Goal: Task Accomplishment & Management: Manage account settings

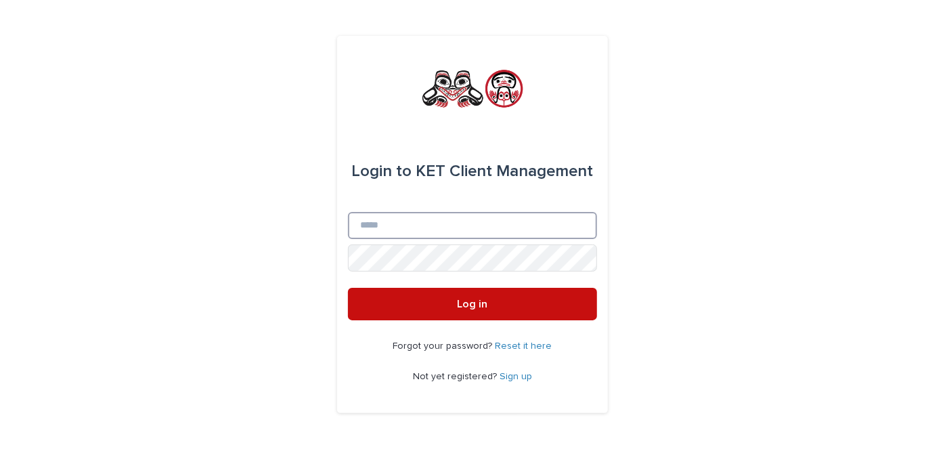
type input "**********"
click at [487, 302] on button "Log in" at bounding box center [472, 304] width 249 height 32
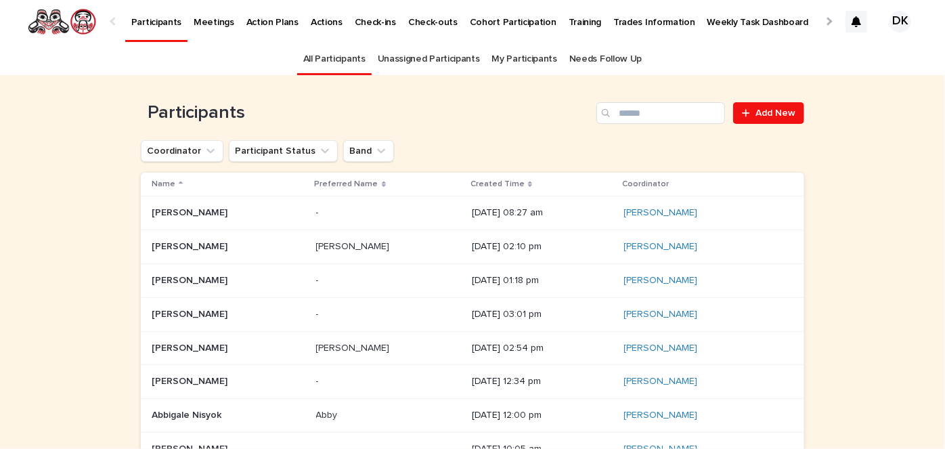
click at [707, 24] on p "Weekly Task Dashboard" at bounding box center [758, 14] width 102 height 28
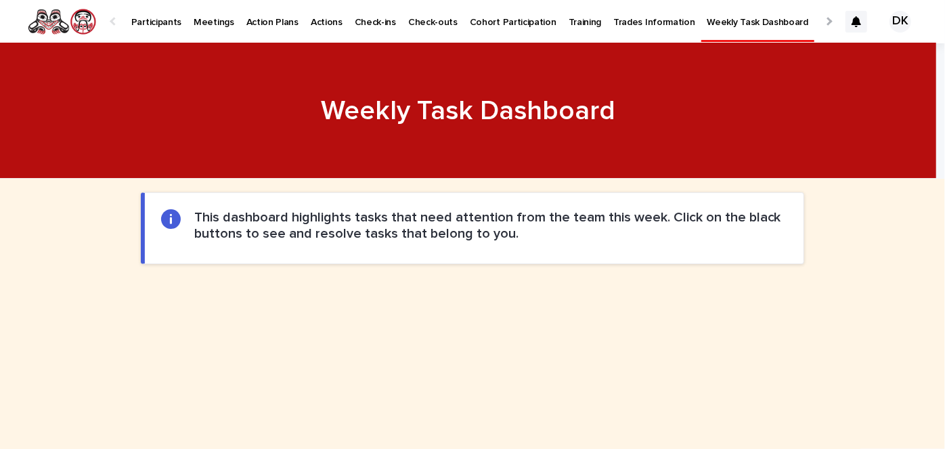
click at [144, 22] on p "Participants" at bounding box center [156, 14] width 50 height 28
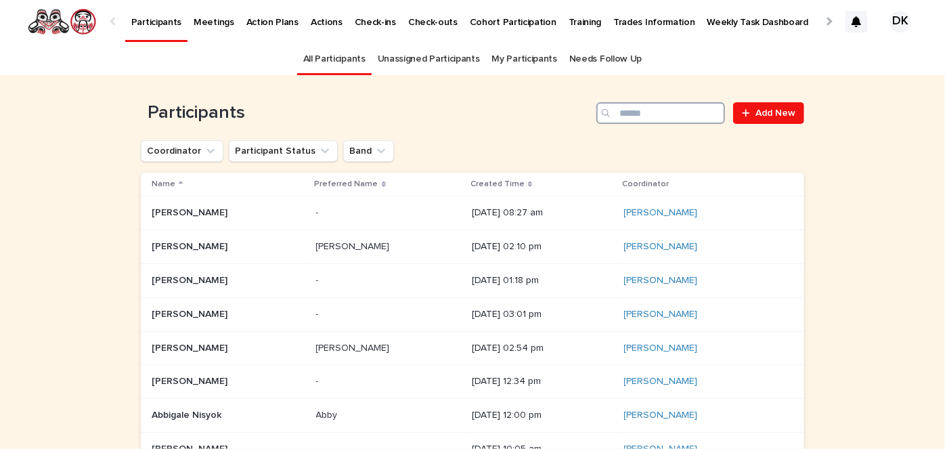
click at [674, 112] on input "Search" at bounding box center [660, 113] width 129 height 22
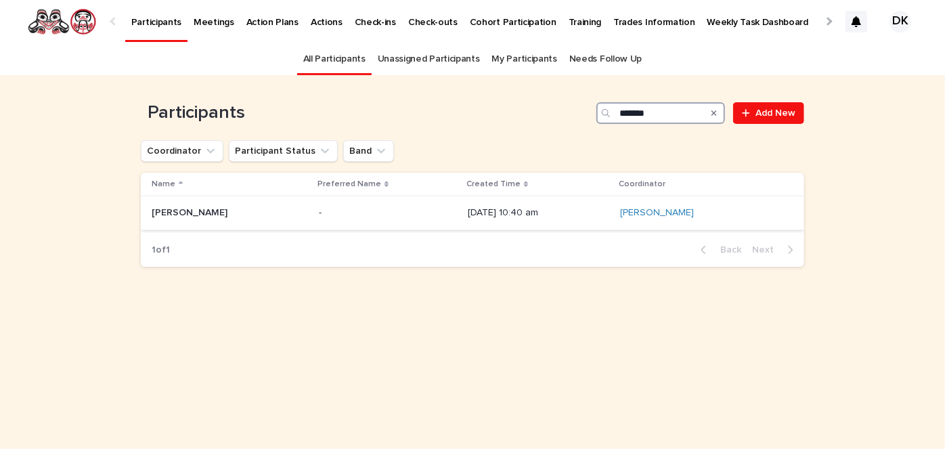
type input "*******"
click at [166, 208] on p "Brianna Anderson" at bounding box center [191, 211] width 79 height 14
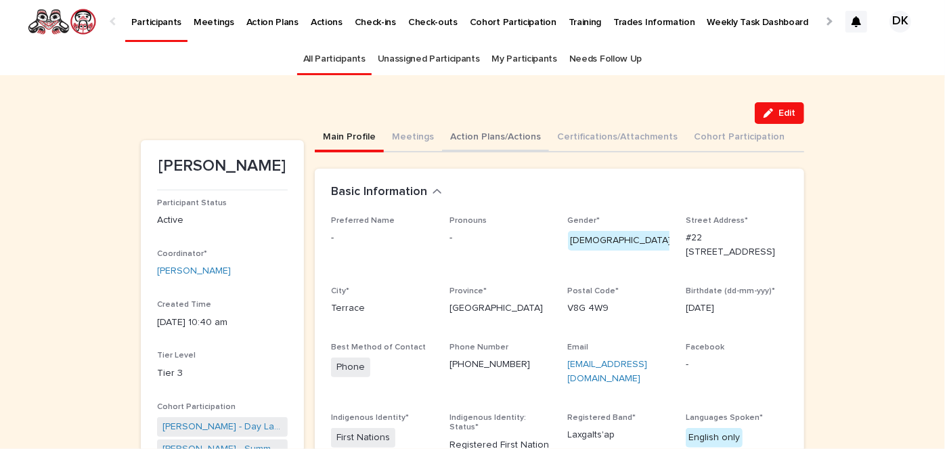
click at [449, 136] on button "Action Plans/Actions" at bounding box center [495, 138] width 107 height 28
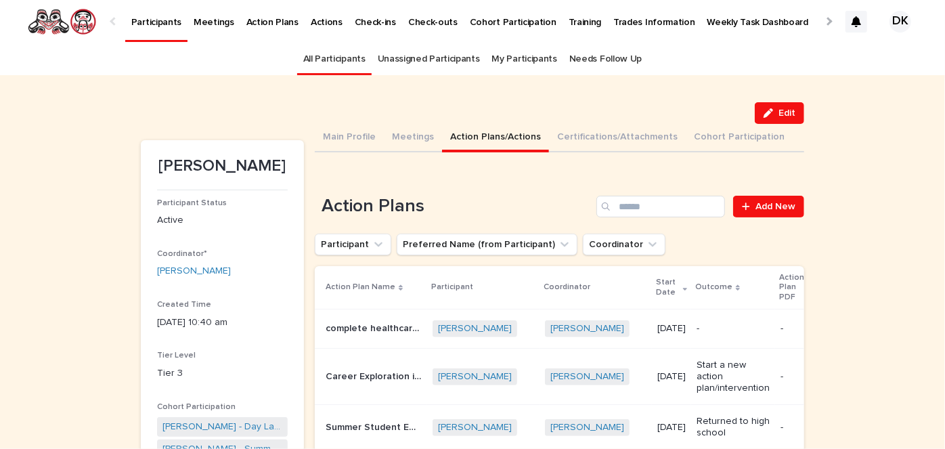
click at [343, 331] on p "complete healthcare access program" at bounding box center [375, 327] width 99 height 14
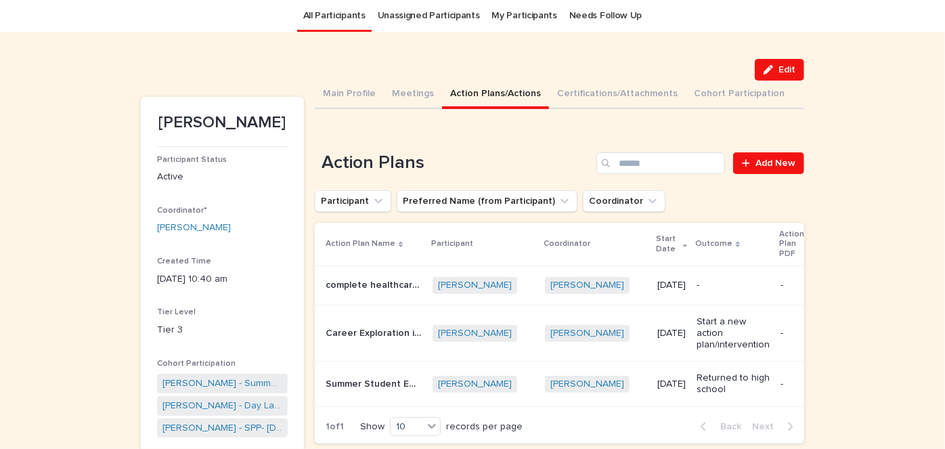
click at [338, 333] on p "Career Exploration in Carpentry" at bounding box center [375, 332] width 99 height 14
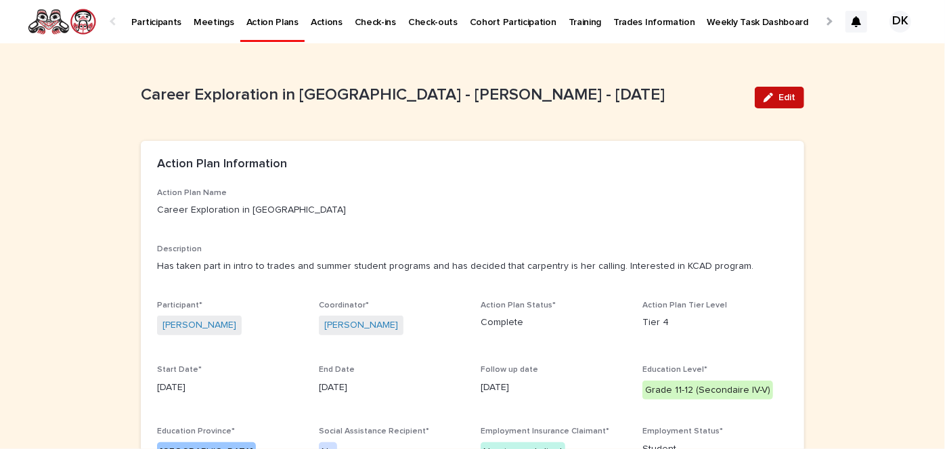
click at [791, 97] on button "Edit" at bounding box center [779, 98] width 49 height 22
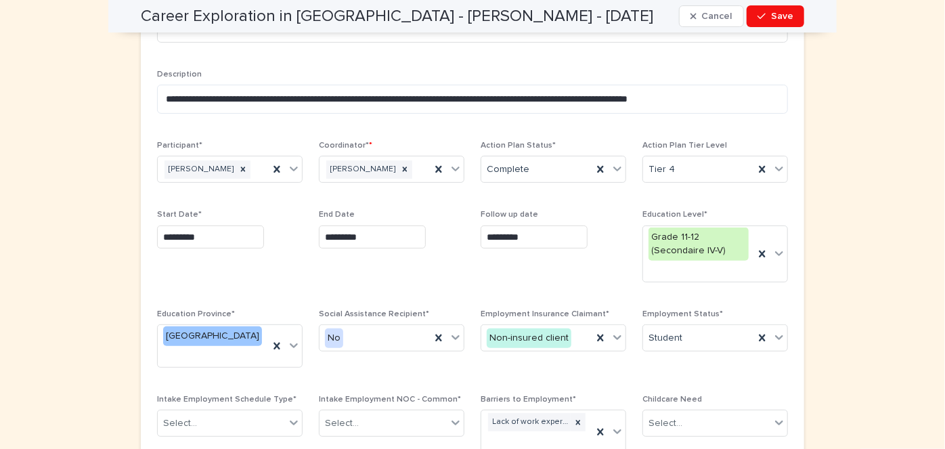
scroll to position [199, 0]
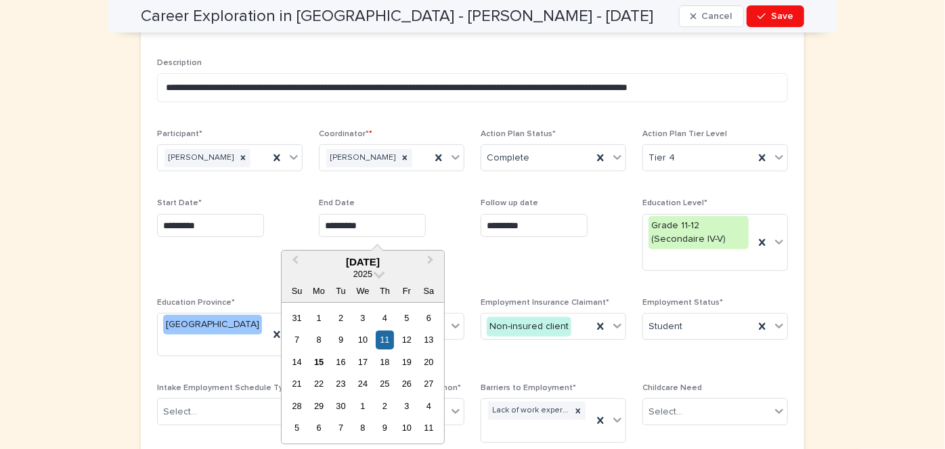
click at [370, 226] on input "*********" at bounding box center [372, 226] width 107 height 24
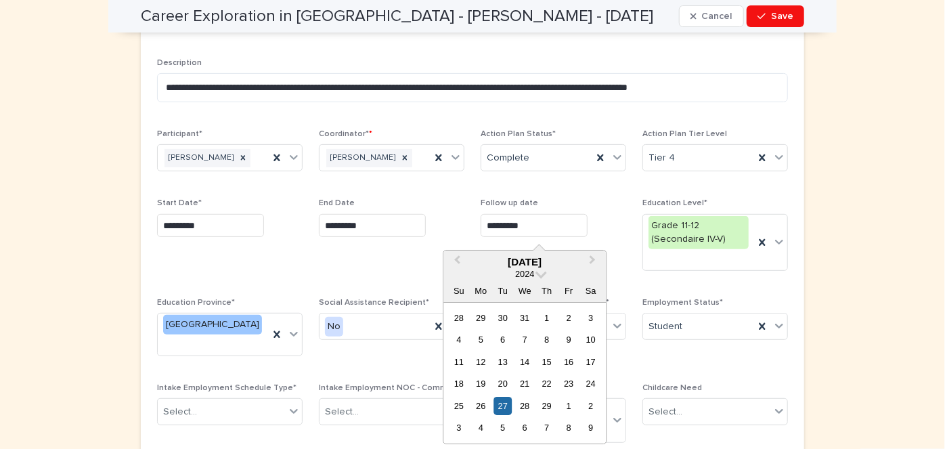
drag, startPoint x: 544, startPoint y: 224, endPoint x: 459, endPoint y: 219, distance: 85.5
click at [459, 219] on div "**********" at bounding box center [472, 256] width 631 height 534
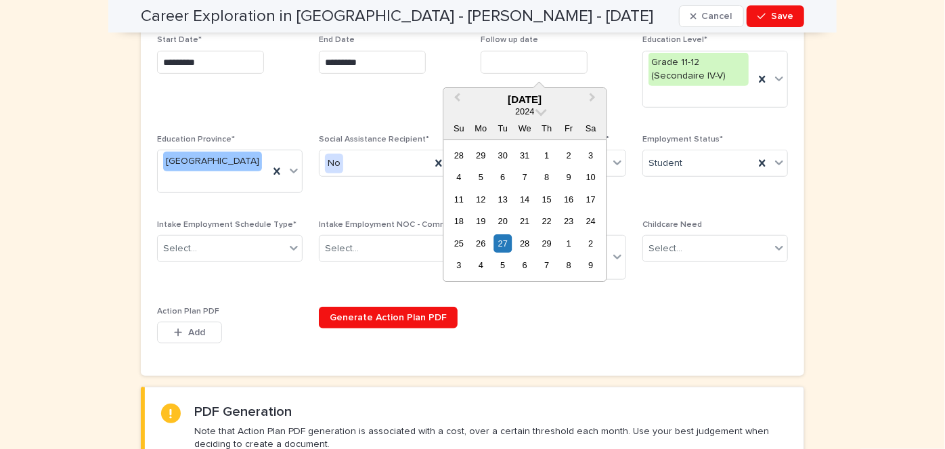
scroll to position [361, 0]
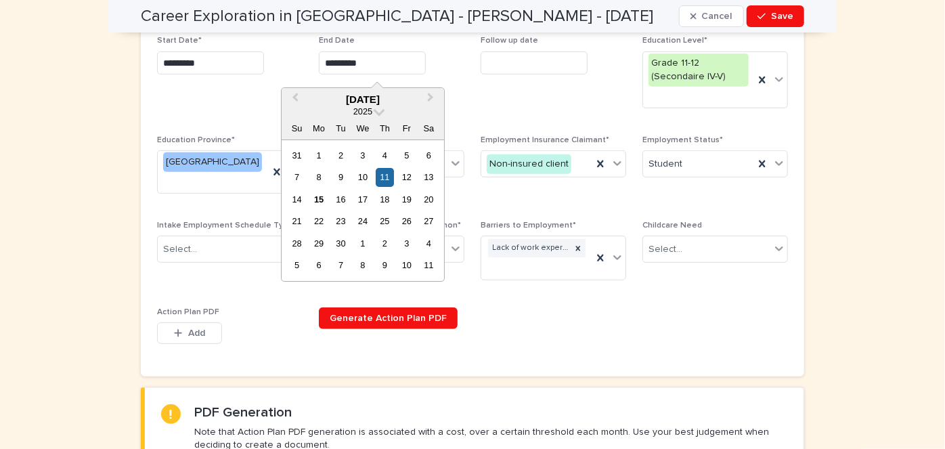
drag, startPoint x: 379, startPoint y: 66, endPoint x: 303, endPoint y: 64, distance: 75.9
click at [303, 64] on div "**********" at bounding box center [472, 94] width 631 height 534
click at [783, 15] on span "Save" at bounding box center [782, 16] width 22 height 9
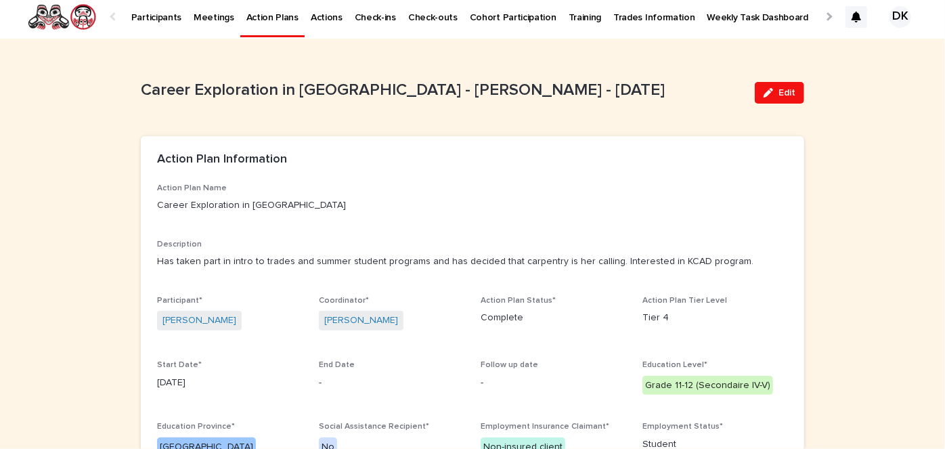
scroll to position [0, 0]
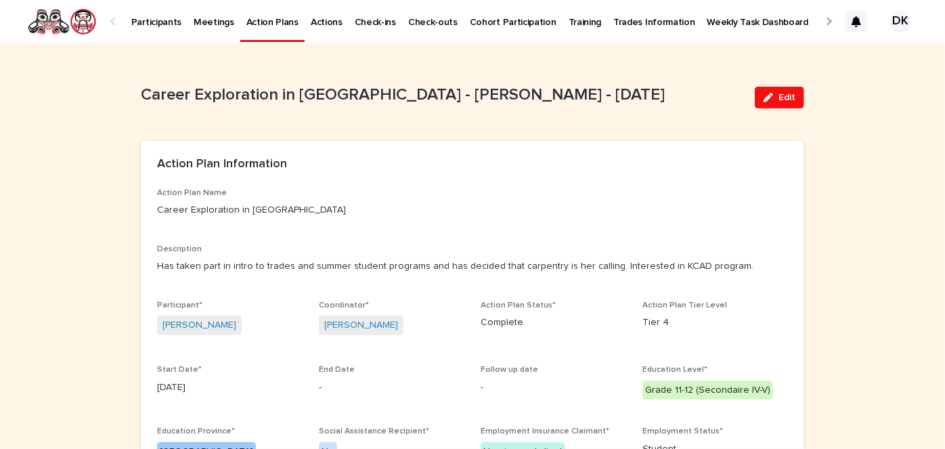
click at [141, 24] on p "Participants" at bounding box center [156, 14] width 50 height 28
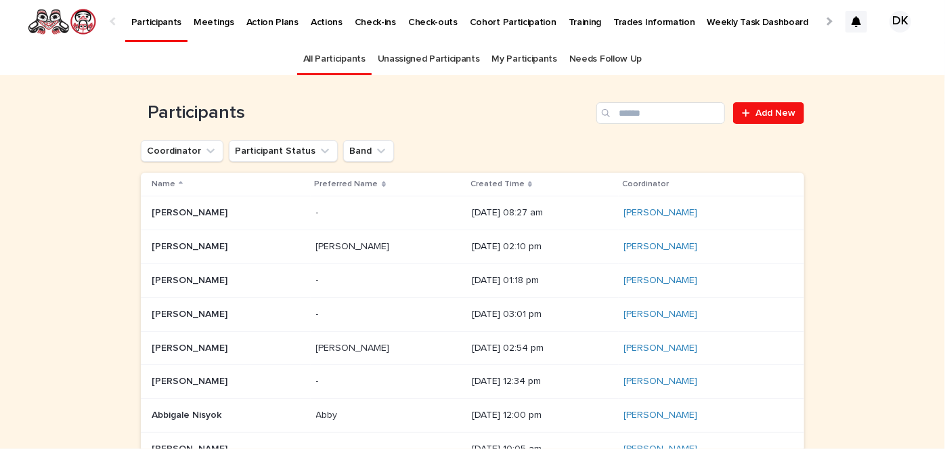
click at [148, 18] on p "Participants" at bounding box center [156, 14] width 50 height 28
click at [633, 118] on input "Search" at bounding box center [660, 113] width 129 height 22
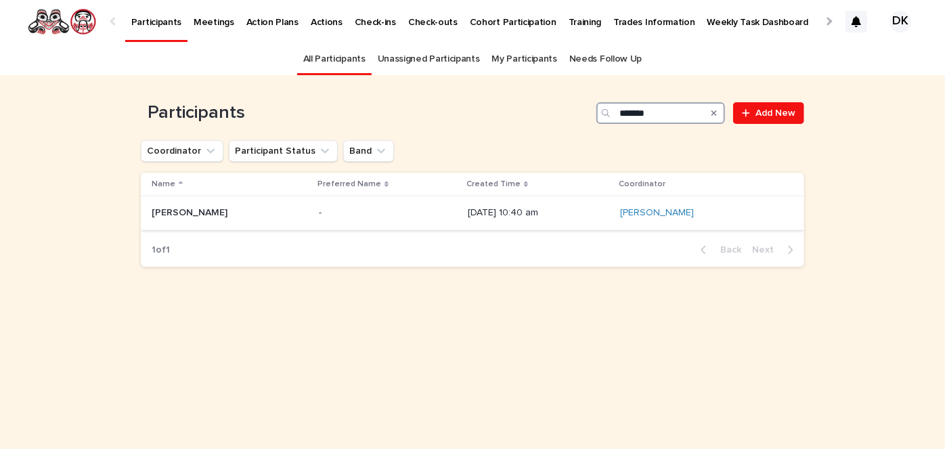
type input "*******"
click at [160, 211] on p "Brianna Anderson" at bounding box center [191, 211] width 79 height 14
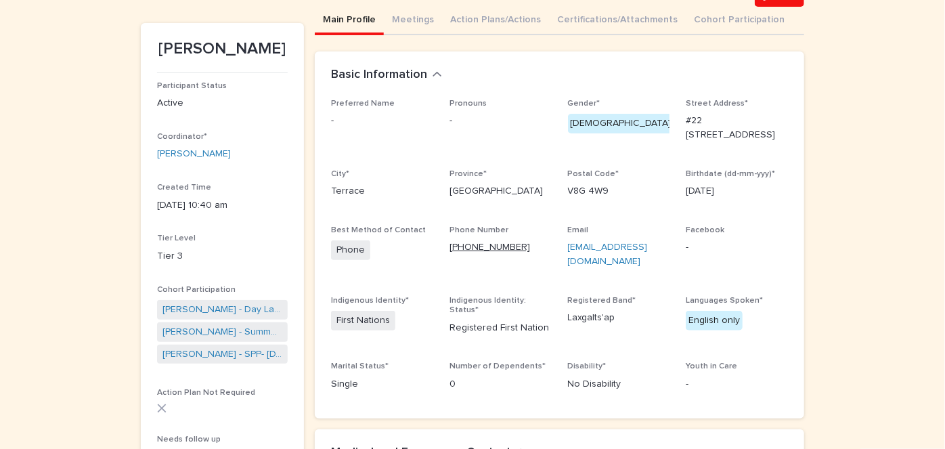
scroll to position [118, 0]
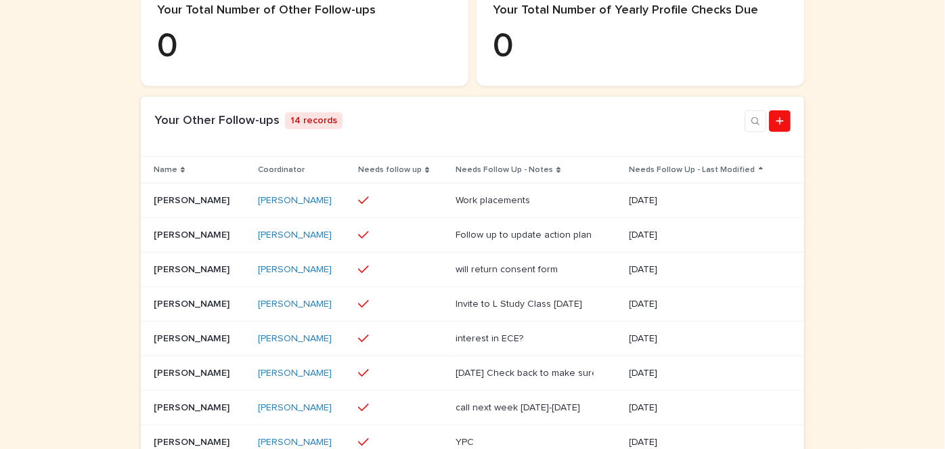
scroll to position [445, 0]
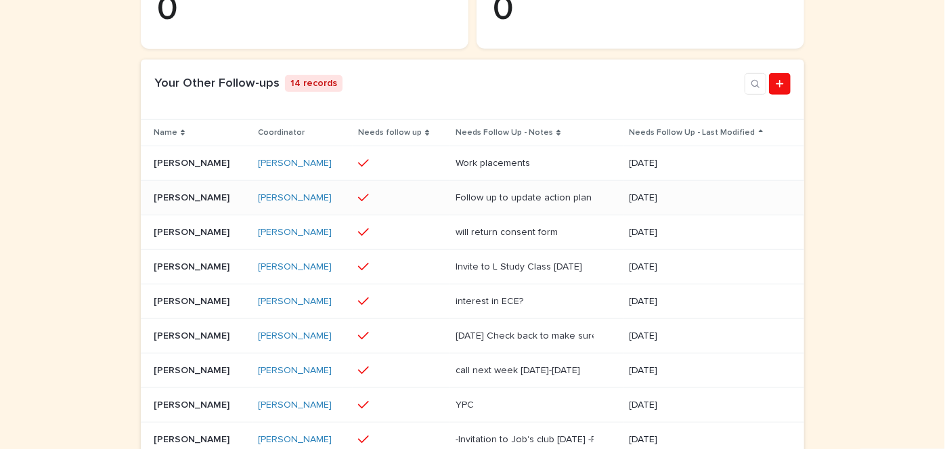
click at [158, 204] on p "Travis Livingstone" at bounding box center [193, 197] width 79 height 14
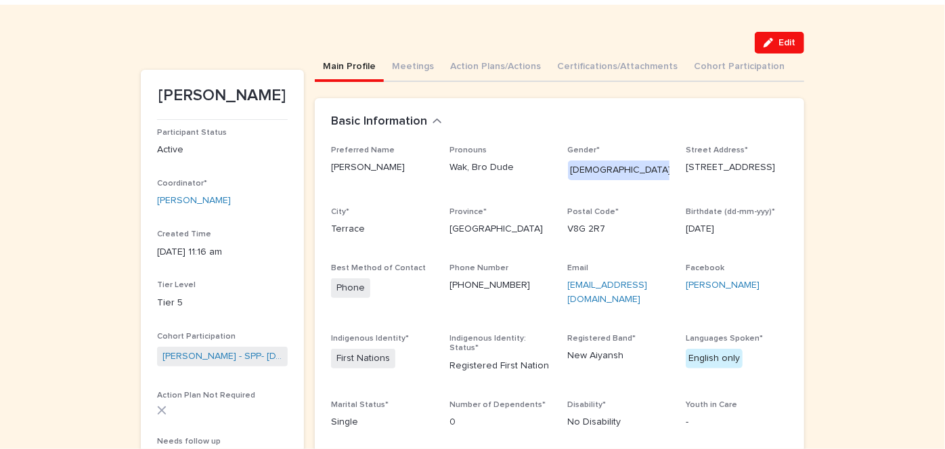
scroll to position [71, 0]
drag, startPoint x: 602, startPoint y: 299, endPoint x: 565, endPoint y: 283, distance: 40.4
click at [568, 283] on p "travislivingstone007@gmail.com" at bounding box center [619, 292] width 102 height 28
copy link "ravislivingstone007@gmail.com"
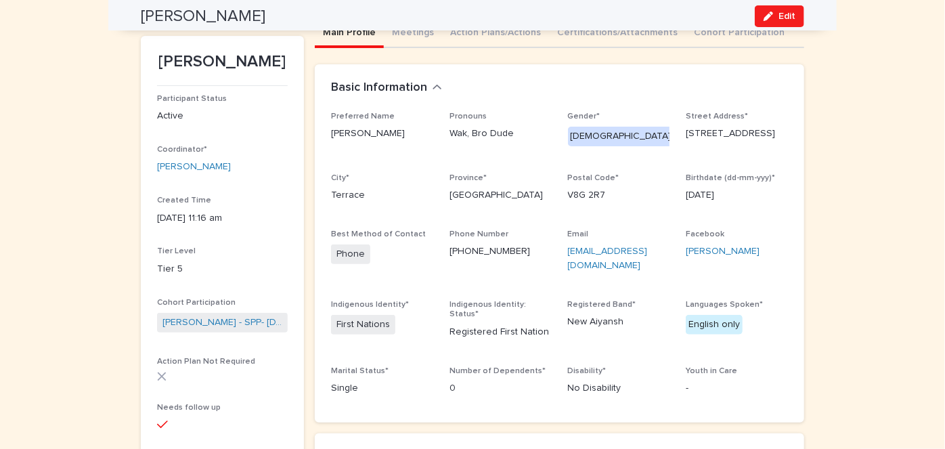
scroll to position [0, 0]
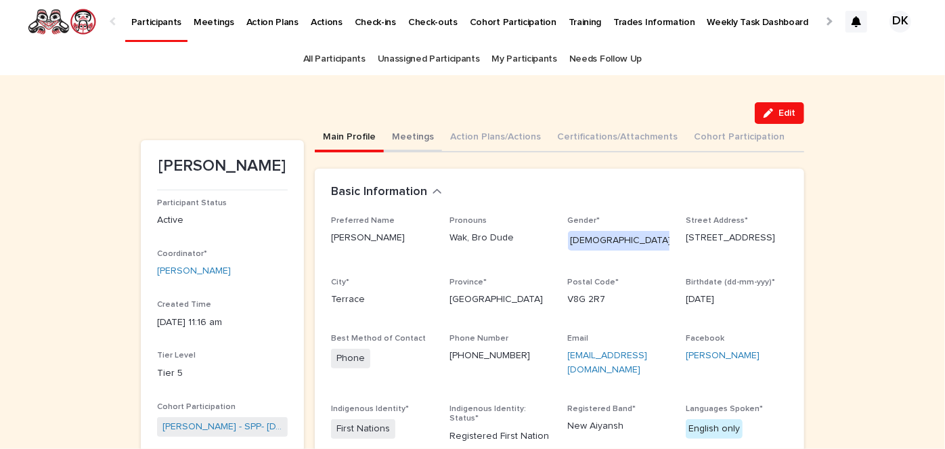
click at [397, 130] on button "Meetings" at bounding box center [413, 138] width 58 height 28
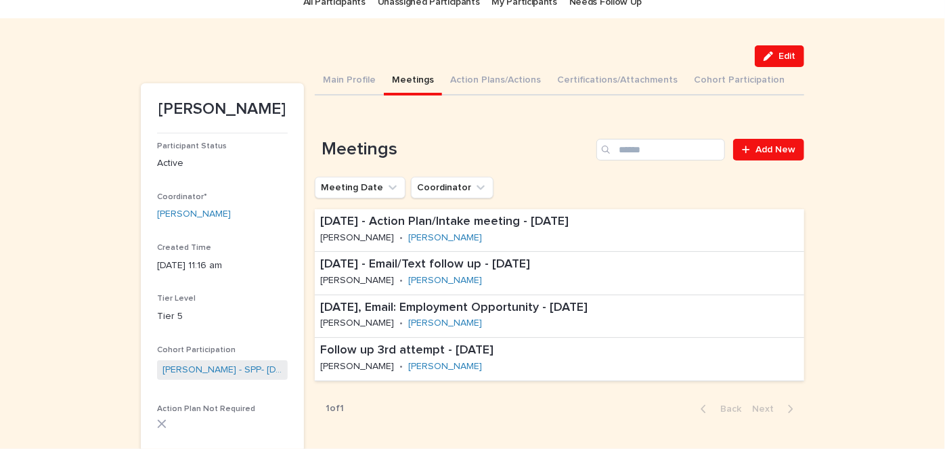
scroll to position [58, 0]
click at [462, 79] on button "Action Plans/Actions" at bounding box center [495, 80] width 107 height 28
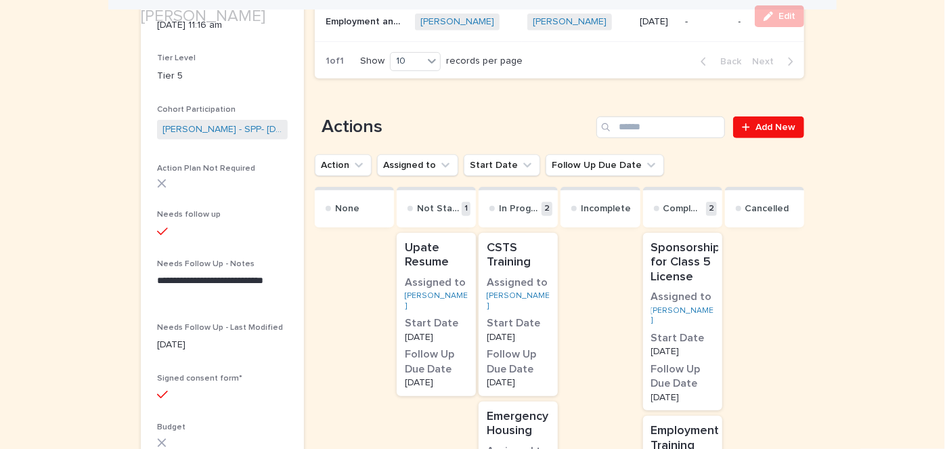
scroll to position [336, 0]
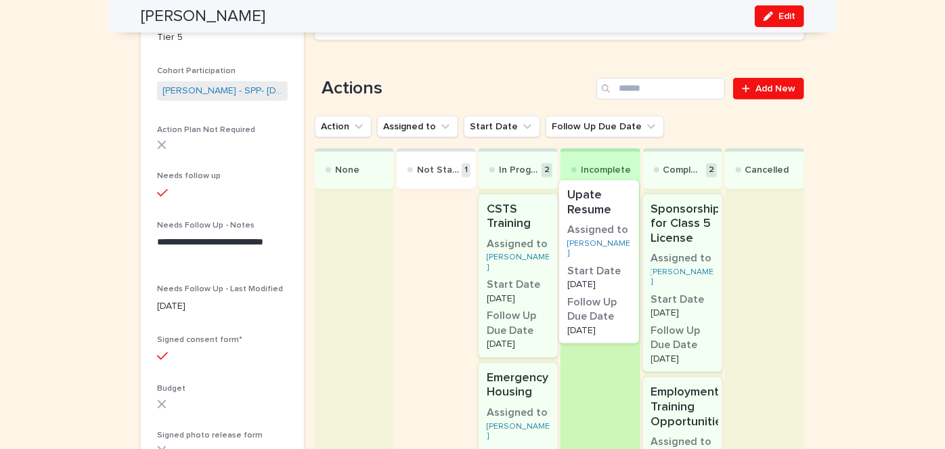
drag, startPoint x: 424, startPoint y: 216, endPoint x: 594, endPoint y: 203, distance: 171.1
click at [594, 203] on div "None Not Started 1 Upate Resume Assigned to Travis Livingstone Start Date 4/2/2…" at bounding box center [559, 388] width 489 height 481
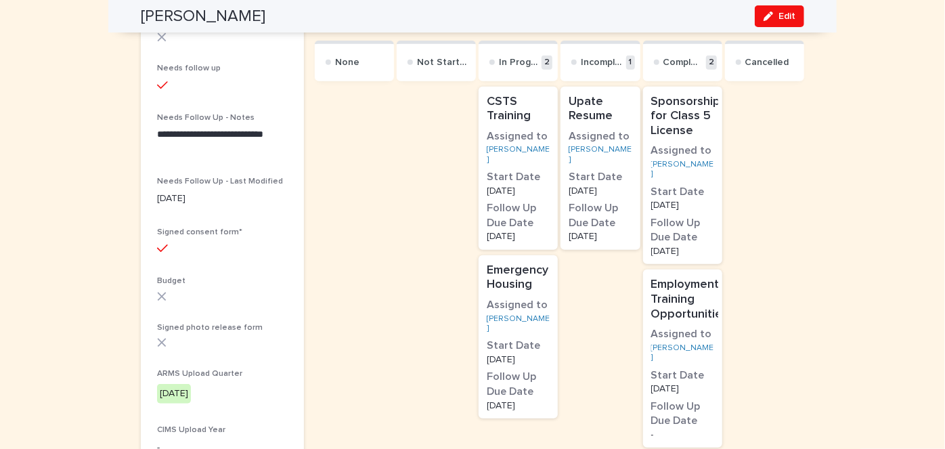
scroll to position [444, 0]
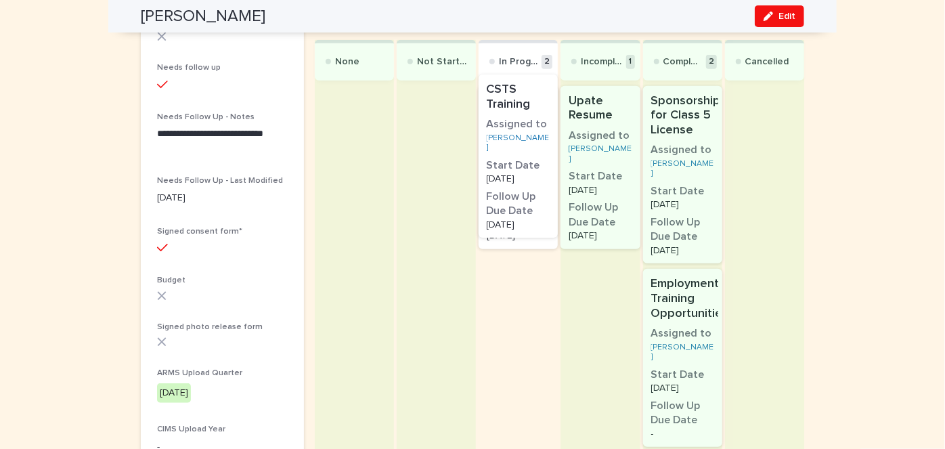
drag, startPoint x: 507, startPoint y: 110, endPoint x: 516, endPoint y: 102, distance: 12.4
click at [516, 102] on div "CSTS Training Assigned to Travis Livingstone Start Date 3/2/2025 Follow Up Due …" at bounding box center [518, 301] width 79 height 437
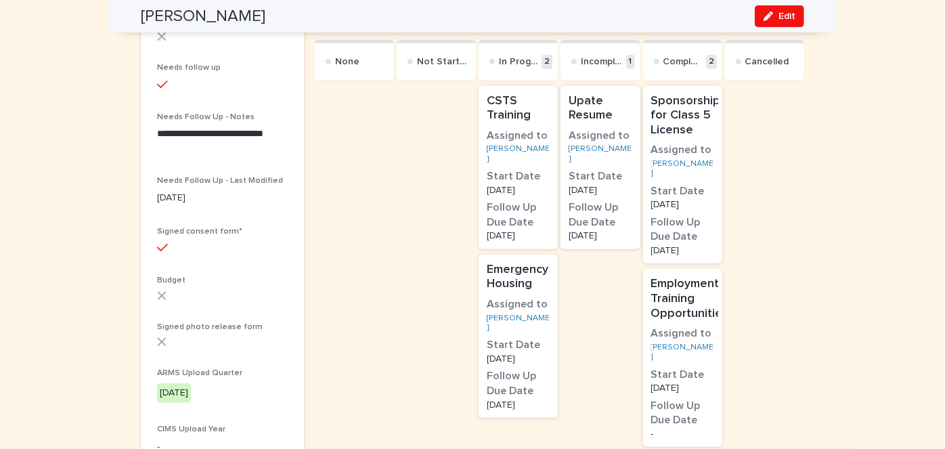
click at [600, 123] on h2 "Upate Resume" at bounding box center [600, 108] width 71 height 37
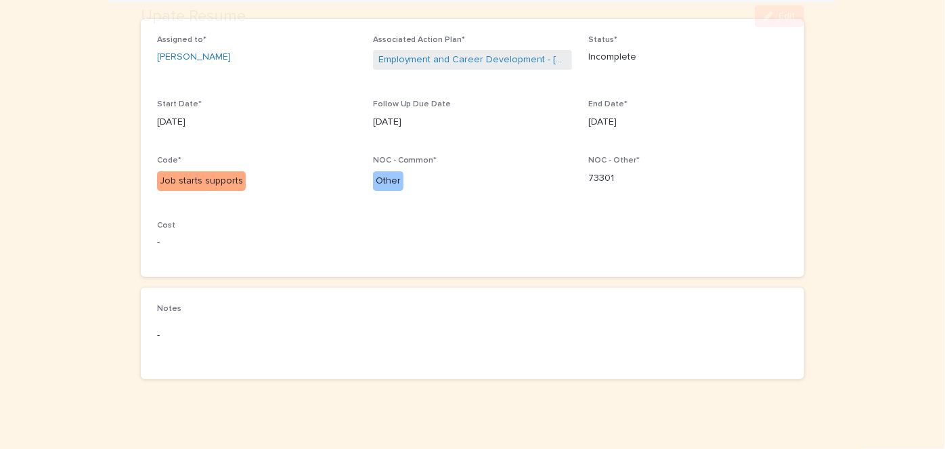
scroll to position [126, 0]
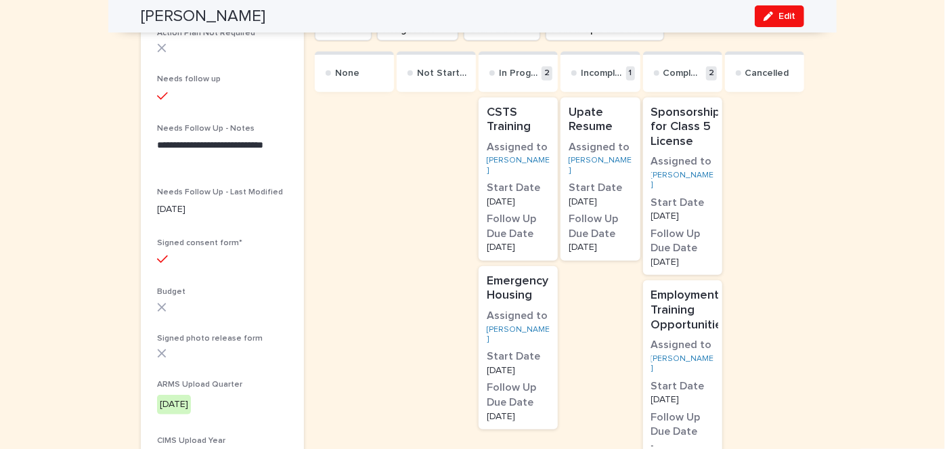
scroll to position [433, 0]
click at [508, 282] on p "Emergency Housing" at bounding box center [518, 287] width 63 height 29
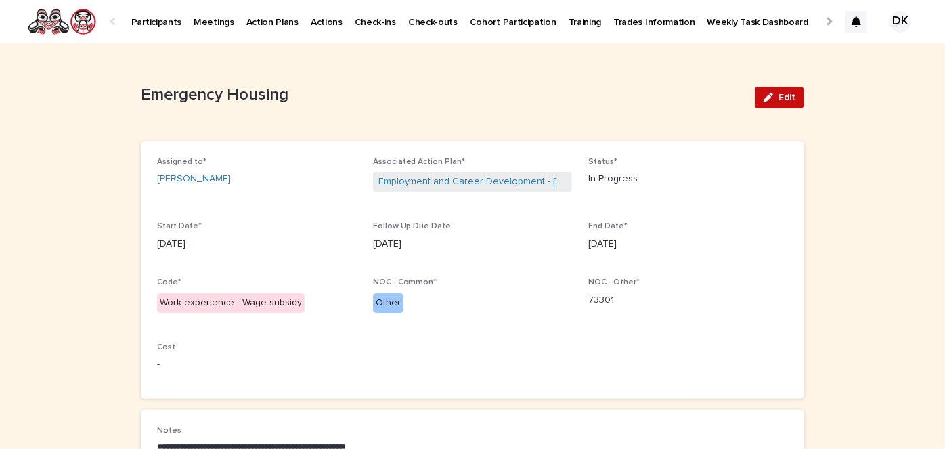
click at [778, 96] on span "Edit" at bounding box center [786, 97] width 17 height 9
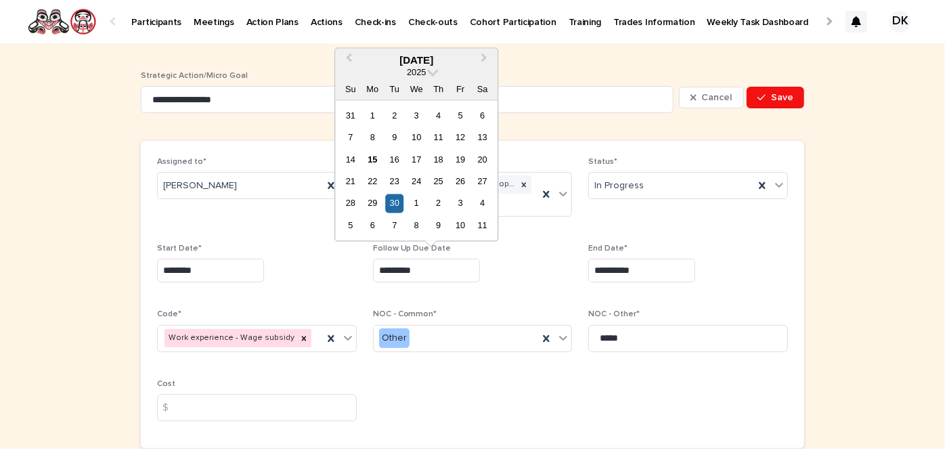
drag, startPoint x: 422, startPoint y: 271, endPoint x: 361, endPoint y: 265, distance: 61.9
click at [361, 265] on div "**********" at bounding box center [472, 294] width 631 height 275
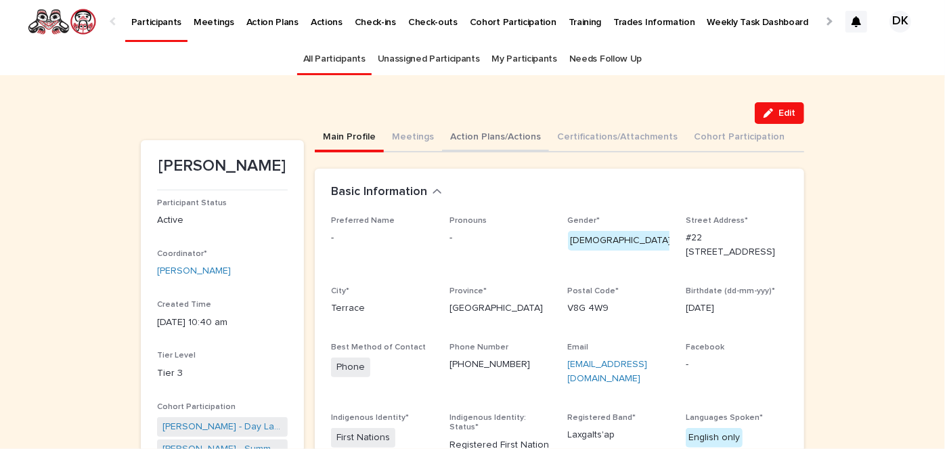
click at [452, 137] on button "Action Plans/Actions" at bounding box center [495, 138] width 107 height 28
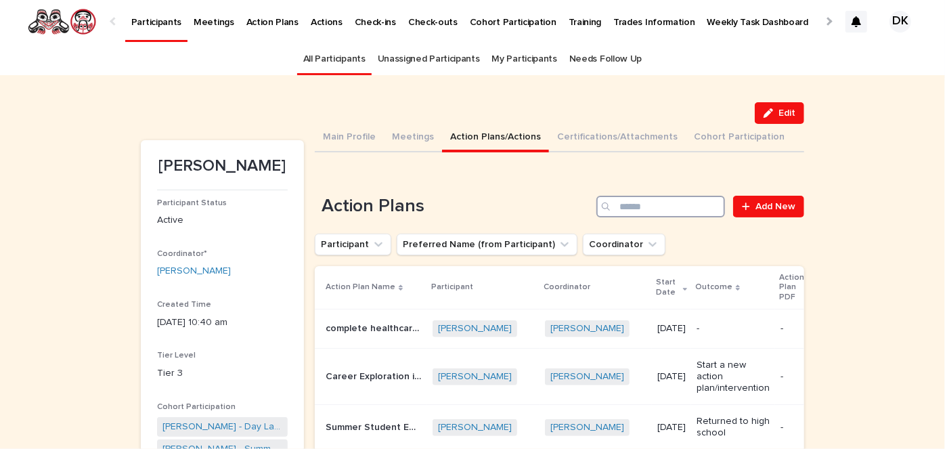
click at [642, 202] on input "Search" at bounding box center [660, 207] width 129 height 22
click at [153, 17] on p "Participants" at bounding box center [156, 14] width 50 height 28
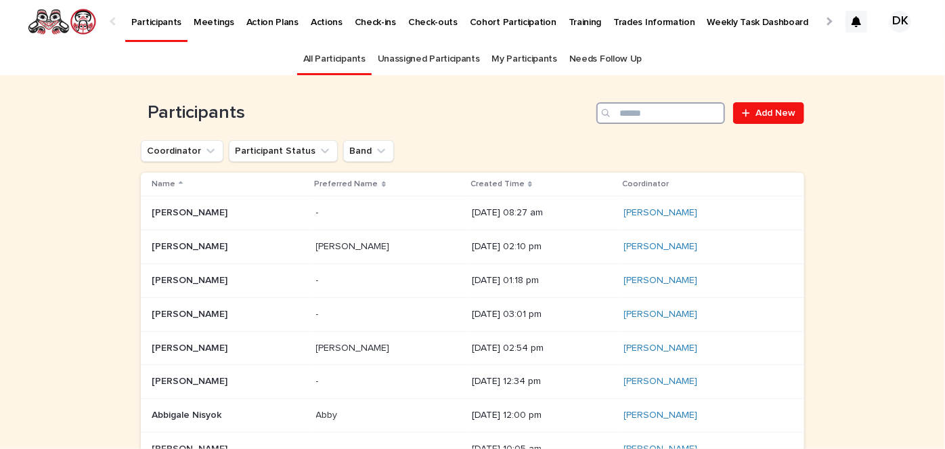
click at [632, 110] on input "Search" at bounding box center [660, 113] width 129 height 22
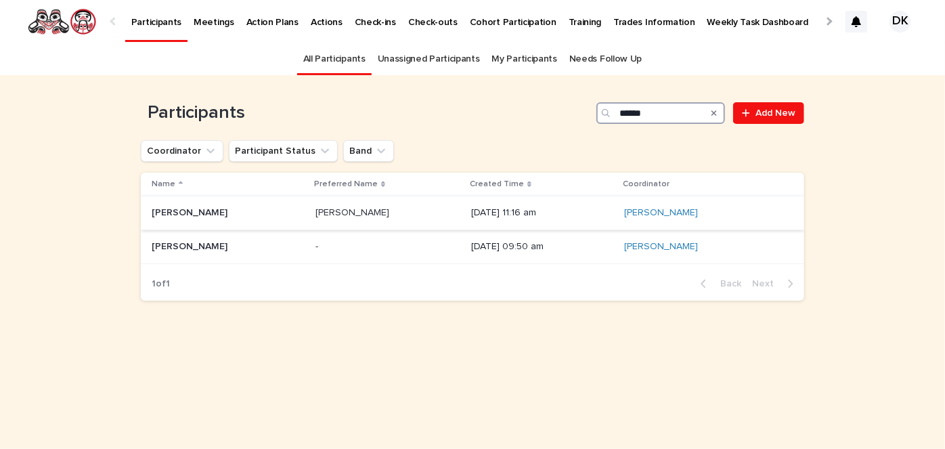
type input "******"
click at [160, 213] on p "Travis Livingstone" at bounding box center [191, 211] width 79 height 14
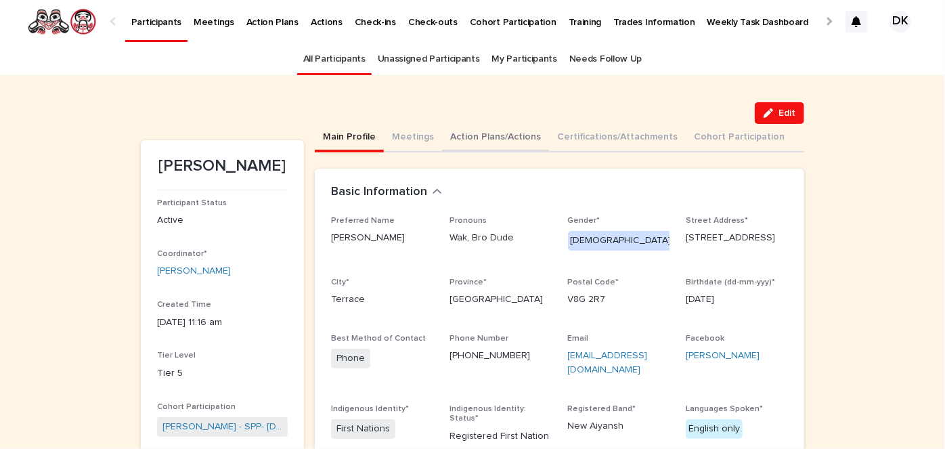
click at [450, 135] on button "Action Plans/Actions" at bounding box center [495, 138] width 107 height 28
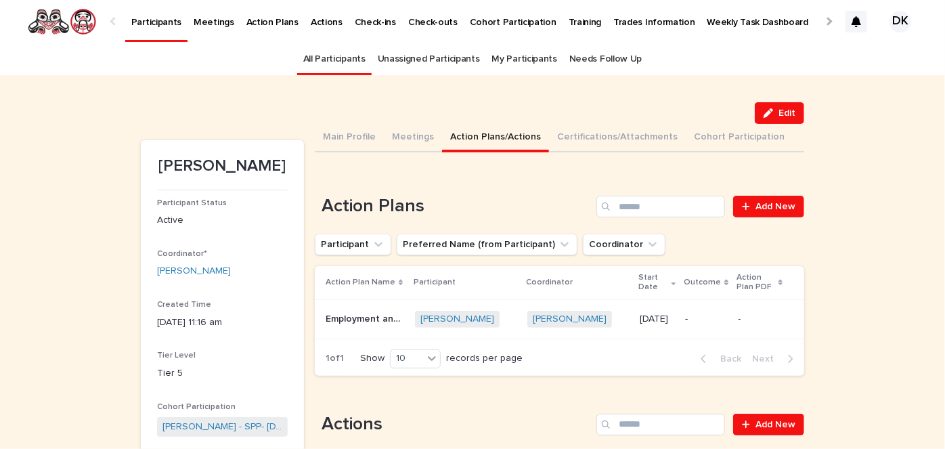
scroll to position [128, 0]
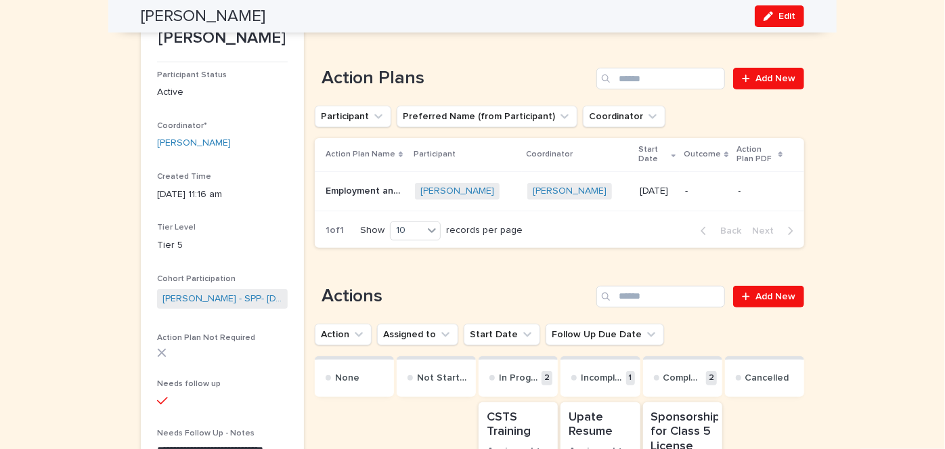
click at [345, 187] on p "Employment and Career Development" at bounding box center [366, 190] width 81 height 14
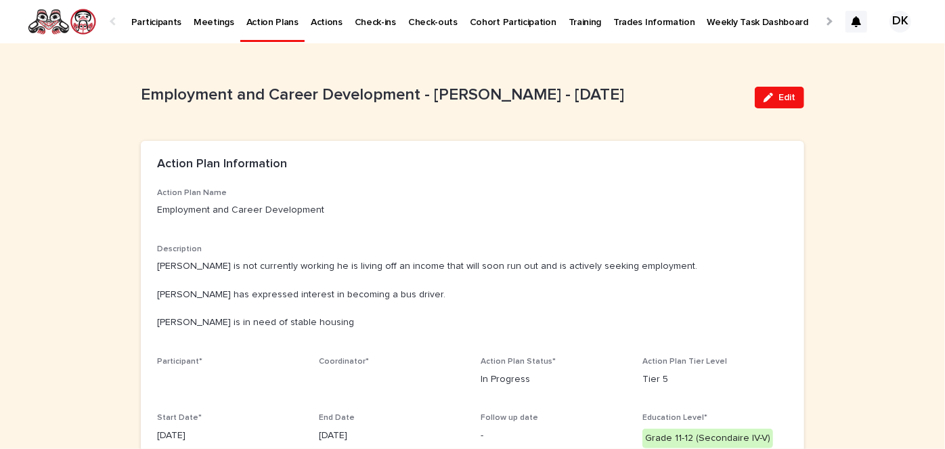
scroll to position [170, 0]
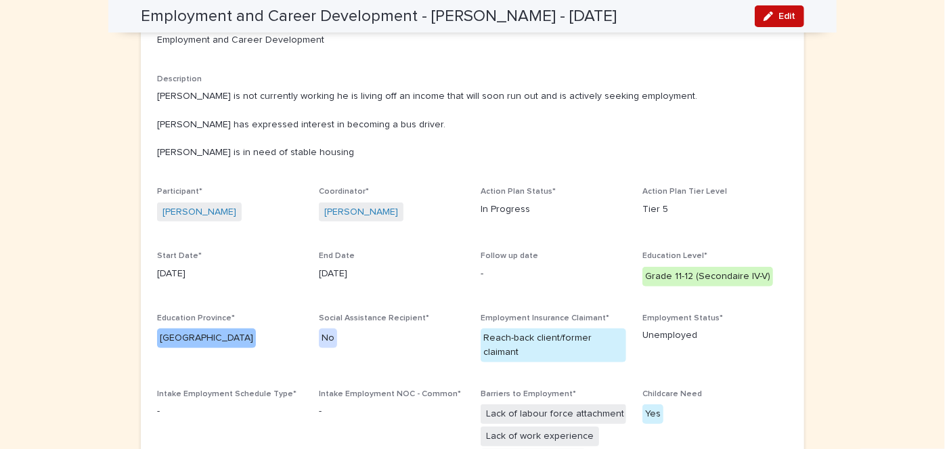
click at [783, 18] on span "Edit" at bounding box center [786, 16] width 17 height 9
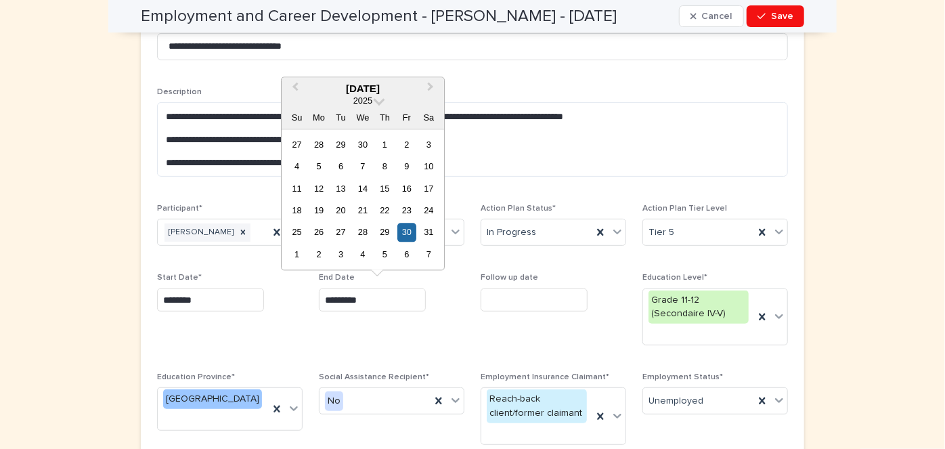
drag, startPoint x: 370, startPoint y: 299, endPoint x: 290, endPoint y: 293, distance: 80.1
click at [290, 293] on div "**********" at bounding box center [472, 357] width 631 height 678
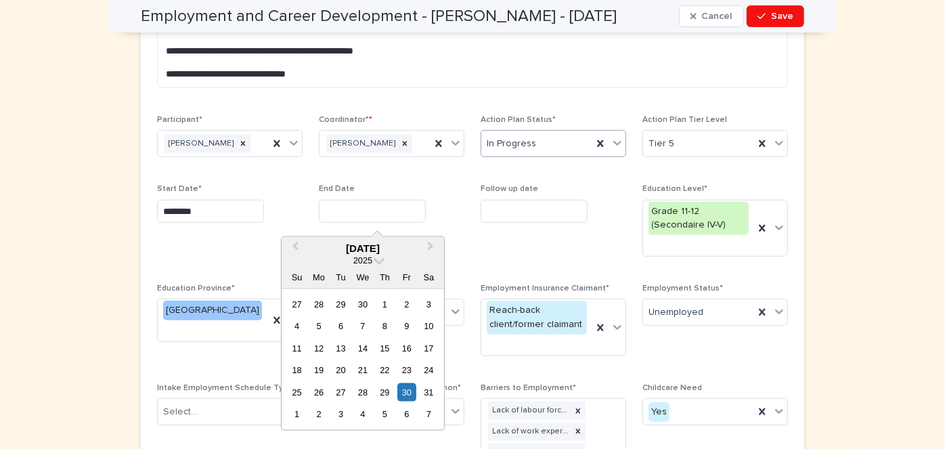
scroll to position [260, 0]
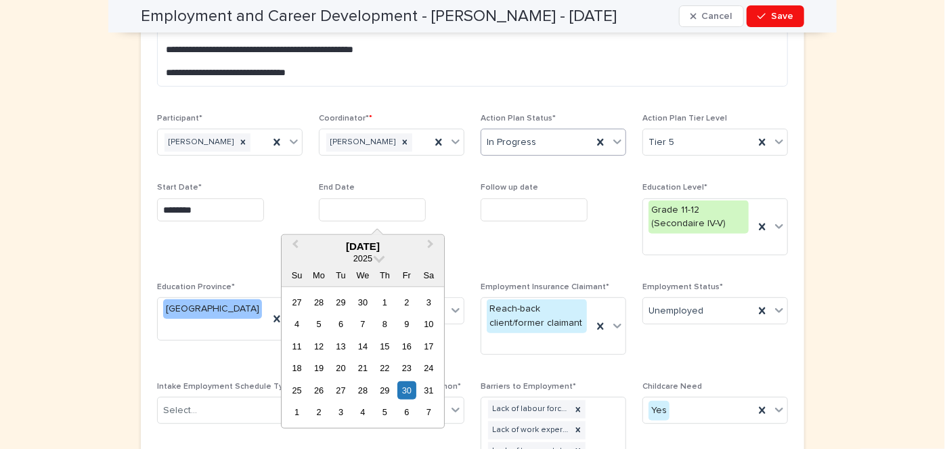
click at [613, 137] on icon at bounding box center [618, 142] width 14 height 14
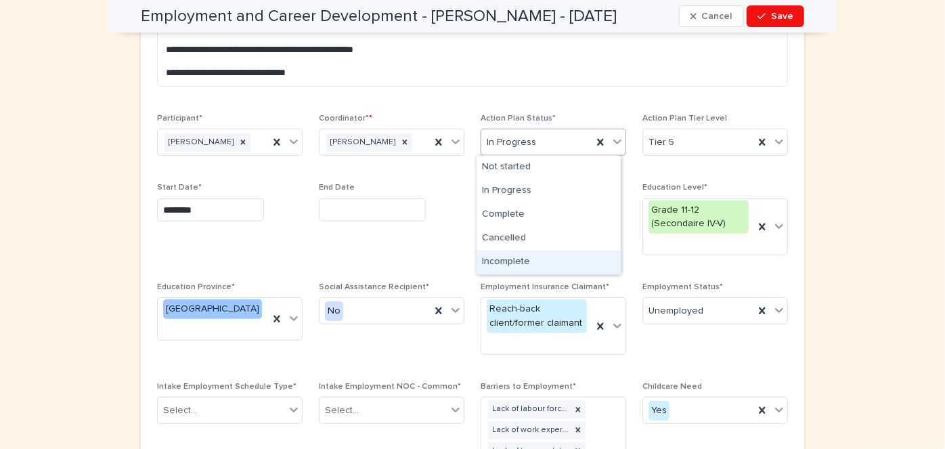
click at [521, 259] on div "Incomplete" at bounding box center [549, 262] width 144 height 24
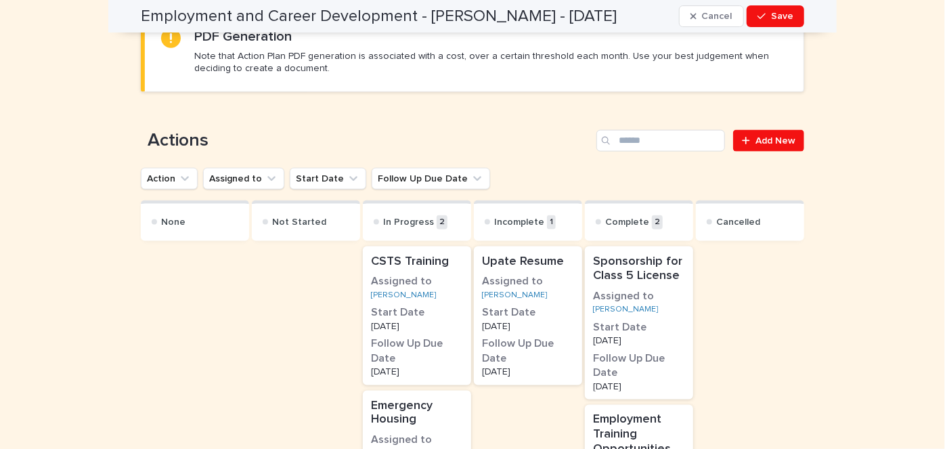
scroll to position [883, 0]
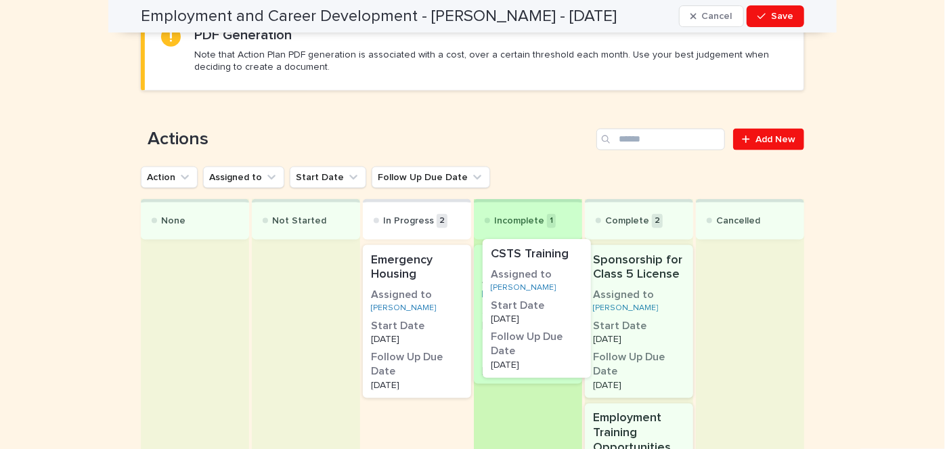
drag, startPoint x: 401, startPoint y: 259, endPoint x: 529, endPoint y: 253, distance: 128.1
click at [529, 253] on div "None Not Started In Progress 2 CSTS Training Assigned to Travis Livingstone Sta…" at bounding box center [472, 422] width 663 height 446
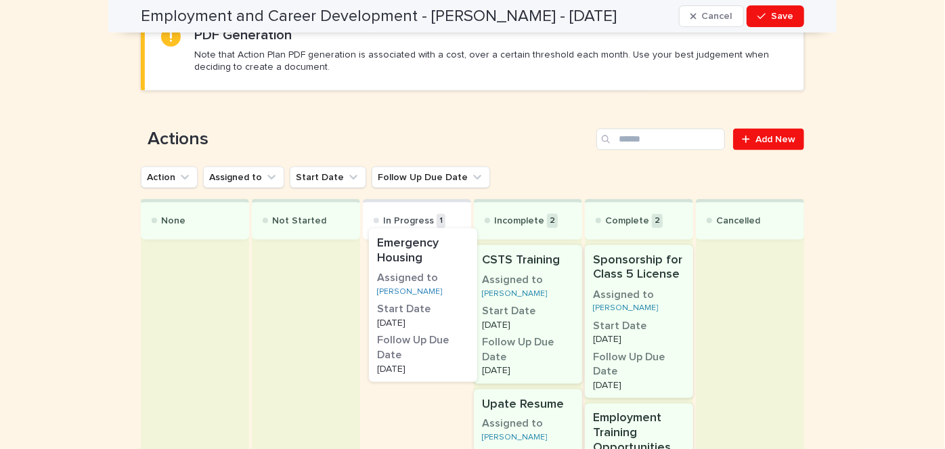
drag, startPoint x: 397, startPoint y: 266, endPoint x: 406, endPoint y: 248, distance: 20.6
click at [406, 248] on div "Emergency Housing Assigned to Travis Livingstone Start Date 9/5/2025 Follow Up …" at bounding box center [417, 443] width 108 height 403
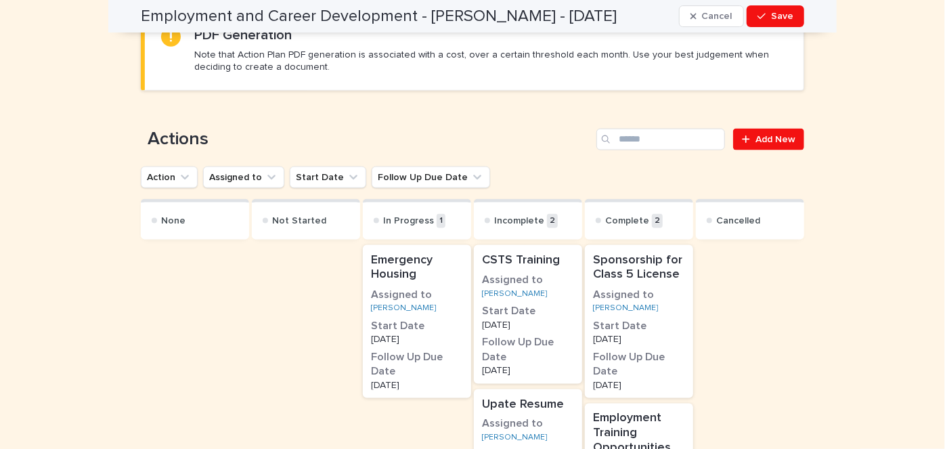
click at [521, 276] on h3 "Assigned to" at bounding box center [528, 280] width 92 height 15
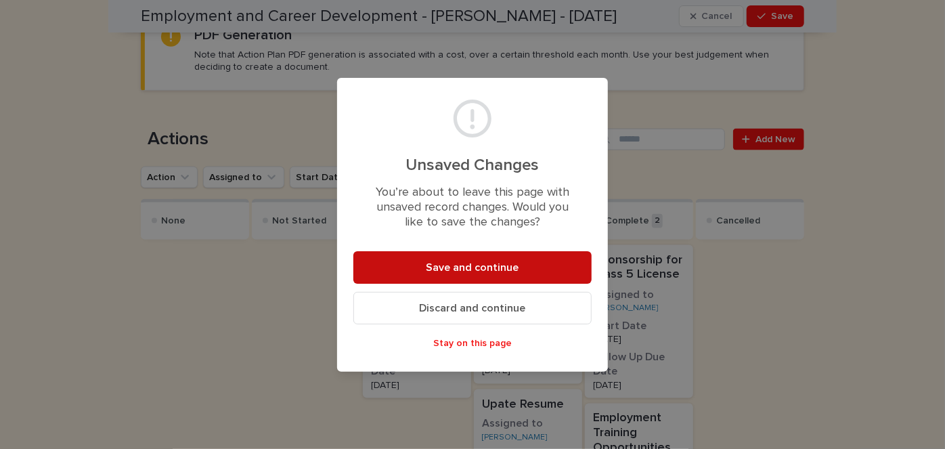
click at [496, 265] on span "Save and continue" at bounding box center [472, 267] width 93 height 11
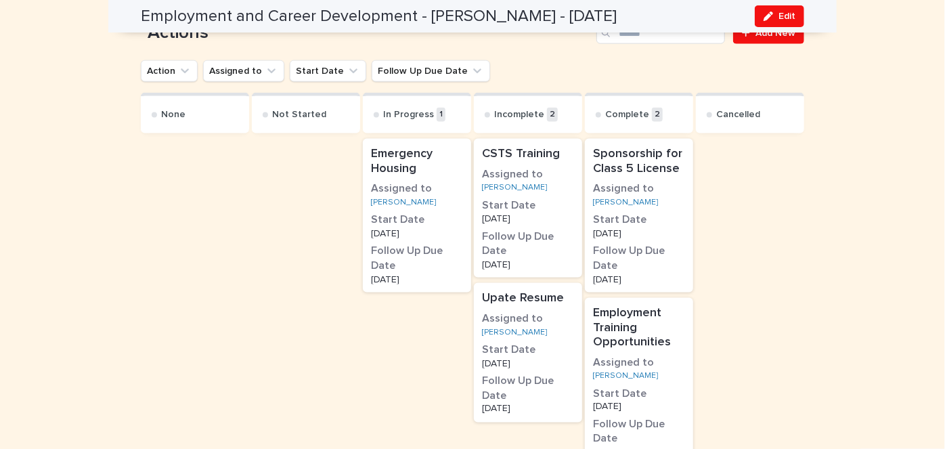
scroll to position [896, 0]
click at [525, 170] on h3 "Assigned to" at bounding box center [528, 176] width 92 height 15
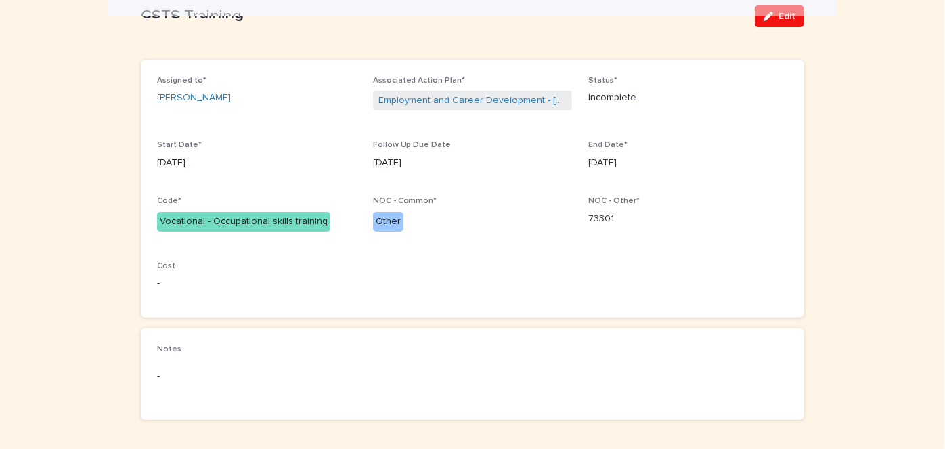
scroll to position [80, 0]
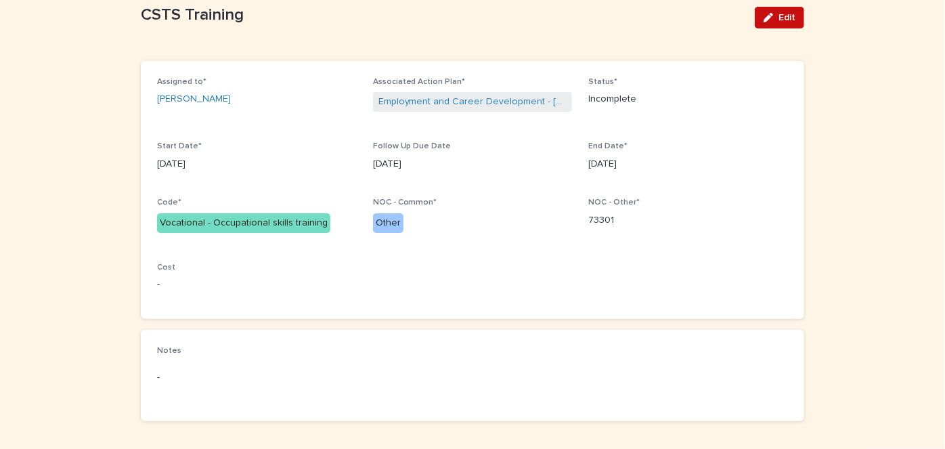
click at [778, 20] on span "Edit" at bounding box center [786, 17] width 17 height 9
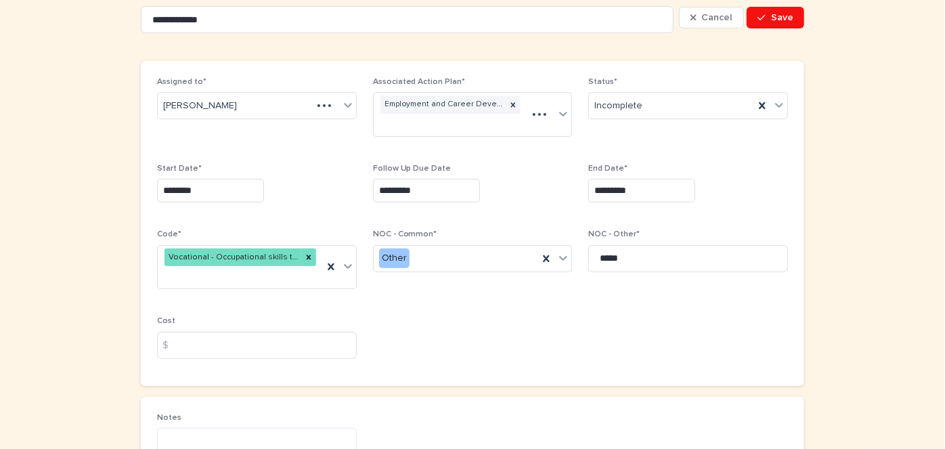
scroll to position [110, 0]
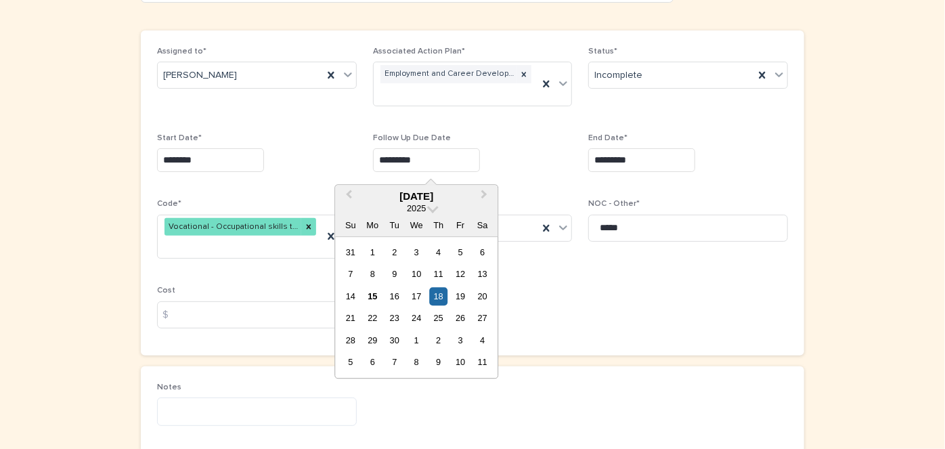
drag, startPoint x: 424, startPoint y: 155, endPoint x: 340, endPoint y: 159, distance: 84.7
click at [340, 159] on div "Assigned to* Travis Livingstone Associated Action Plan* Employment and Career D…" at bounding box center [472, 193] width 631 height 292
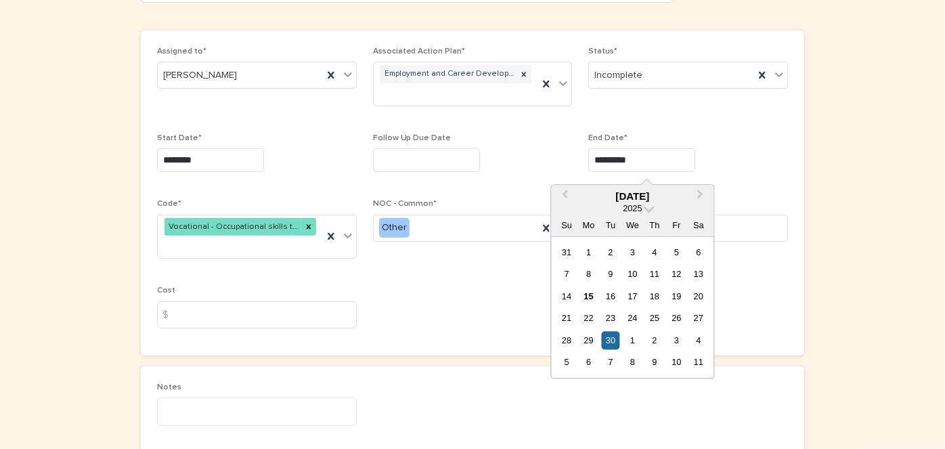
drag, startPoint x: 657, startPoint y: 158, endPoint x: 584, endPoint y: 162, distance: 73.3
click at [588, 162] on input "*********" at bounding box center [641, 160] width 107 height 24
click at [587, 293] on div "15" at bounding box center [588, 296] width 18 height 18
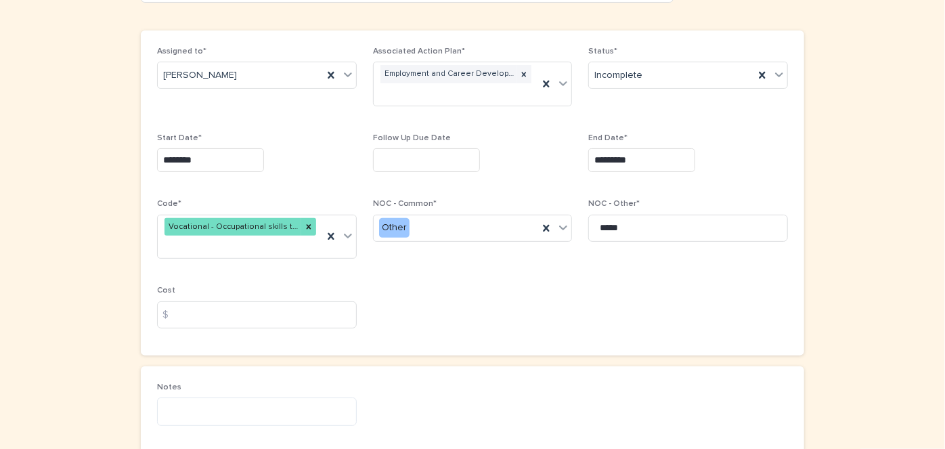
type input "*********"
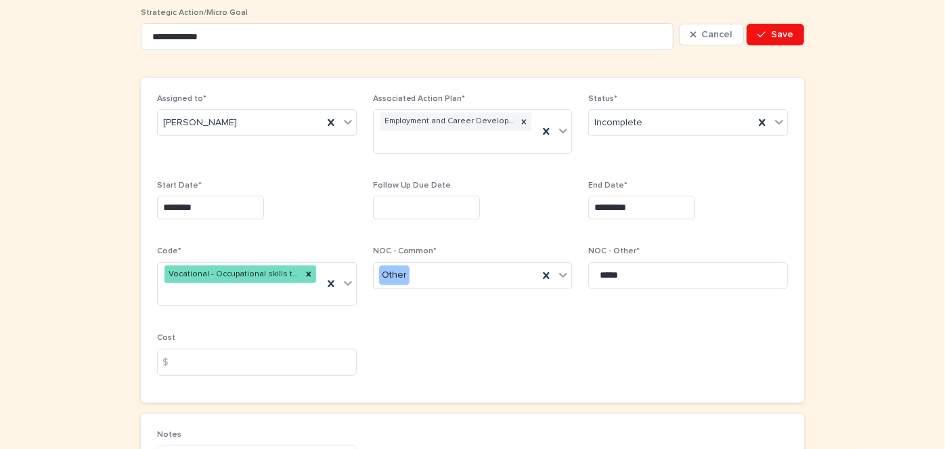
scroll to position [54, 0]
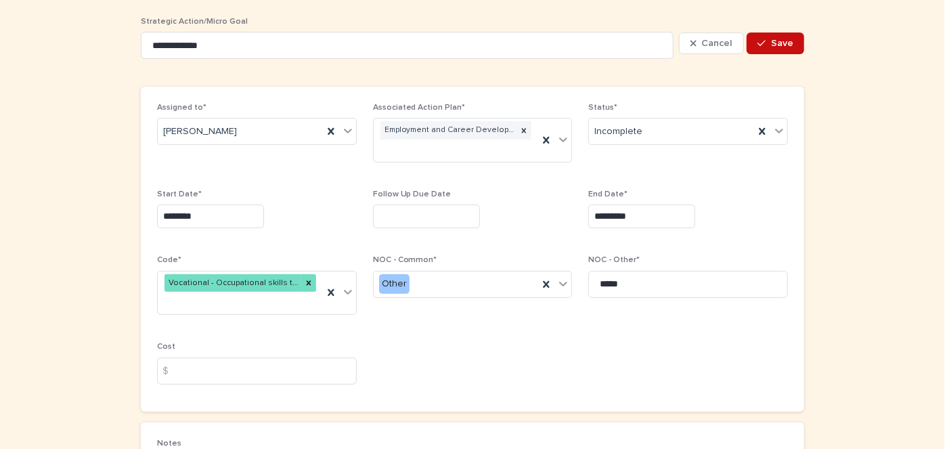
click at [771, 39] on span "Save" at bounding box center [782, 43] width 22 height 9
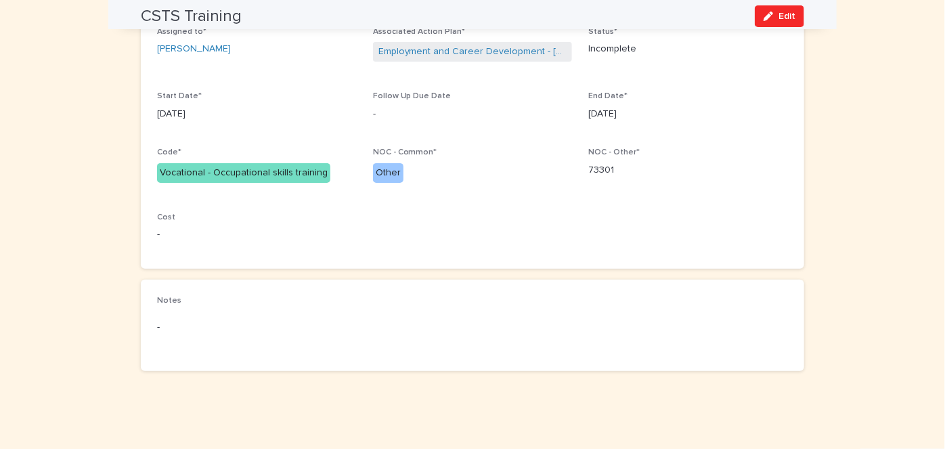
scroll to position [0, 0]
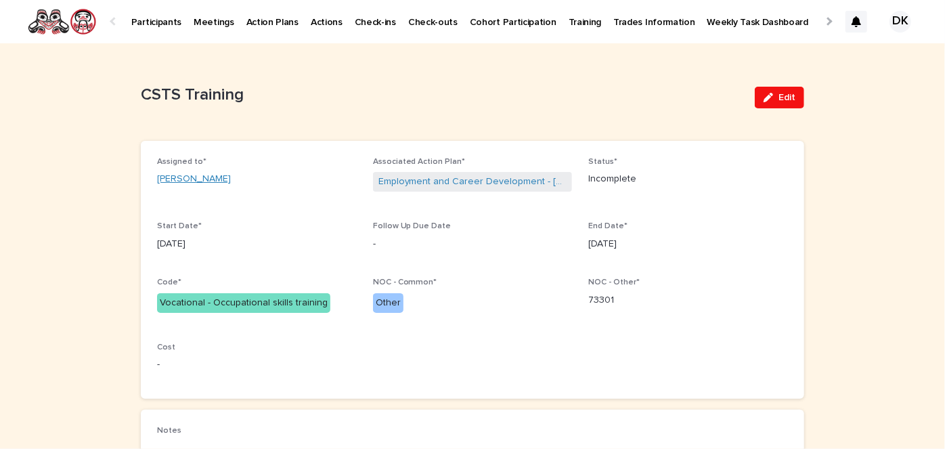
click at [168, 183] on link "Travis Livingstone" at bounding box center [194, 179] width 74 height 14
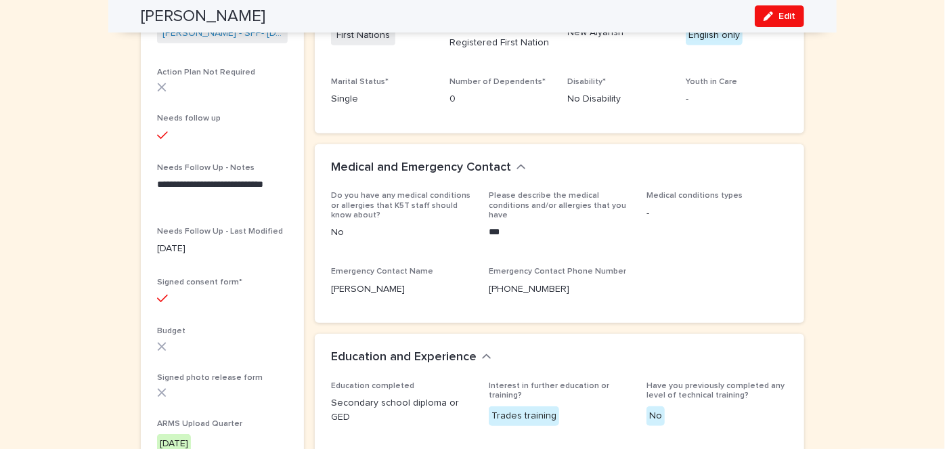
scroll to position [393, 0]
click at [784, 16] on span "Edit" at bounding box center [786, 16] width 17 height 9
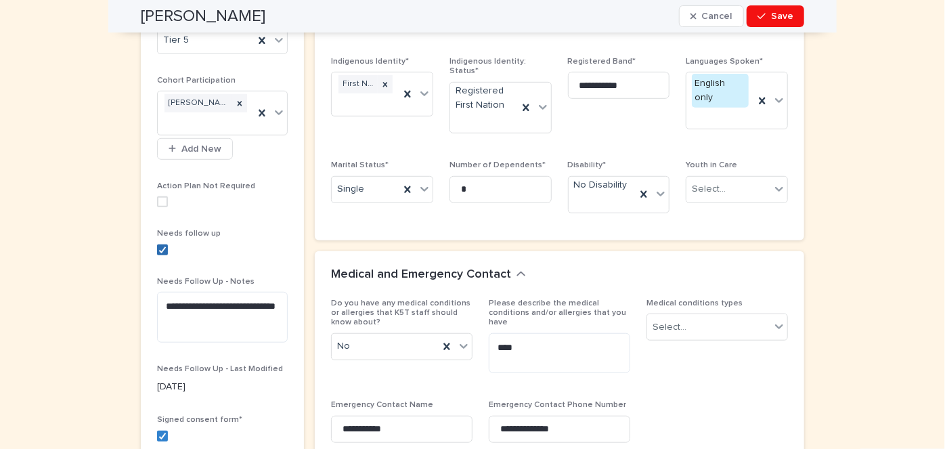
click at [158, 246] on icon at bounding box center [162, 249] width 8 height 7
drag, startPoint x: 156, startPoint y: 247, endPoint x: 188, endPoint y: 305, distance: 66.0
drag, startPoint x: 188, startPoint y: 318, endPoint x: 156, endPoint y: 292, distance: 41.3
click at [157, 292] on textarea "**********" at bounding box center [222, 317] width 131 height 51
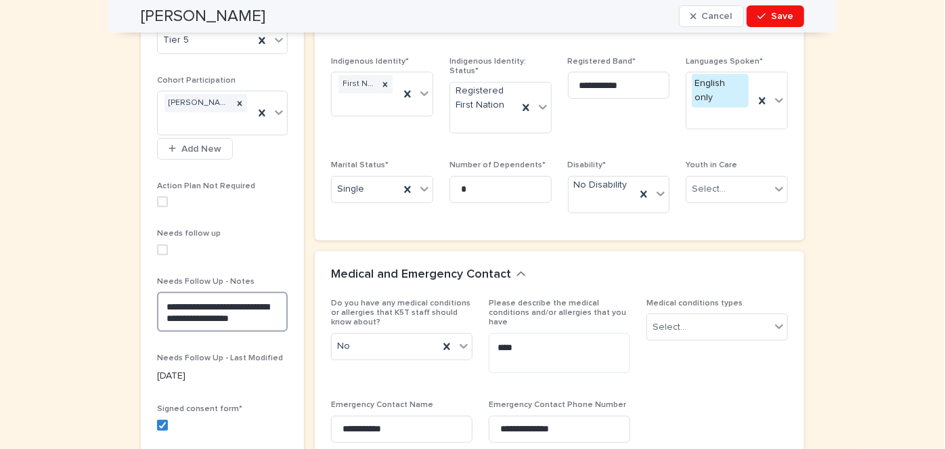
click at [160, 301] on textarea "**********" at bounding box center [222, 312] width 131 height 40
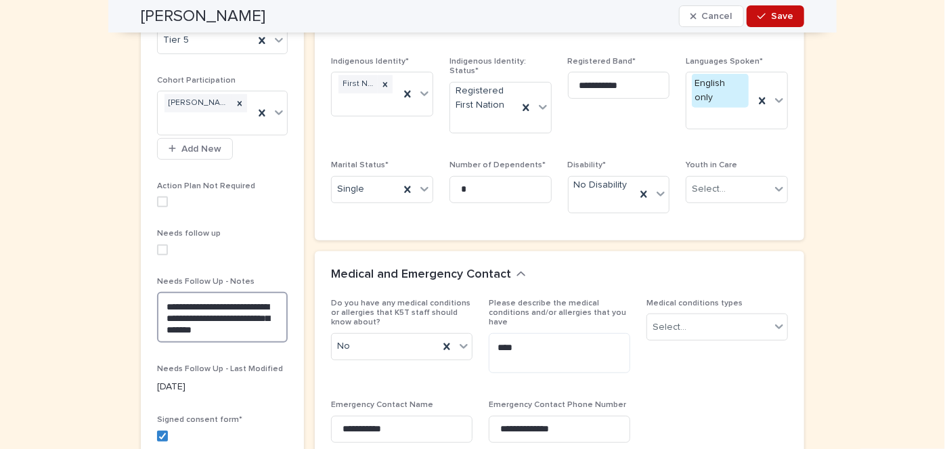
type textarea "**********"
click at [778, 15] on span "Save" at bounding box center [782, 16] width 22 height 9
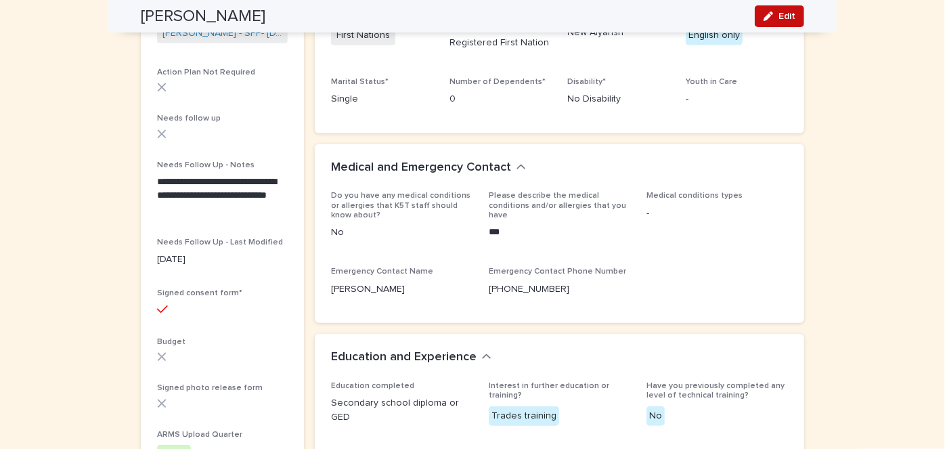
click at [784, 9] on button "Edit" at bounding box center [779, 16] width 49 height 22
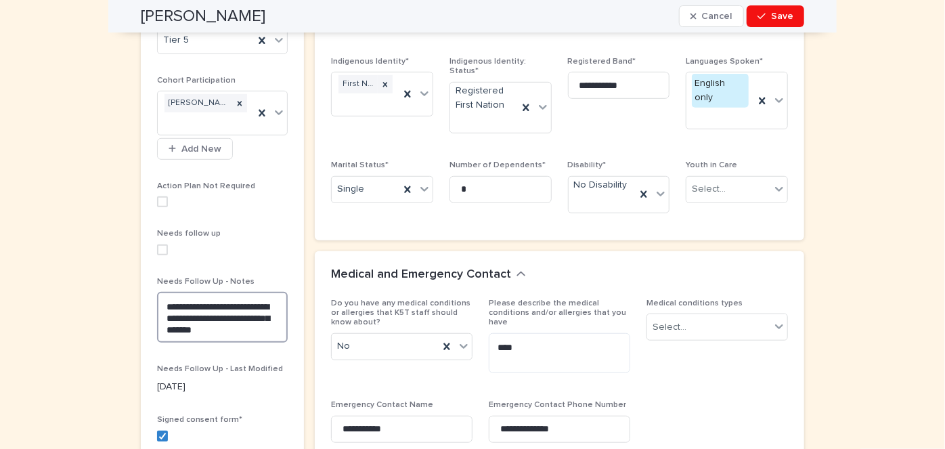
click at [166, 300] on textarea "**********" at bounding box center [222, 317] width 131 height 51
click at [164, 305] on textarea "**********" at bounding box center [222, 317] width 131 height 51
type textarea "**********"
click at [781, 13] on span "Save" at bounding box center [782, 16] width 22 height 9
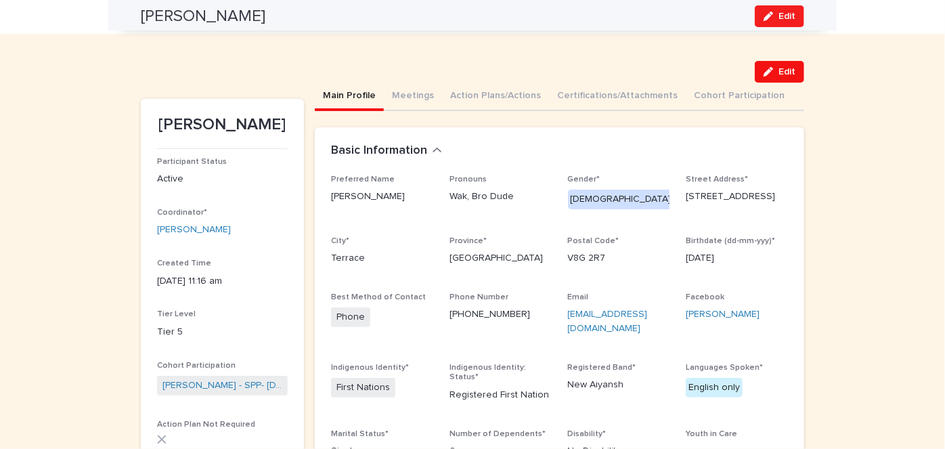
scroll to position [0, 0]
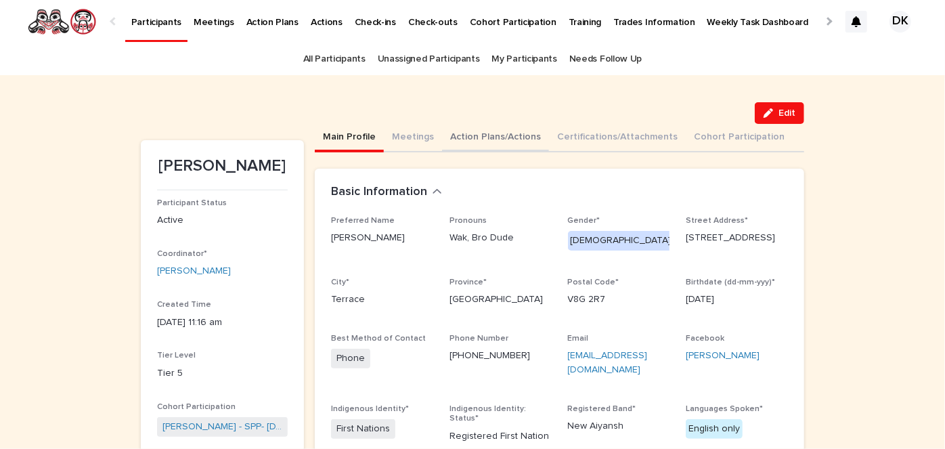
click at [452, 132] on button "Action Plans/Actions" at bounding box center [495, 138] width 107 height 28
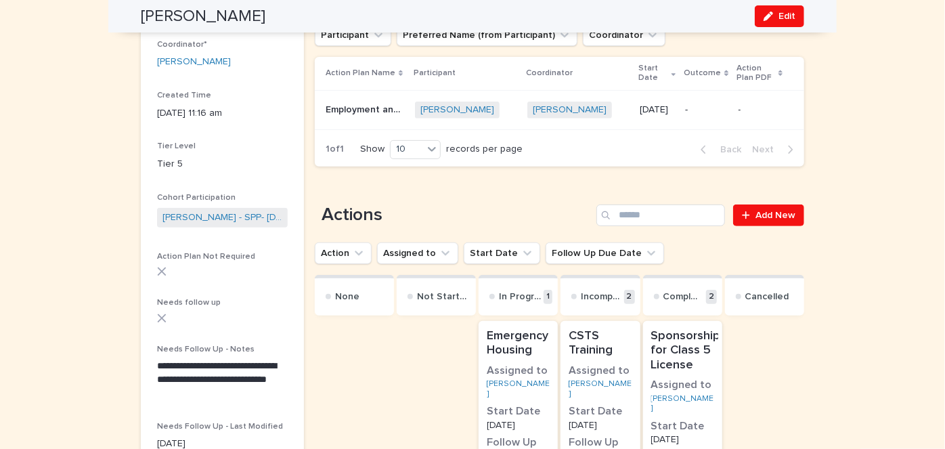
scroll to position [216, 0]
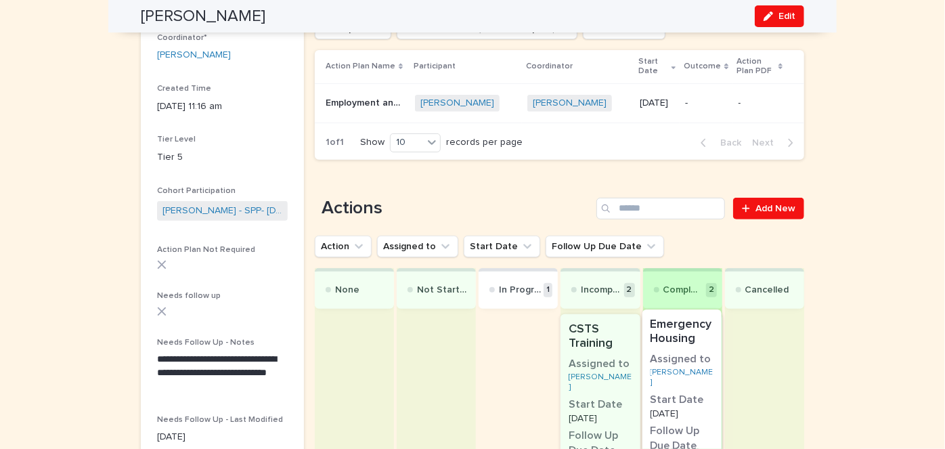
drag, startPoint x: 504, startPoint y: 334, endPoint x: 690, endPoint y: 326, distance: 186.4
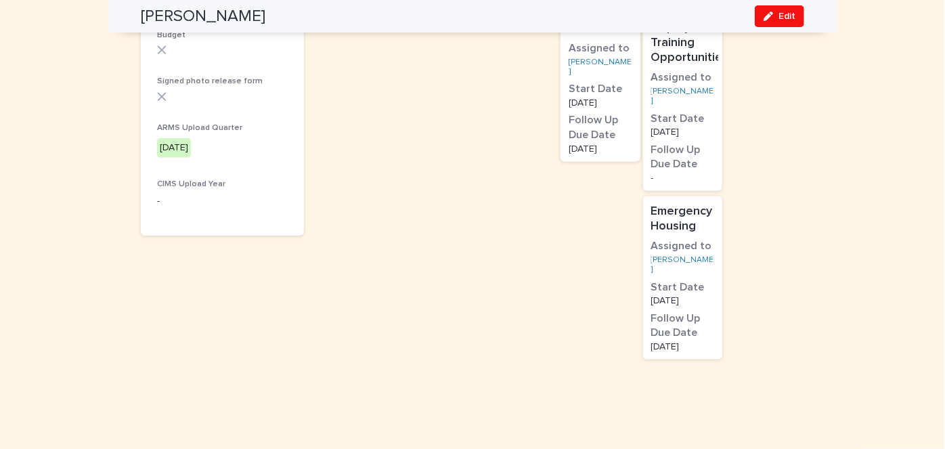
scroll to position [701, 0]
click at [683, 224] on p "Emergency Housing" at bounding box center [682, 218] width 63 height 29
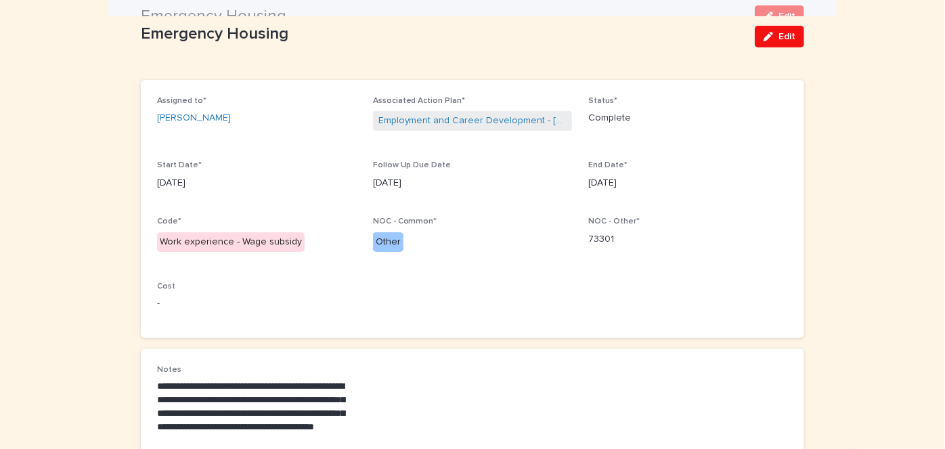
scroll to position [61, 0]
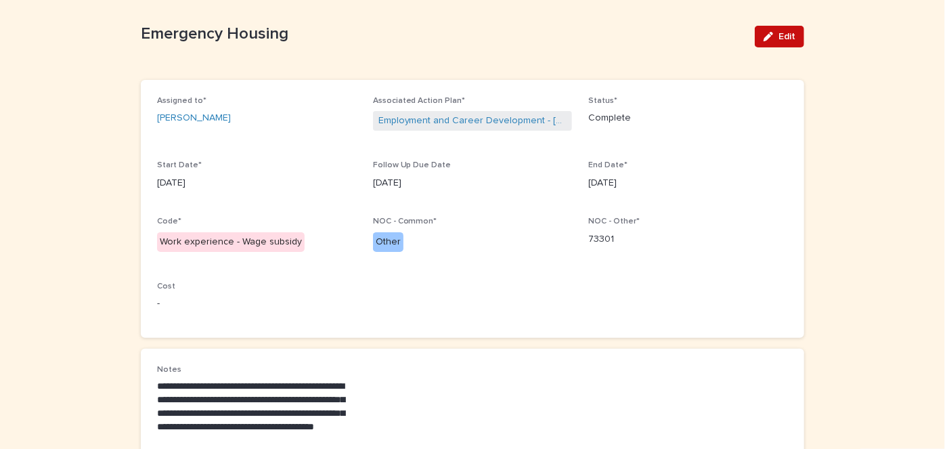
click at [778, 33] on span "Edit" at bounding box center [786, 36] width 17 height 9
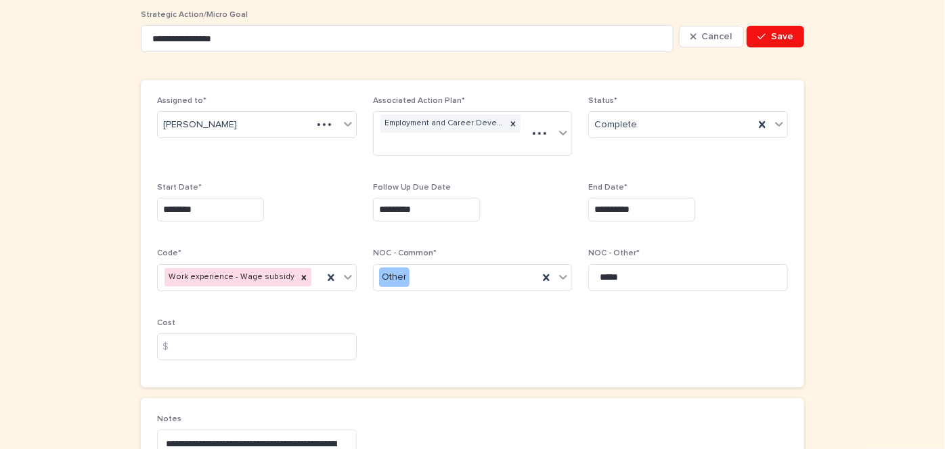
scroll to position [39, 0]
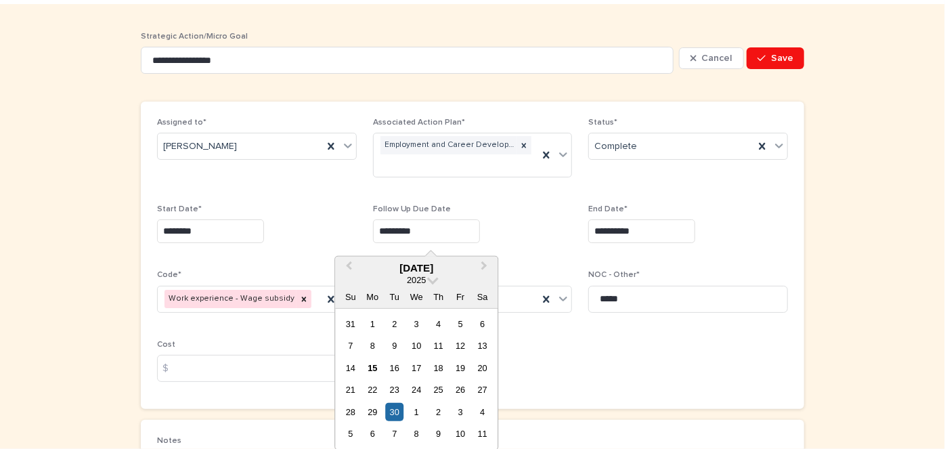
drag, startPoint x: 420, startPoint y: 227, endPoint x: 366, endPoint y: 226, distance: 54.2
click at [366, 226] on div "**********" at bounding box center [472, 255] width 631 height 275
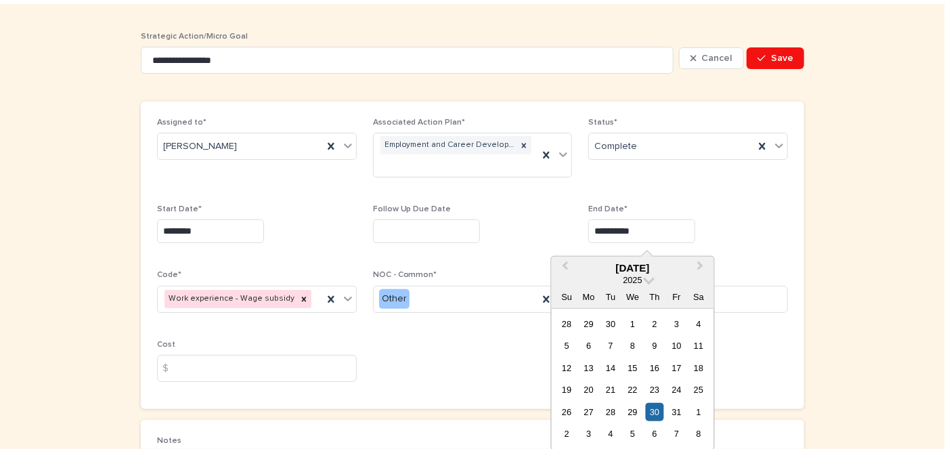
drag, startPoint x: 648, startPoint y: 224, endPoint x: 580, endPoint y: 221, distance: 67.8
click at [580, 221] on div "**********" at bounding box center [472, 255] width 631 height 275
click at [565, 267] on span "Previous Month" at bounding box center [565, 268] width 0 height 18
click at [590, 365] on div "15" at bounding box center [588, 368] width 18 height 18
type input "*********"
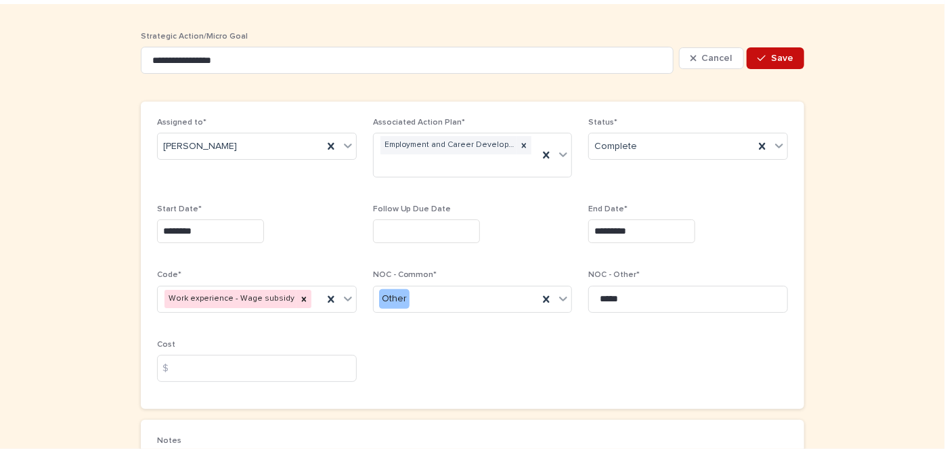
click at [776, 55] on span "Save" at bounding box center [782, 57] width 22 height 9
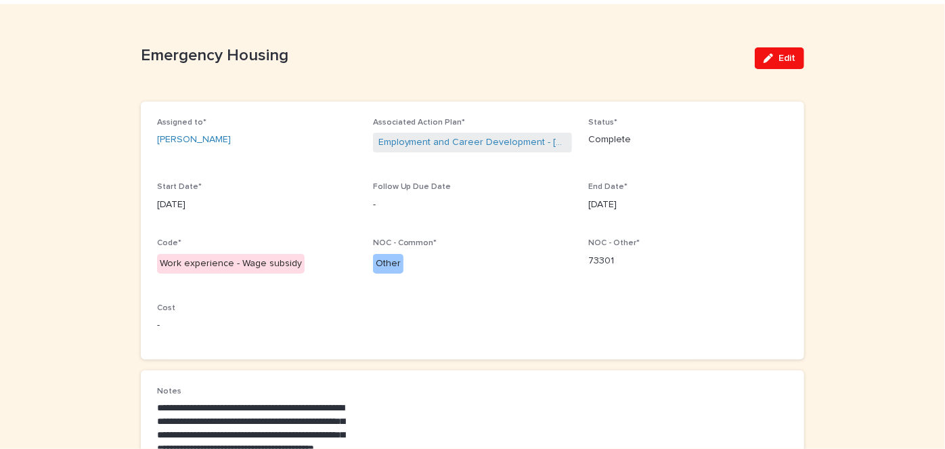
scroll to position [0, 0]
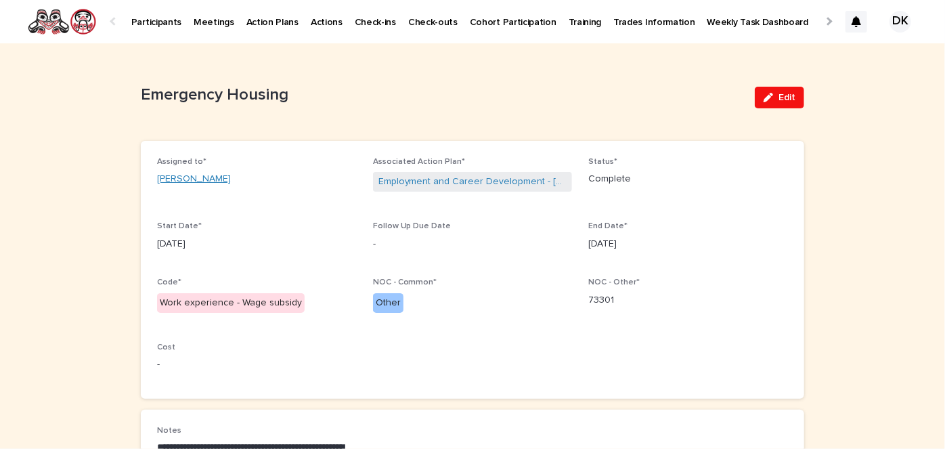
click at [196, 176] on link "Travis Livingstone" at bounding box center [194, 179] width 74 height 14
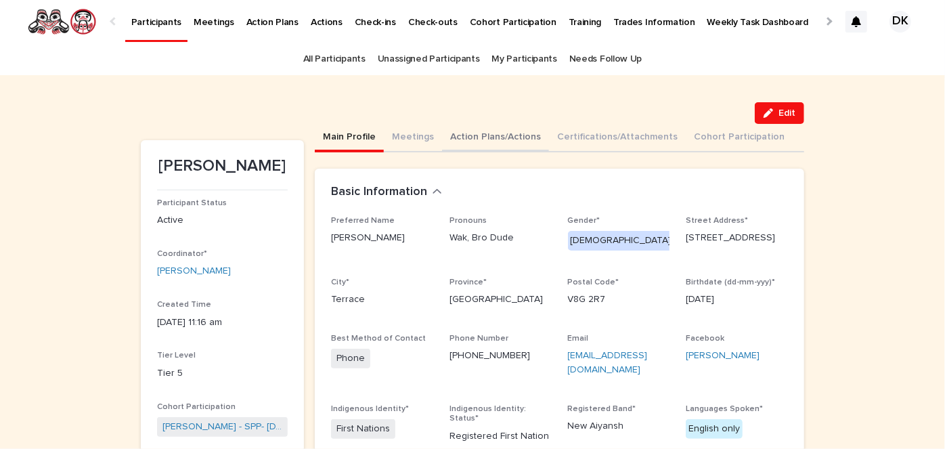
click at [458, 133] on button "Action Plans/Actions" at bounding box center [495, 138] width 107 height 28
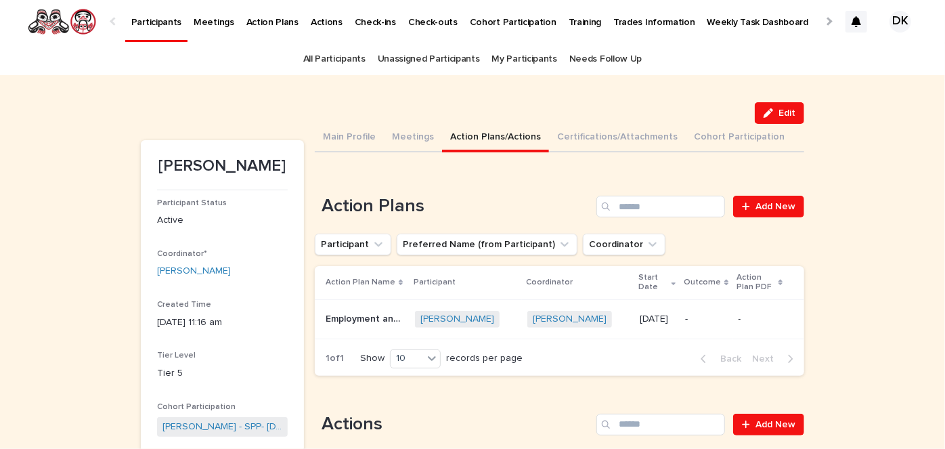
click at [351, 314] on p "Employment and Career Development" at bounding box center [366, 318] width 81 height 14
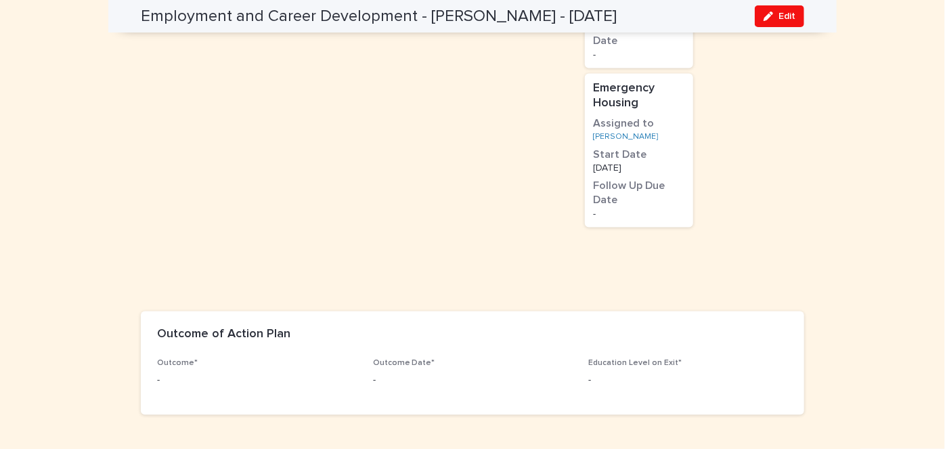
scroll to position [1339, 0]
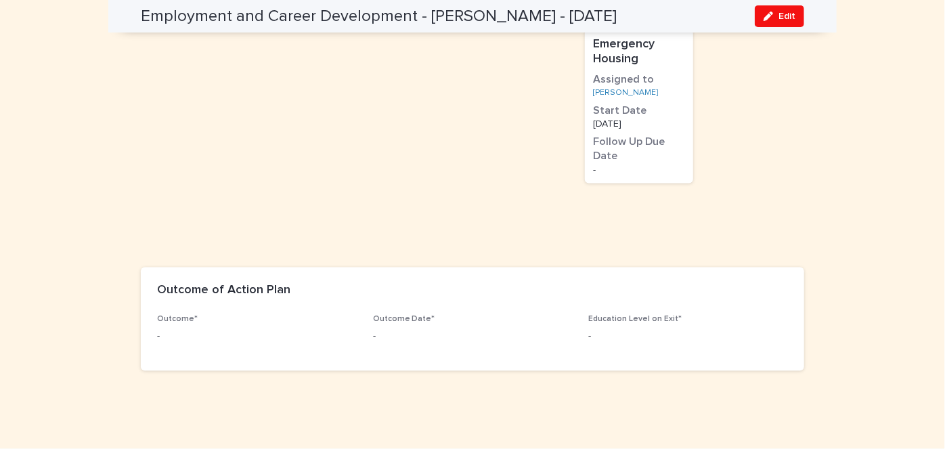
click at [290, 332] on p "-" at bounding box center [257, 336] width 200 height 14
click at [787, 13] on span "Edit" at bounding box center [786, 16] width 17 height 9
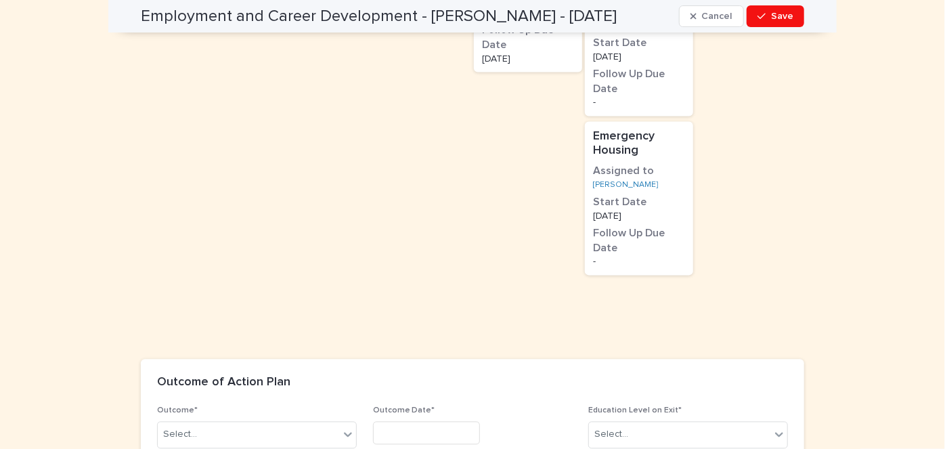
scroll to position [1442, 0]
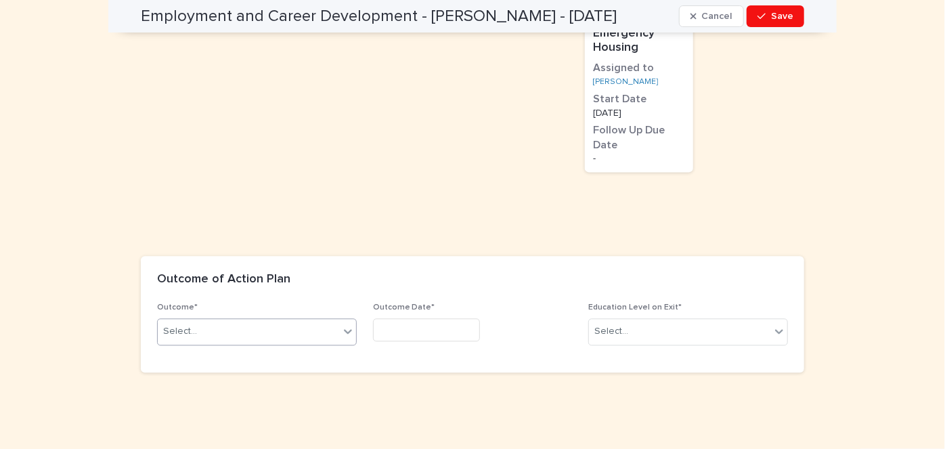
click at [343, 320] on div at bounding box center [348, 331] width 16 height 24
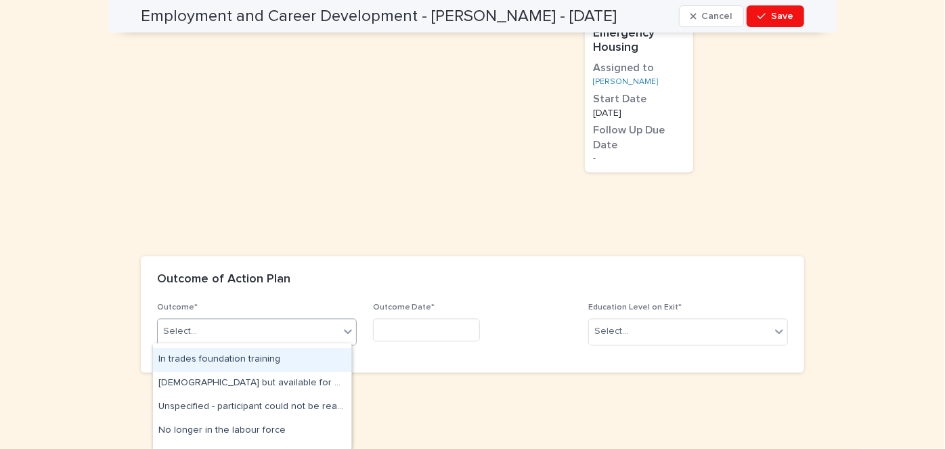
scroll to position [213, 0]
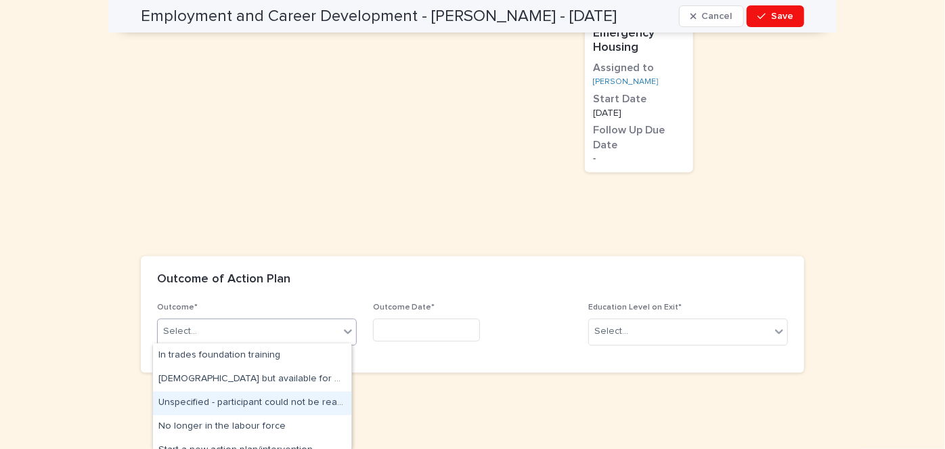
drag, startPoint x: 300, startPoint y: 384, endPoint x: 301, endPoint y: 401, distance: 16.3
click at [301, 401] on div "Unspecified - participant could not be reached" at bounding box center [252, 403] width 198 height 24
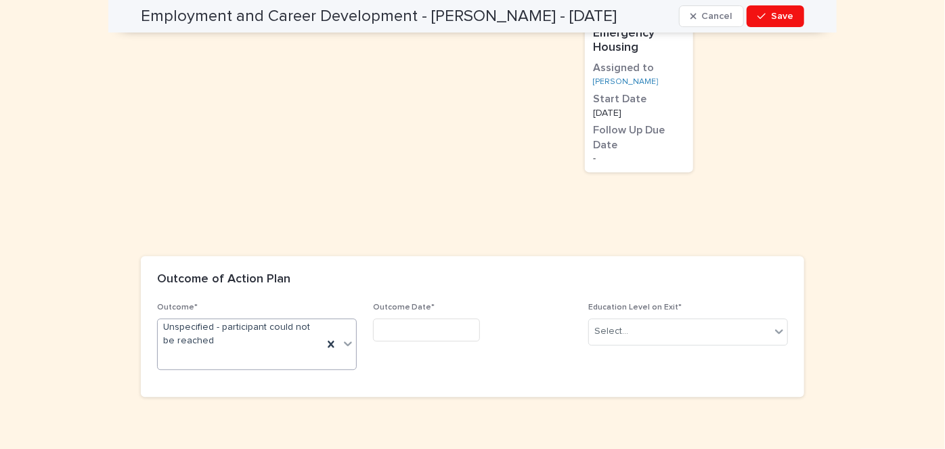
click at [442, 322] on input "text" at bounding box center [426, 330] width 107 height 24
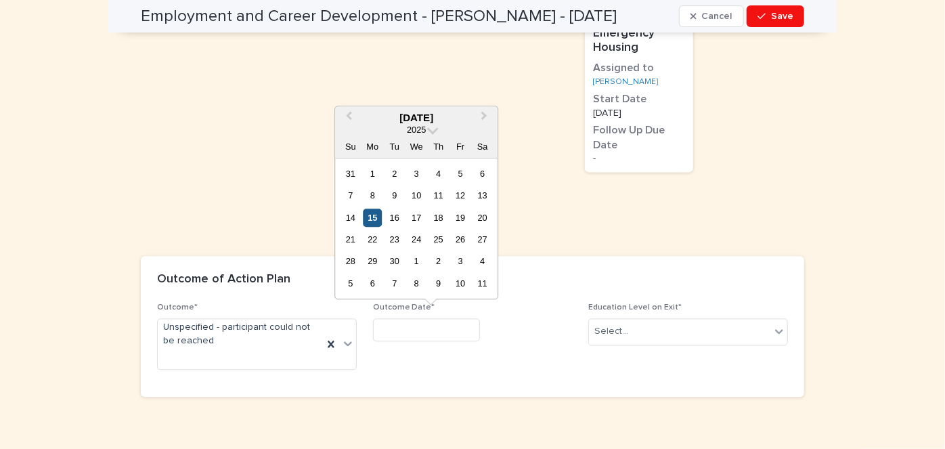
click at [375, 217] on div "15" at bounding box center [373, 217] width 18 height 18
type input "*********"
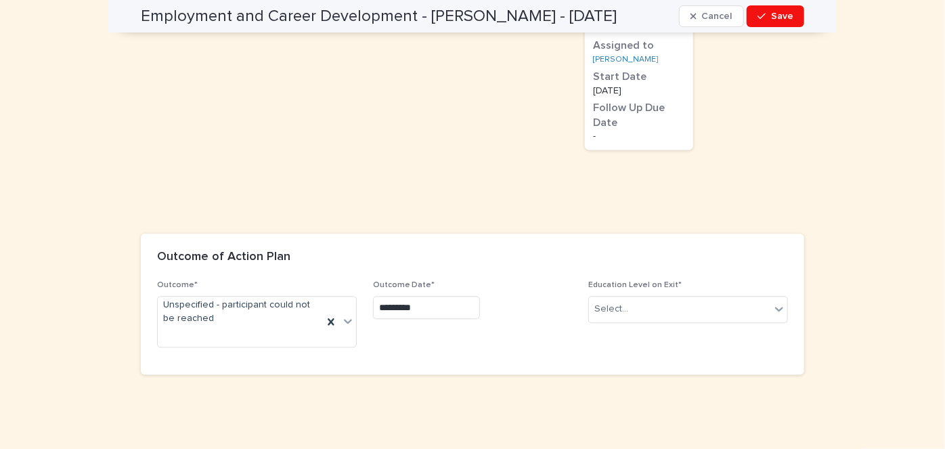
scroll to position [1466, 0]
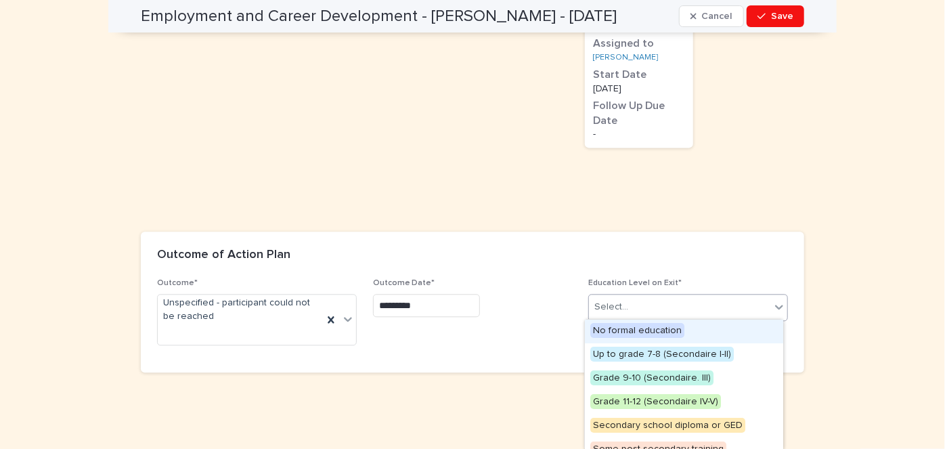
click at [773, 300] on icon at bounding box center [779, 307] width 14 height 14
click at [621, 399] on span "Grade 11-12 (Secondaire IV-V)" at bounding box center [655, 401] width 131 height 15
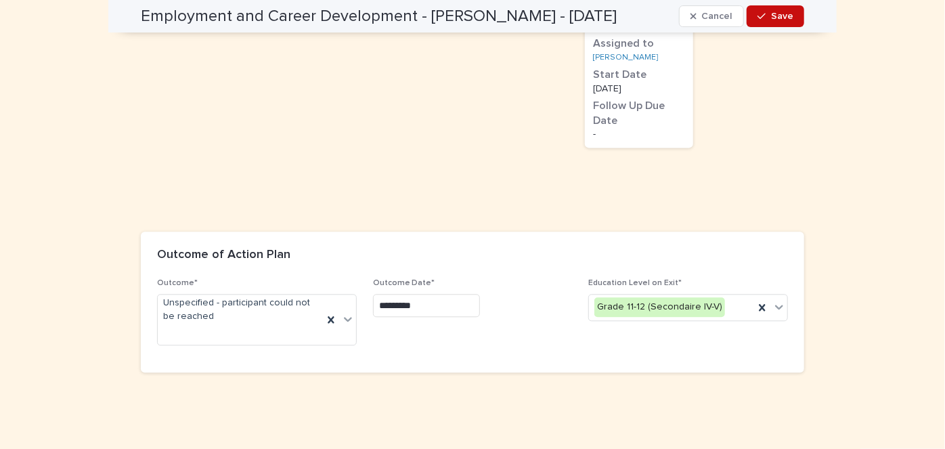
click at [783, 18] on span "Save" at bounding box center [782, 16] width 22 height 9
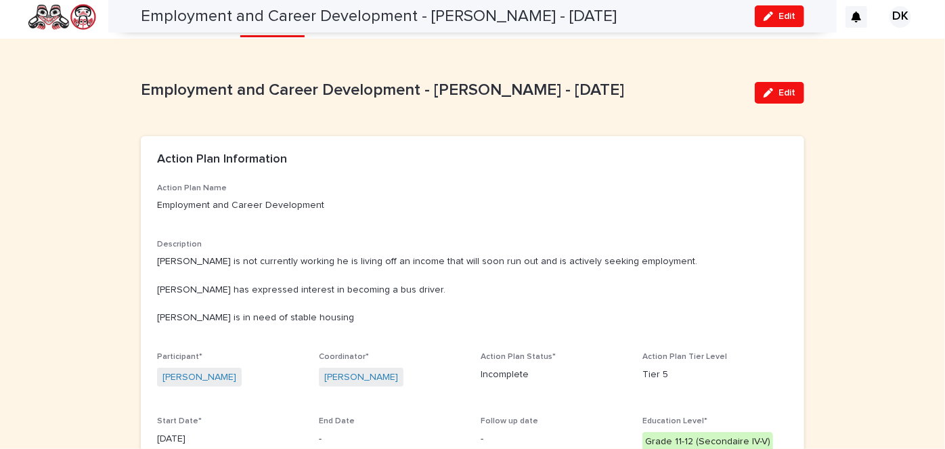
scroll to position [0, 0]
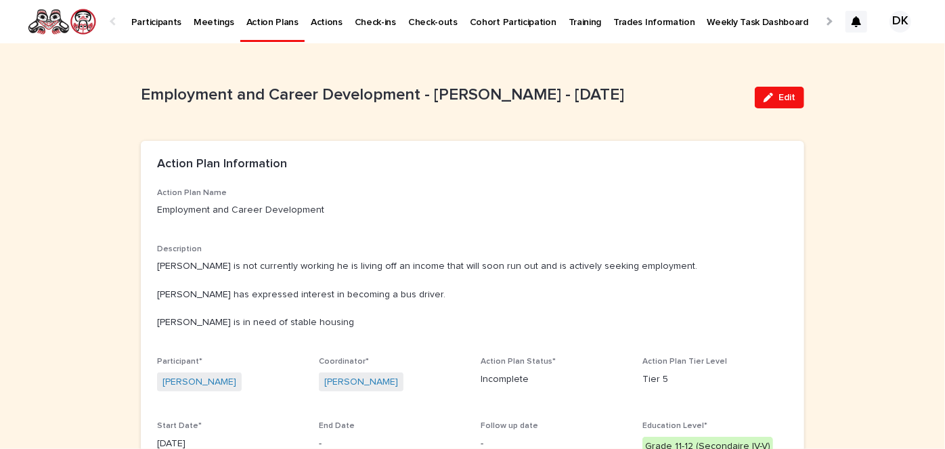
click at [707, 18] on p "Weekly Task Dashboard" at bounding box center [758, 14] width 102 height 28
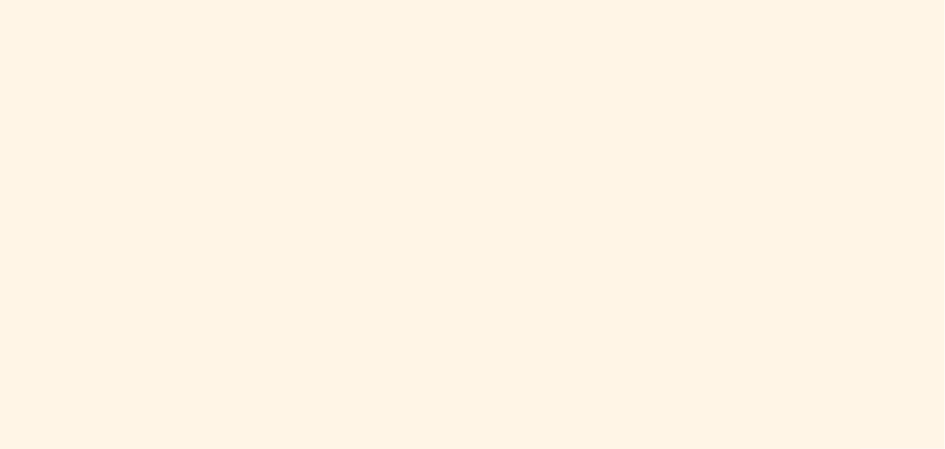
scroll to position [540, 0]
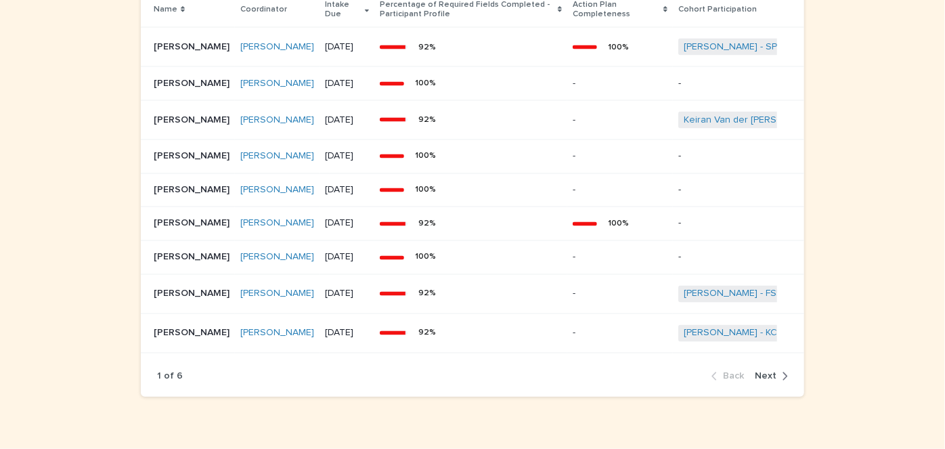
scroll to position [1170, 0]
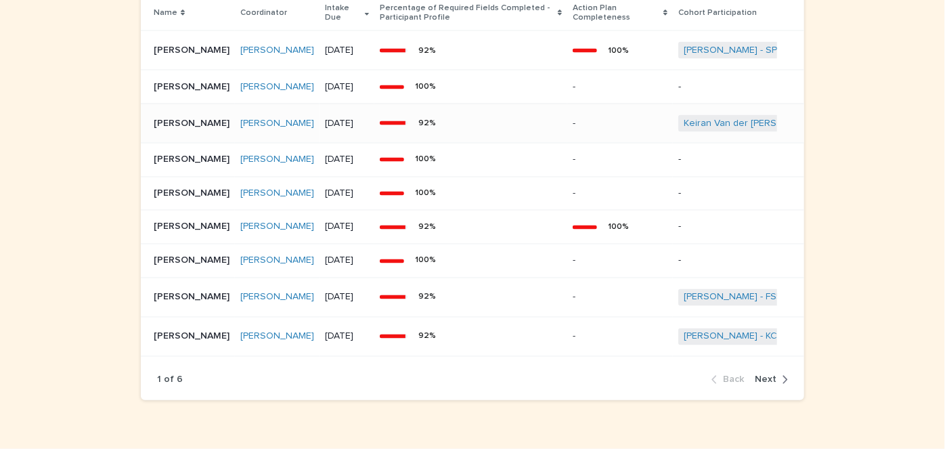
click at [167, 129] on p "[PERSON_NAME]" at bounding box center [193, 122] width 79 height 14
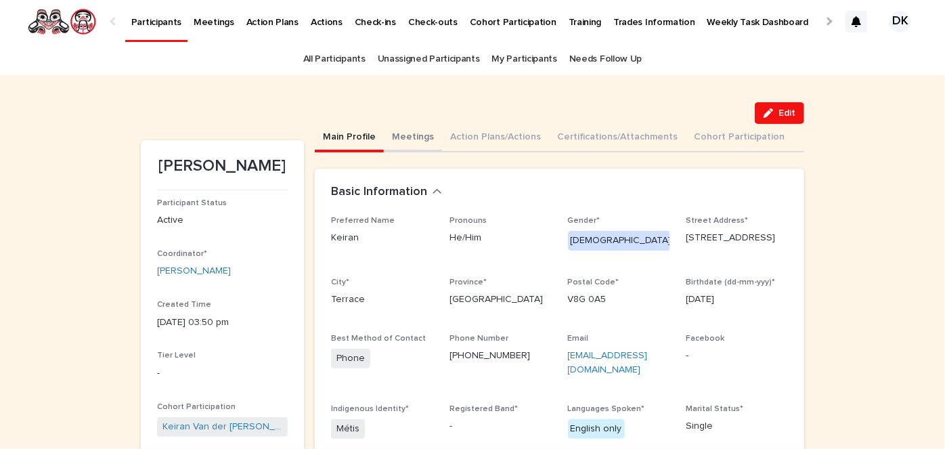
click at [418, 135] on button "Meetings" at bounding box center [413, 138] width 58 height 28
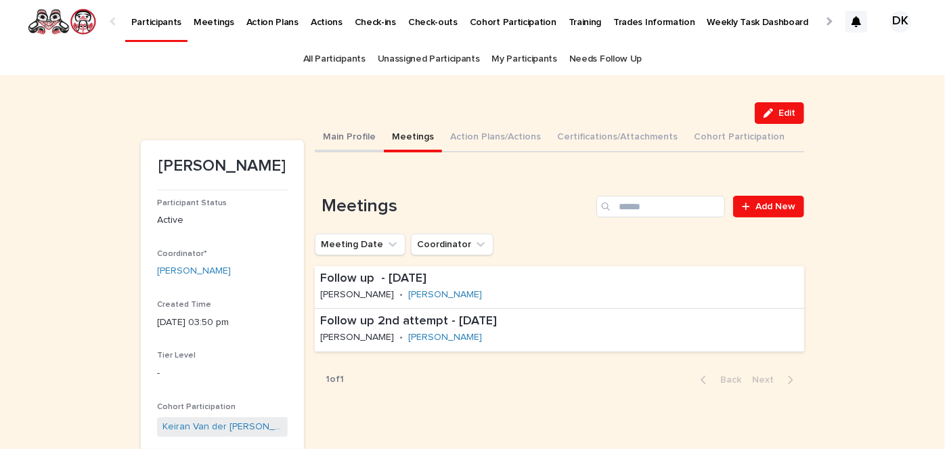
click at [330, 137] on button "Main Profile" at bounding box center [349, 138] width 69 height 28
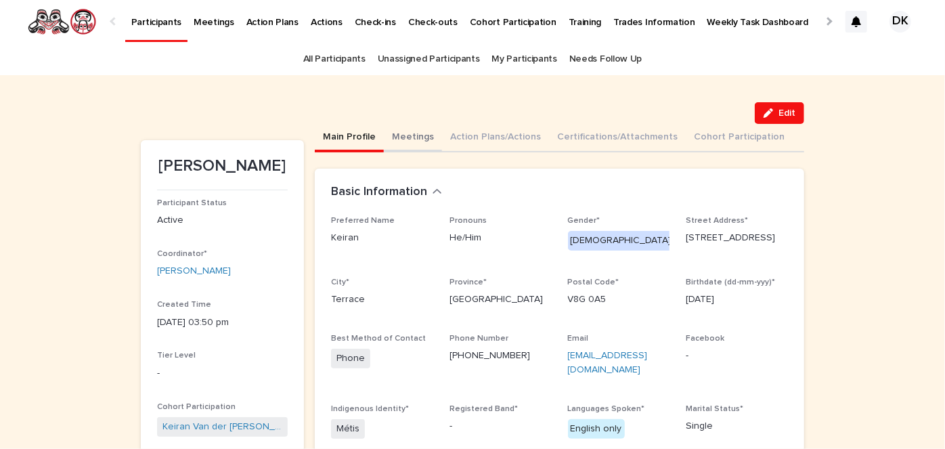
click at [405, 132] on button "Meetings" at bounding box center [413, 138] width 58 height 28
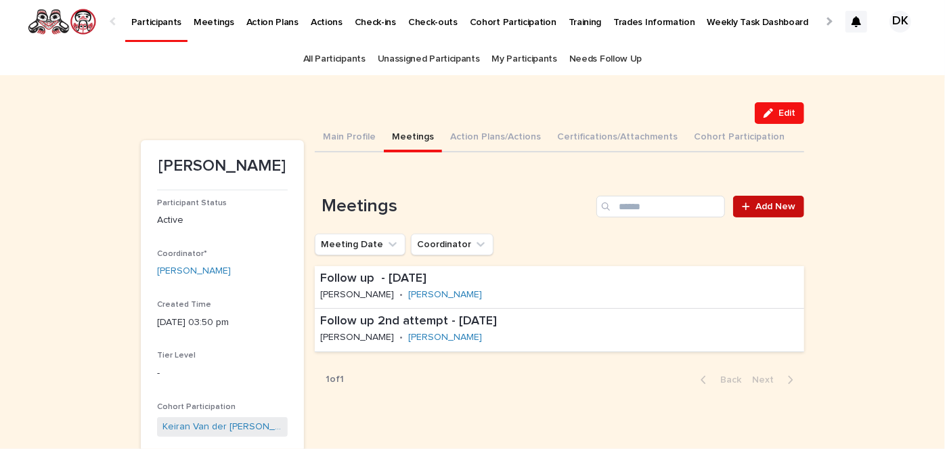
click at [769, 206] on span "Add New" at bounding box center [775, 206] width 40 height 9
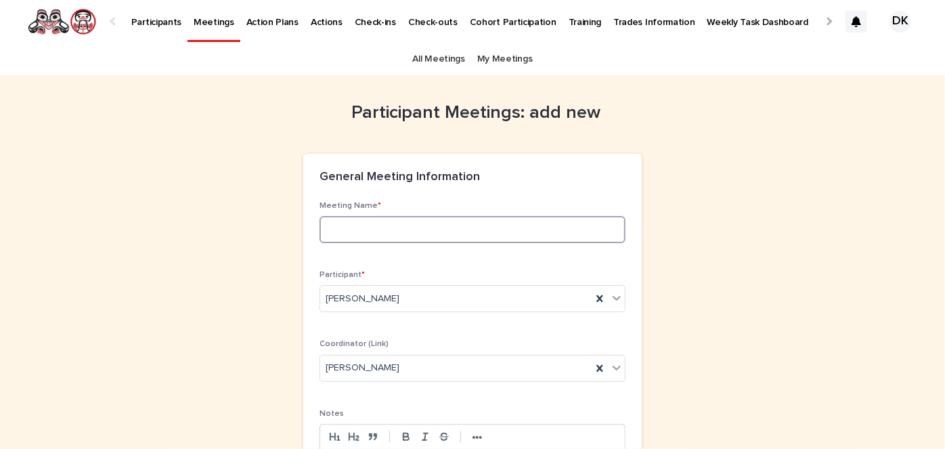
click at [338, 238] on input at bounding box center [473, 229] width 306 height 27
type input "*"
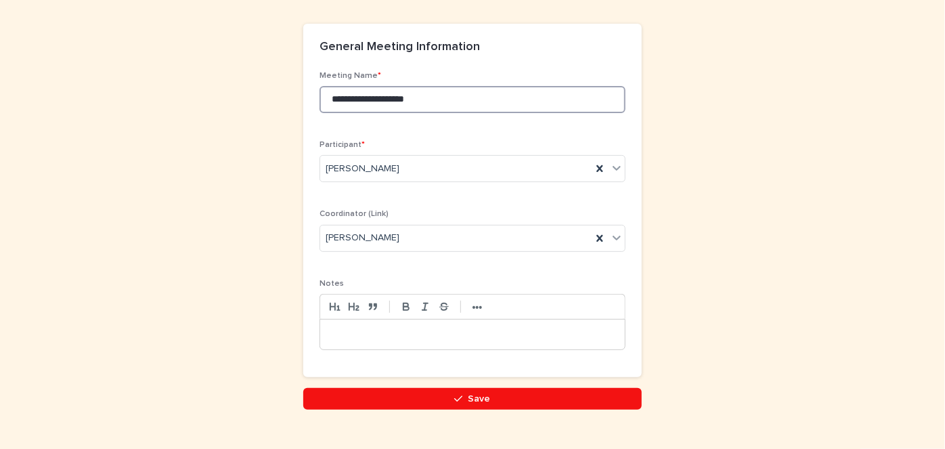
scroll to position [132, 0]
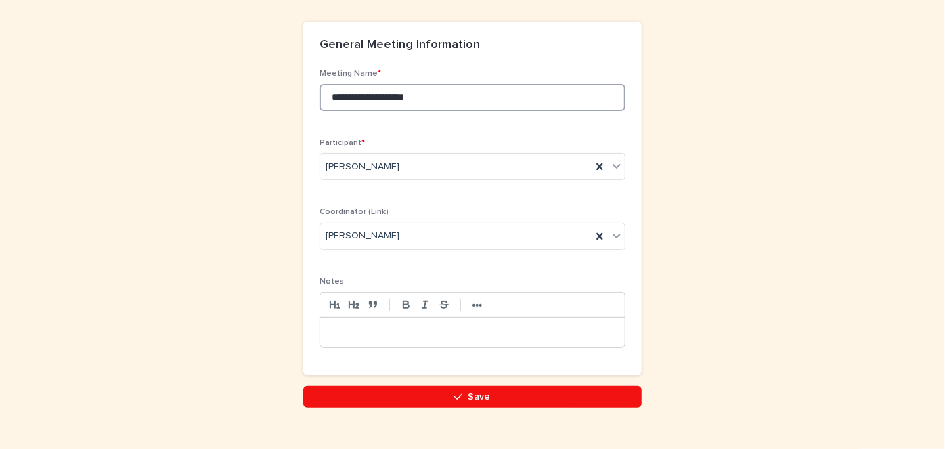
type input "**********"
click at [322, 329] on div at bounding box center [472, 332] width 305 height 30
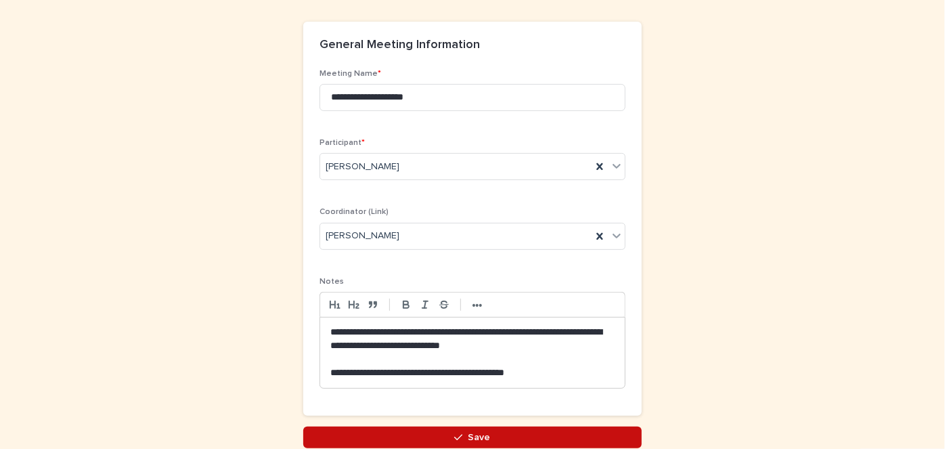
click at [471, 433] on span "Save" at bounding box center [479, 437] width 22 height 9
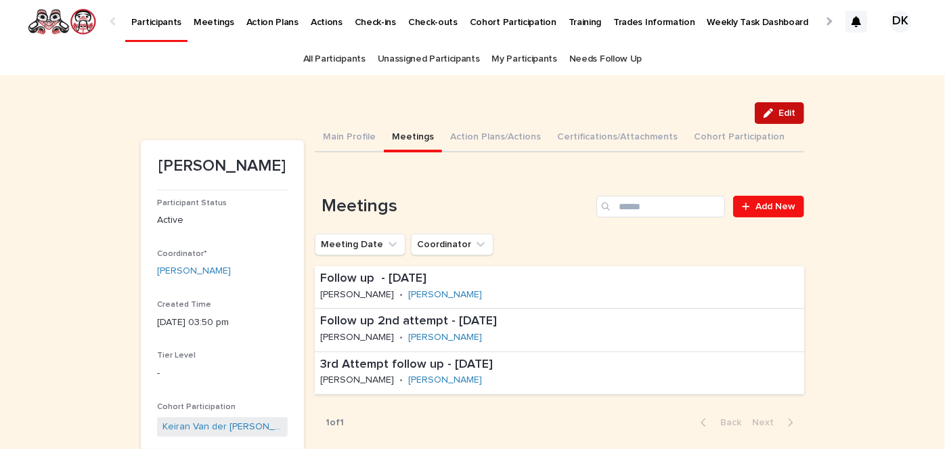
click at [773, 112] on div "button" at bounding box center [771, 112] width 15 height 9
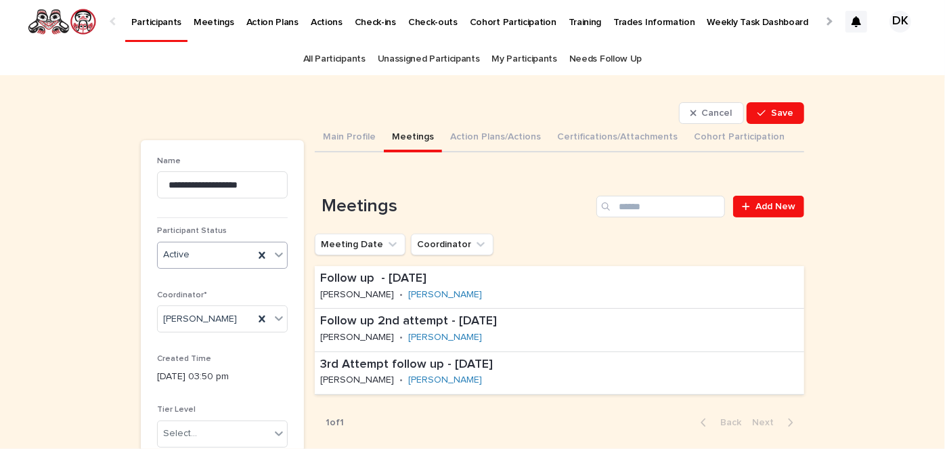
click at [275, 255] on icon at bounding box center [279, 254] width 8 height 5
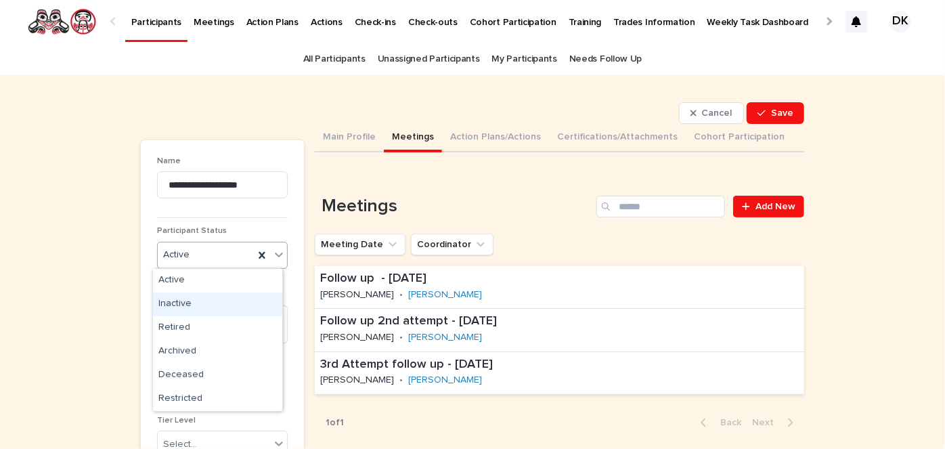
click at [177, 300] on div "Inactive" at bounding box center [217, 304] width 129 height 24
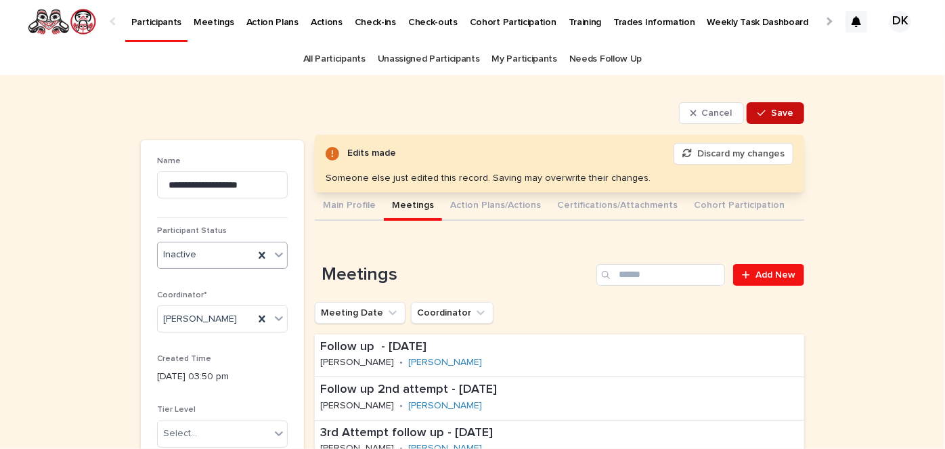
click at [777, 112] on span "Save" at bounding box center [782, 112] width 22 height 9
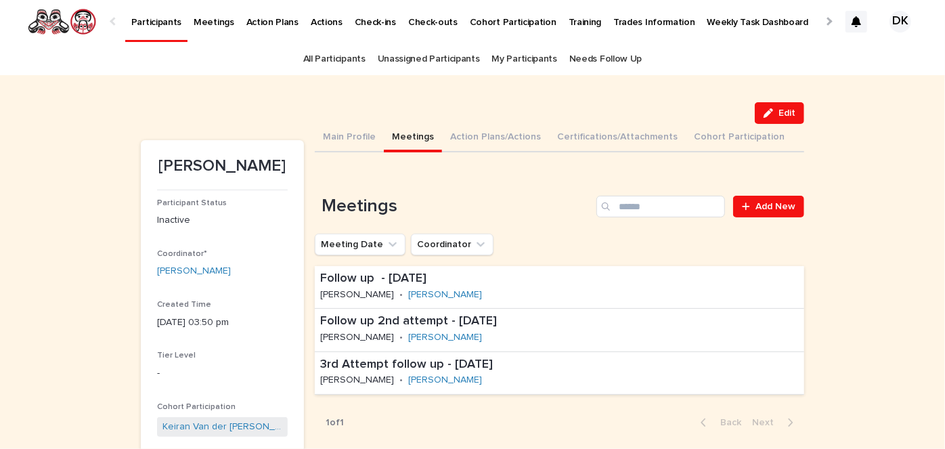
click at [707, 22] on p "Weekly Task Dashboard" at bounding box center [758, 14] width 102 height 28
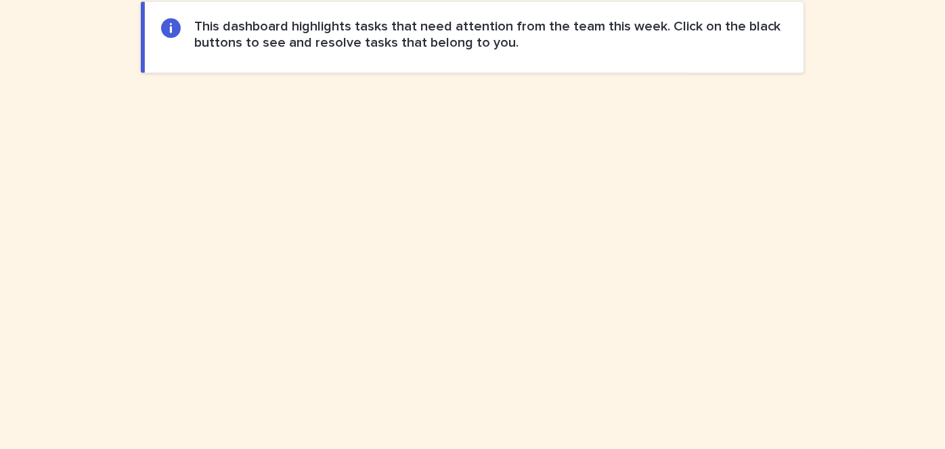
scroll to position [682, 0]
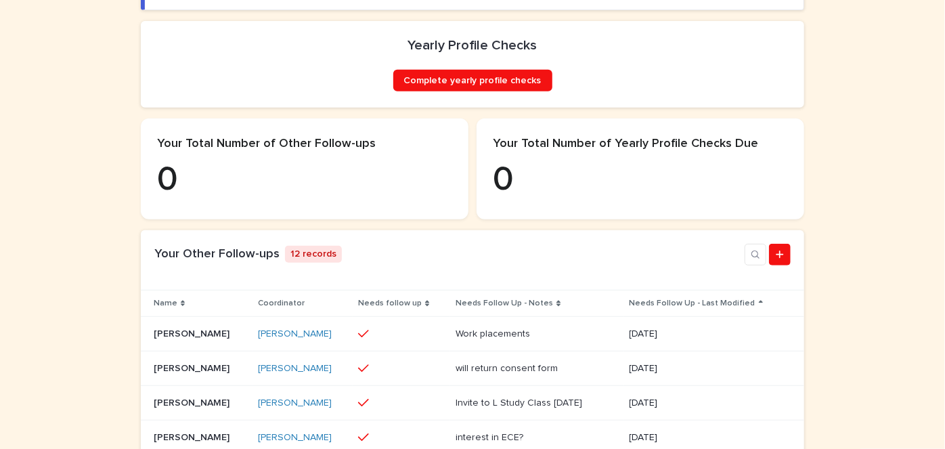
scroll to position [511, 0]
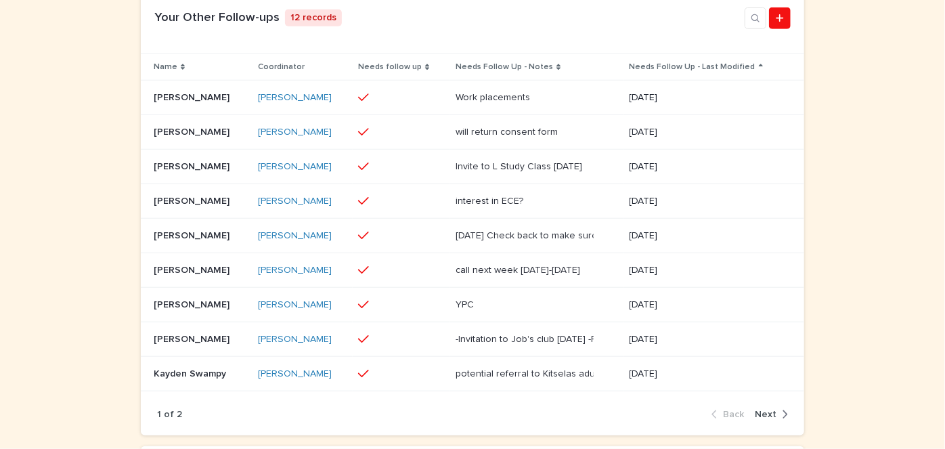
click at [164, 173] on p "Amber Henyu" at bounding box center [193, 165] width 79 height 14
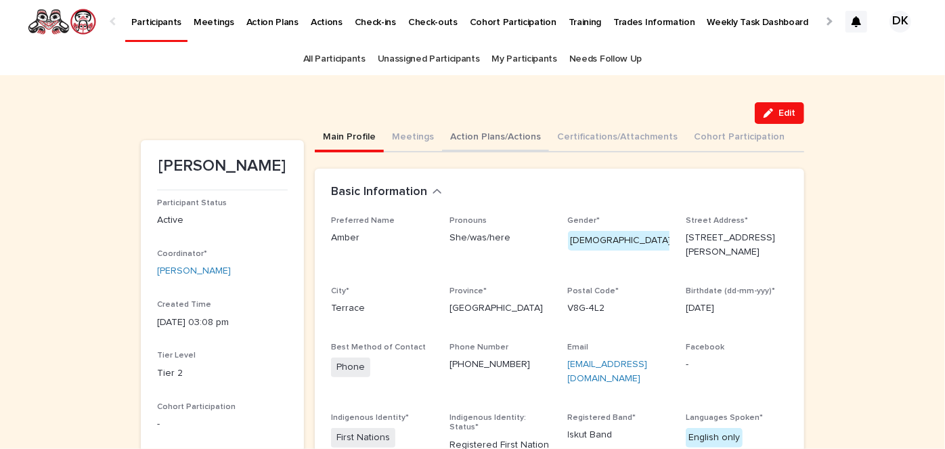
click at [462, 135] on button "Action Plans/Actions" at bounding box center [495, 138] width 107 height 28
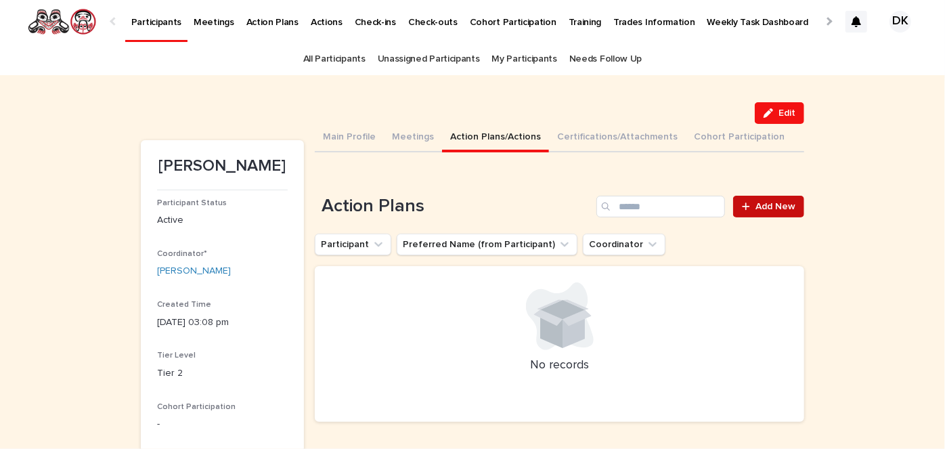
click at [768, 202] on span "Add New" at bounding box center [775, 206] width 40 height 9
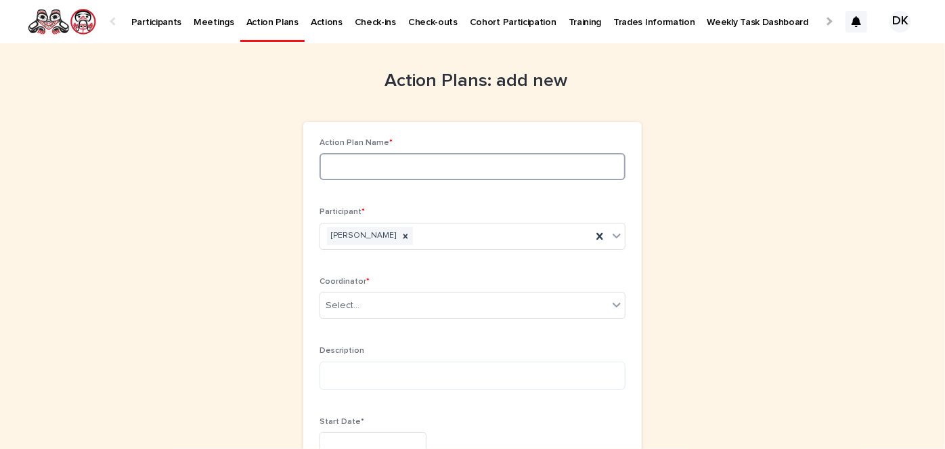
click at [324, 168] on input at bounding box center [473, 166] width 306 height 27
type input "**********"
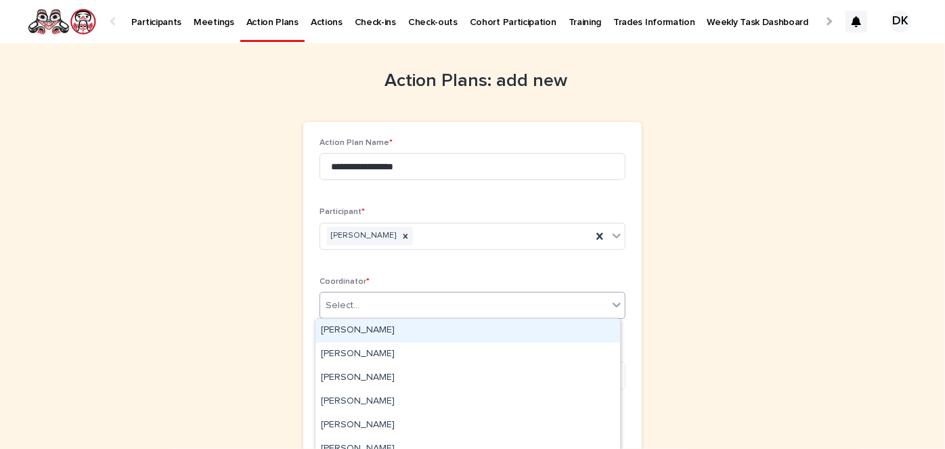
click at [615, 301] on icon at bounding box center [617, 305] width 14 height 14
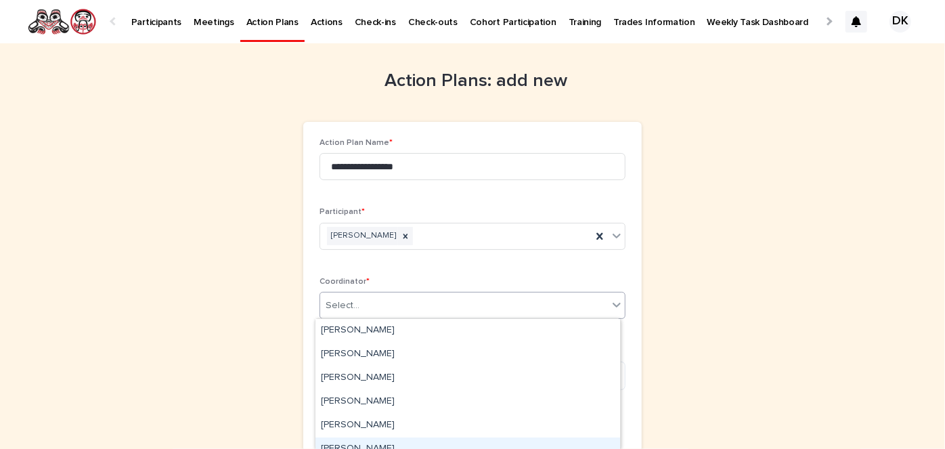
scroll to position [98, 0]
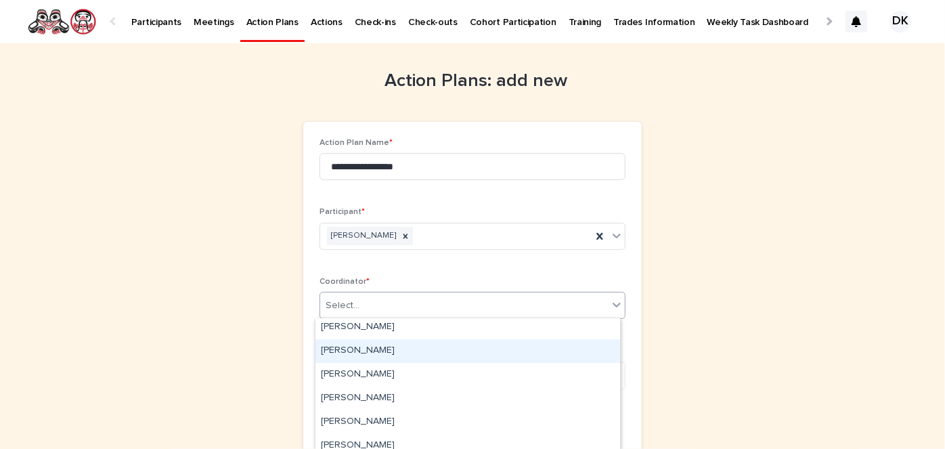
click at [339, 349] on div "Debbie Kroeker" at bounding box center [467, 351] width 305 height 24
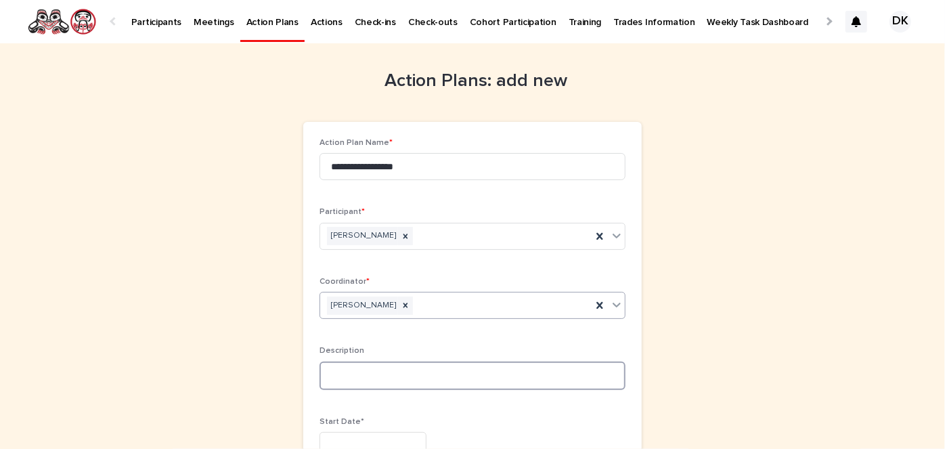
click at [320, 368] on textarea at bounding box center [473, 375] width 306 height 28
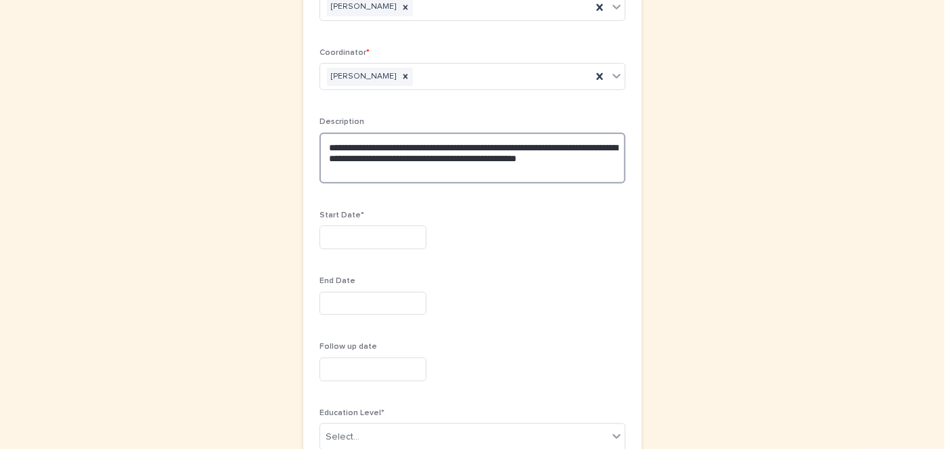
scroll to position [230, 0]
type textarea "**********"
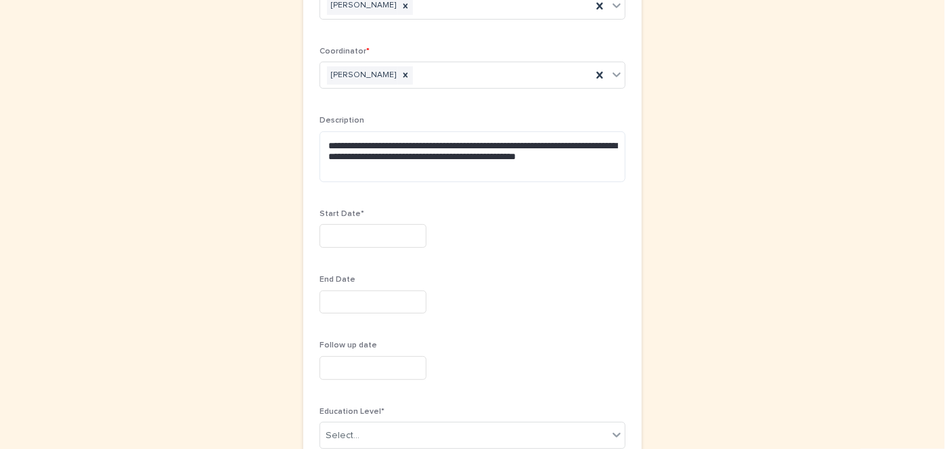
click at [321, 233] on input "text" at bounding box center [373, 236] width 107 height 24
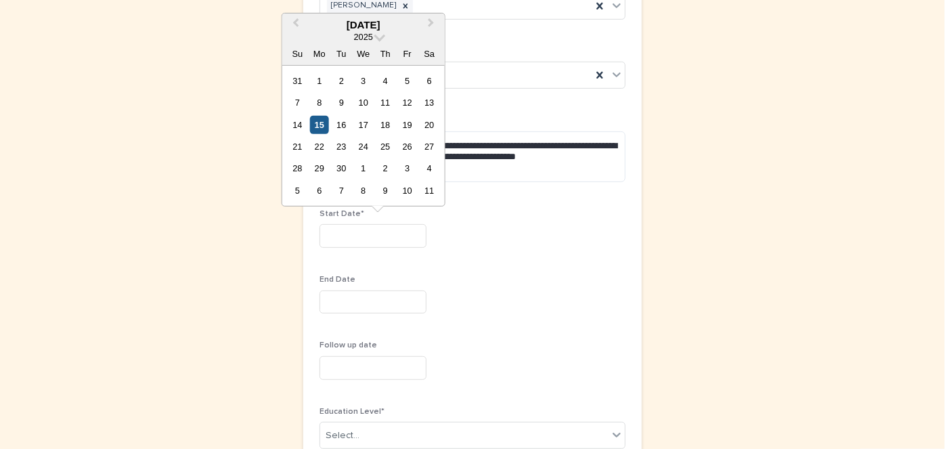
click at [320, 123] on div "15" at bounding box center [319, 124] width 18 height 18
click at [369, 233] on input "*********" at bounding box center [373, 236] width 107 height 24
click at [296, 22] on span "Previous Month" at bounding box center [296, 25] width 0 height 18
click at [322, 102] on div "7" at bounding box center [319, 102] width 18 height 18
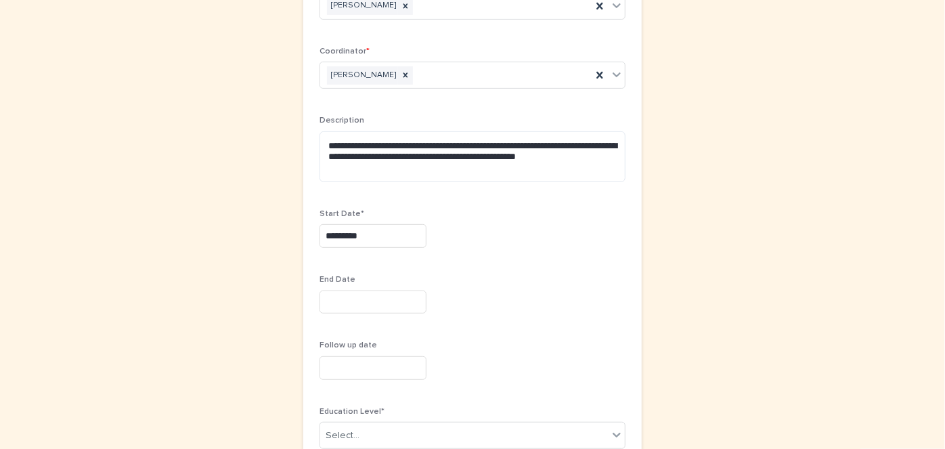
type input "********"
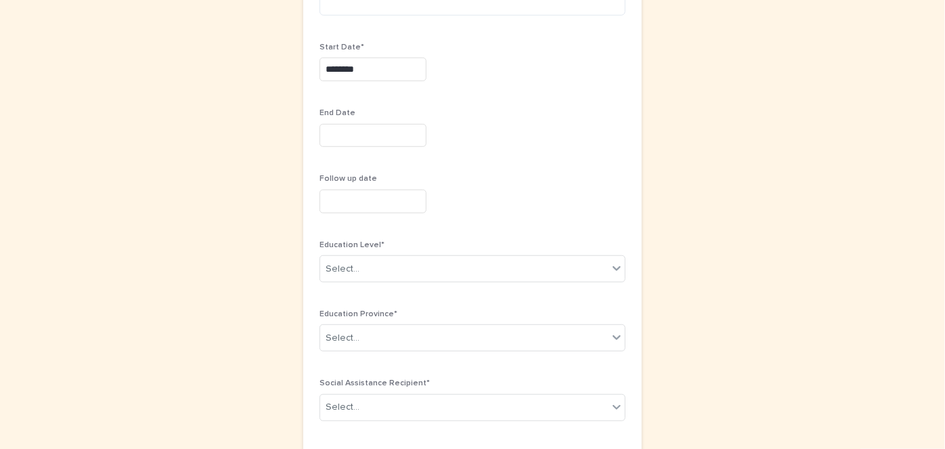
scroll to position [397, 0]
click at [614, 265] on icon at bounding box center [617, 267] width 8 height 5
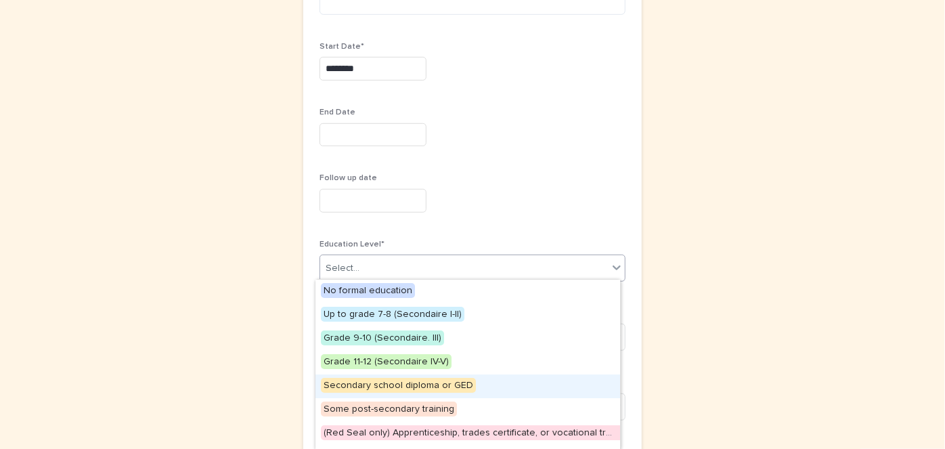
click at [380, 381] on span "Secondary school diploma or GED" at bounding box center [398, 385] width 155 height 15
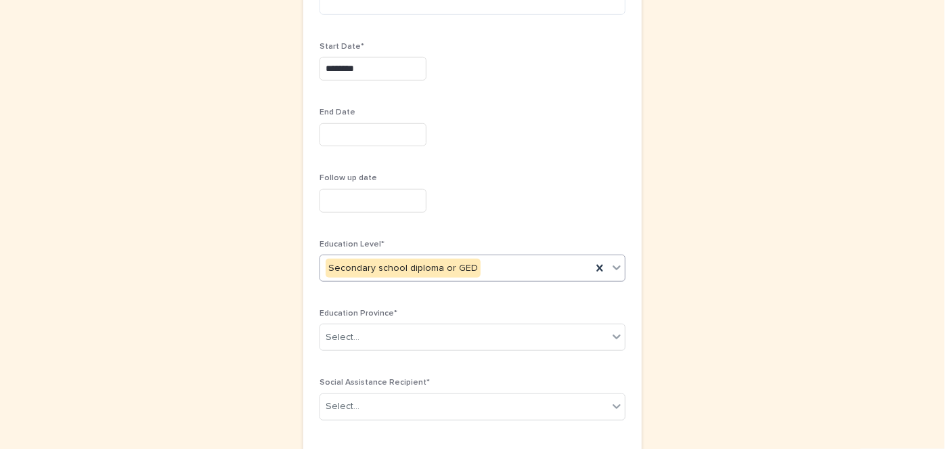
scroll to position [0, 0]
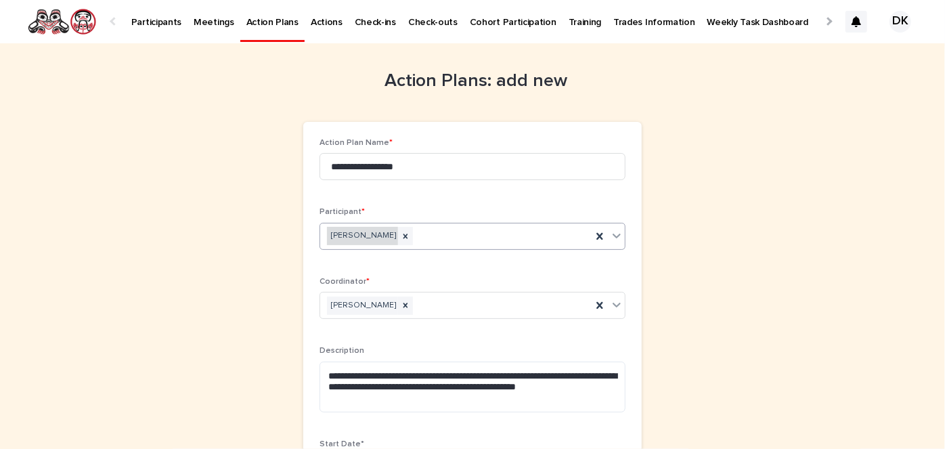
click at [339, 238] on div "Amber Henyu" at bounding box center [362, 236] width 71 height 18
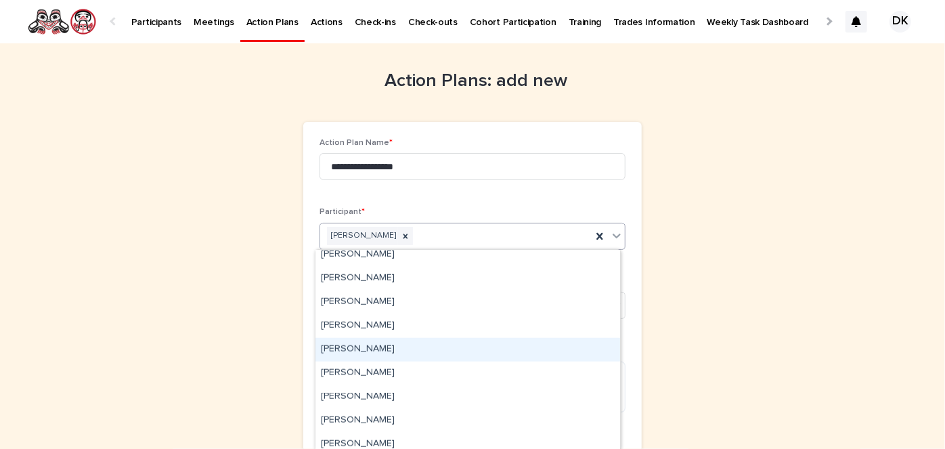
scroll to position [718, 0]
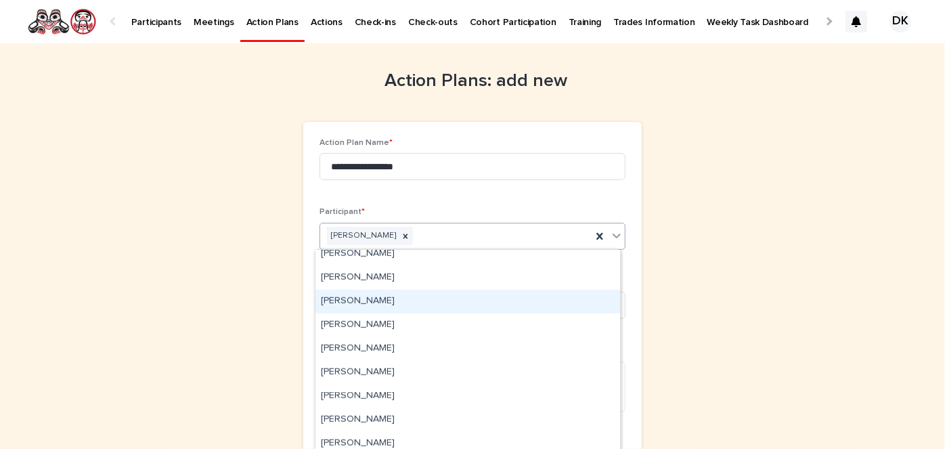
click at [160, 16] on p "Participants" at bounding box center [156, 14] width 50 height 28
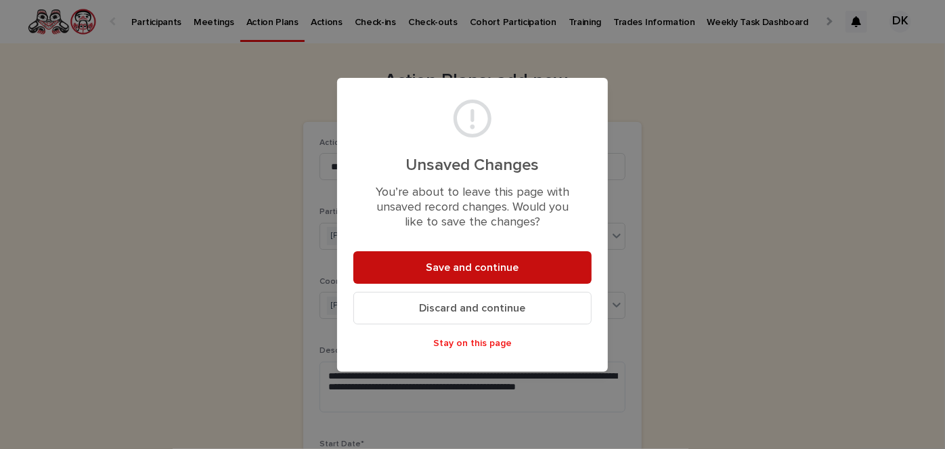
click at [508, 265] on span "Save and continue" at bounding box center [472, 267] width 93 height 11
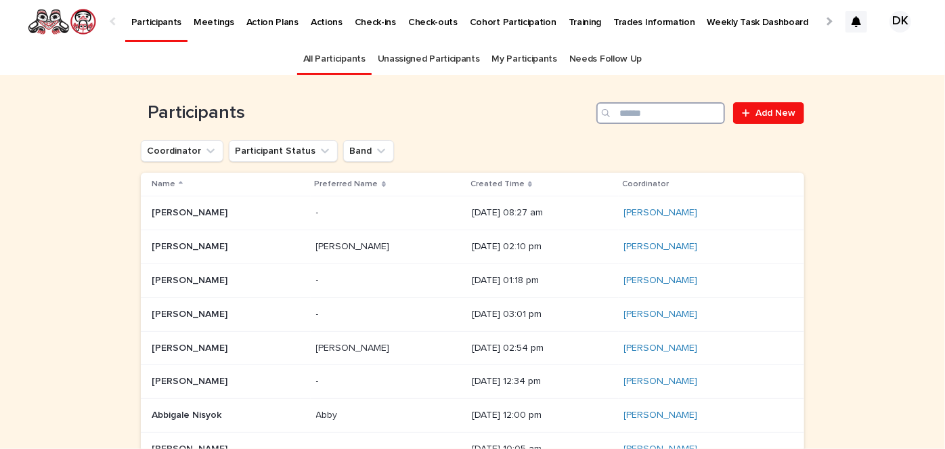
click at [663, 108] on input "Search" at bounding box center [660, 113] width 129 height 22
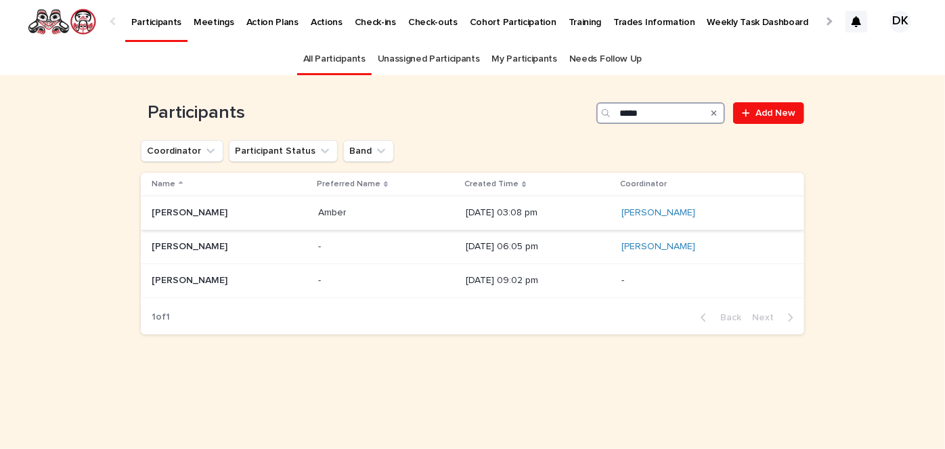
type input "*****"
click at [176, 212] on p "Amber Henyu" at bounding box center [191, 211] width 79 height 14
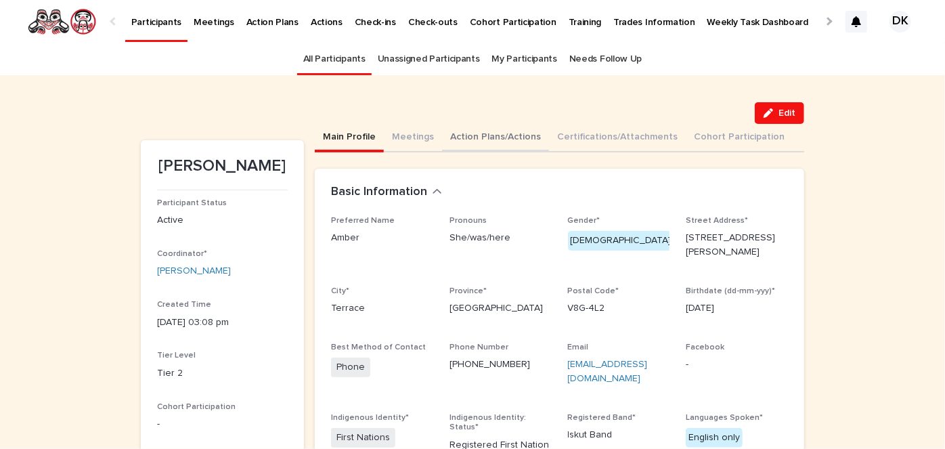
click at [450, 135] on button "Action Plans/Actions" at bounding box center [495, 138] width 107 height 28
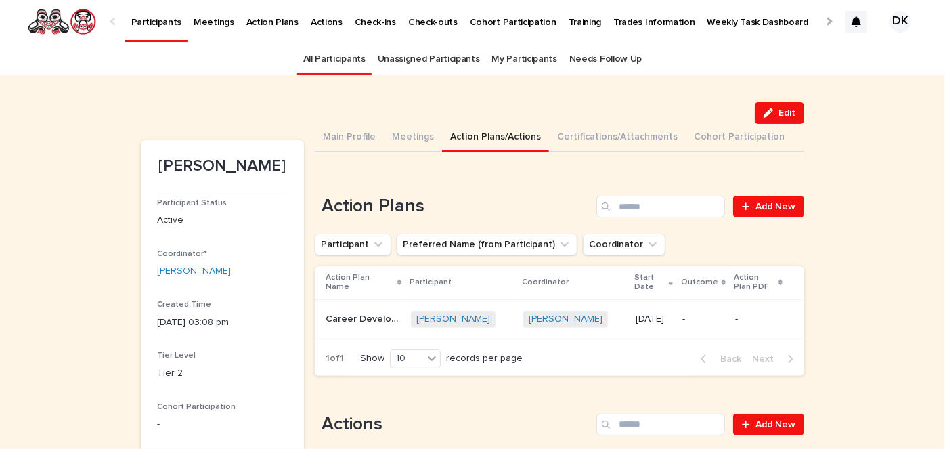
click at [334, 318] on p "Career Development" at bounding box center [364, 318] width 77 height 14
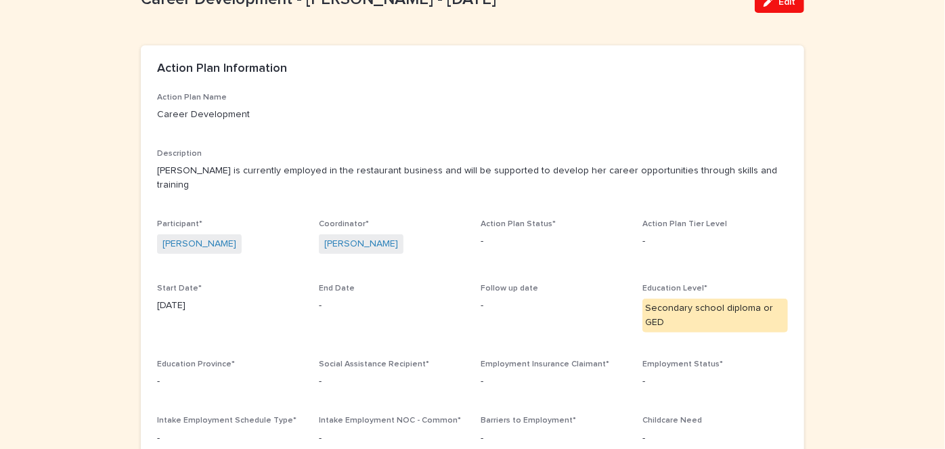
scroll to position [95, 0]
click at [684, 302] on div "Secondary school diploma or GED" at bounding box center [715, 316] width 146 height 34
click at [791, 6] on button "Edit" at bounding box center [779, 2] width 49 height 22
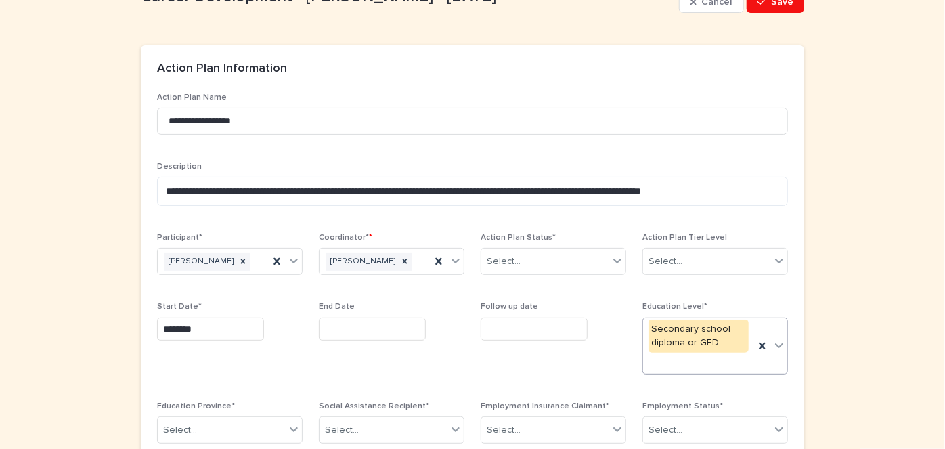
click at [776, 340] on icon at bounding box center [779, 345] width 14 height 14
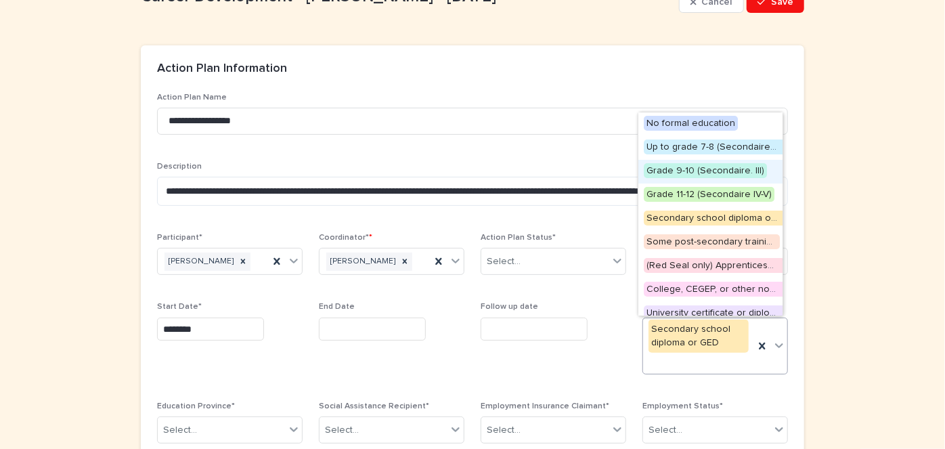
click at [656, 170] on span "Grade 9-10 (Secondaire. III)" at bounding box center [705, 170] width 123 height 15
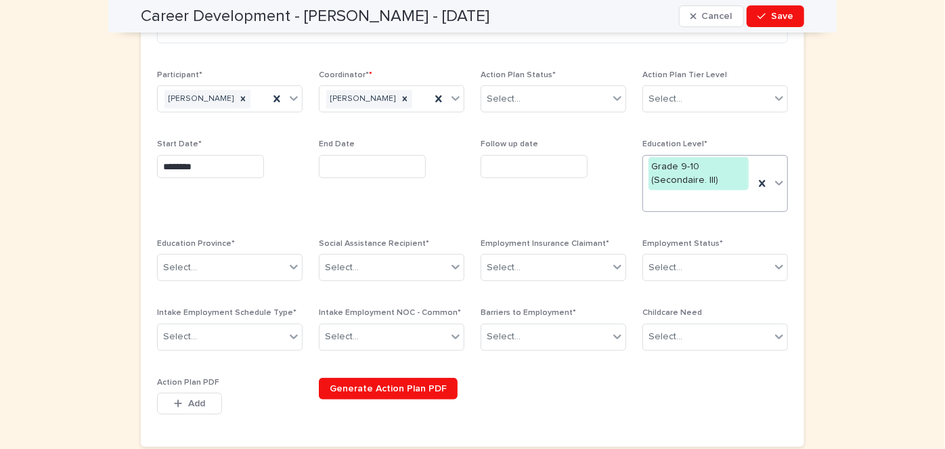
scroll to position [266, 0]
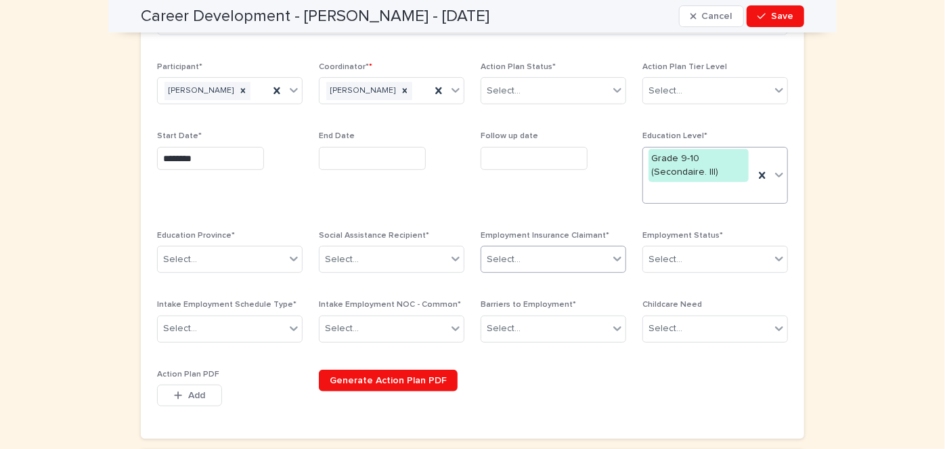
click at [613, 259] on icon at bounding box center [617, 259] width 8 height 5
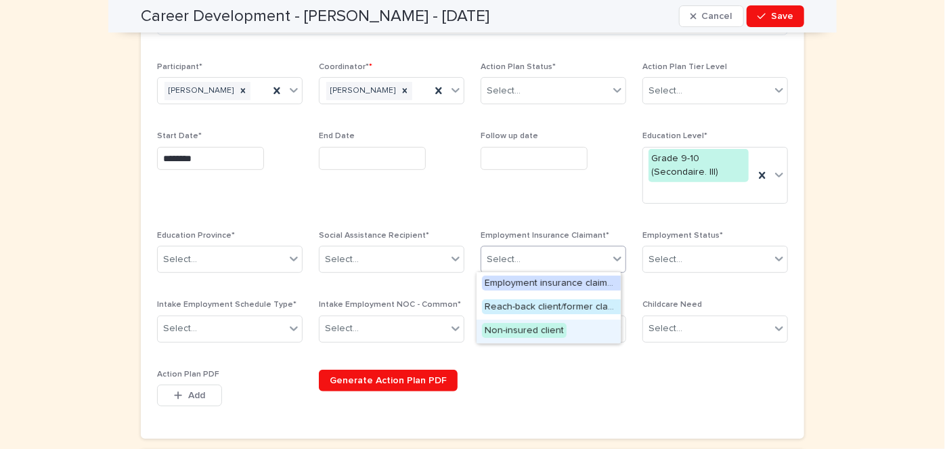
click at [556, 327] on span "Non-insured client" at bounding box center [524, 330] width 85 height 15
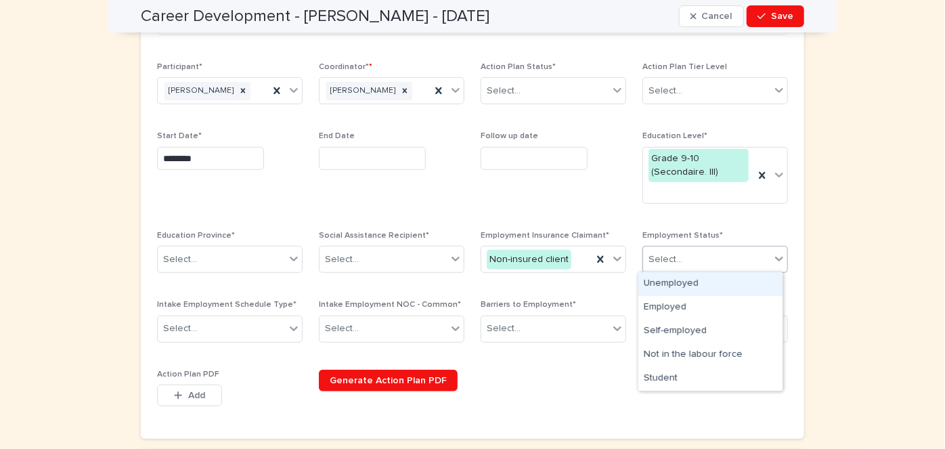
click at [774, 255] on icon at bounding box center [779, 259] width 14 height 14
click at [674, 303] on div "Employed" at bounding box center [710, 308] width 144 height 24
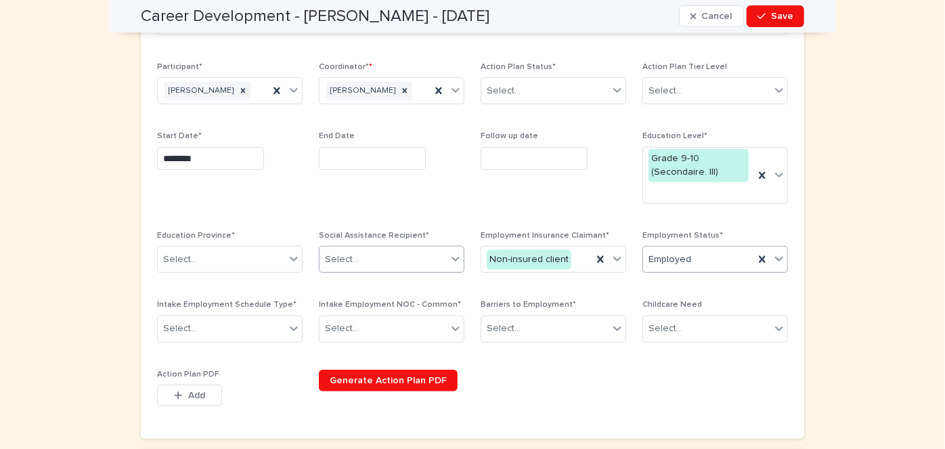
click at [453, 259] on icon at bounding box center [456, 259] width 14 height 14
click at [326, 283] on span "No" at bounding box center [329, 283] width 18 height 15
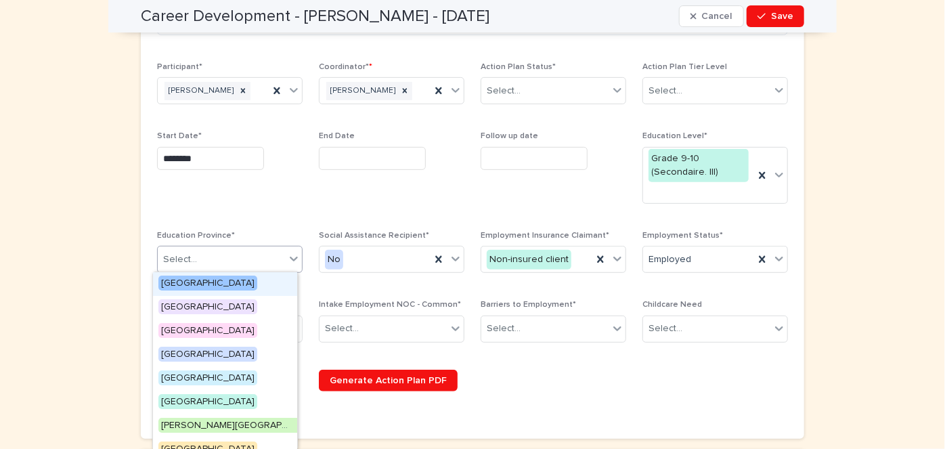
click at [288, 249] on div at bounding box center [294, 258] width 16 height 24
click at [229, 278] on span "[GEOGRAPHIC_DATA]" at bounding box center [207, 283] width 99 height 15
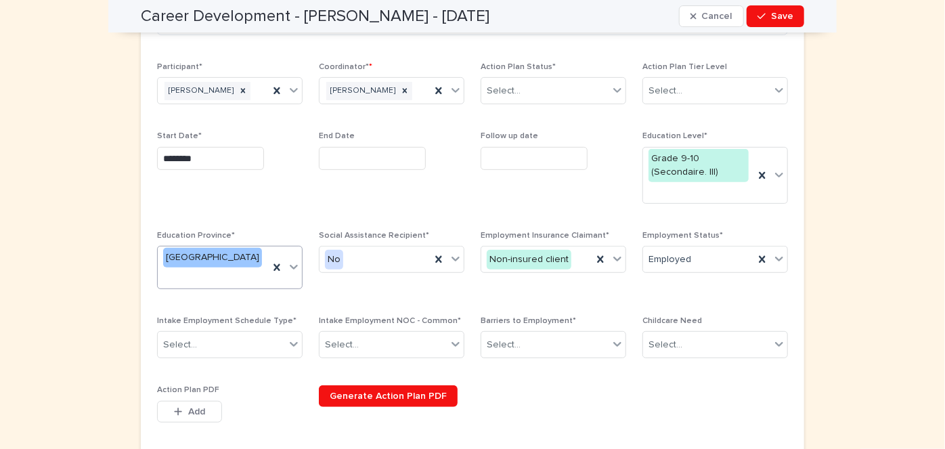
scroll to position [271, 0]
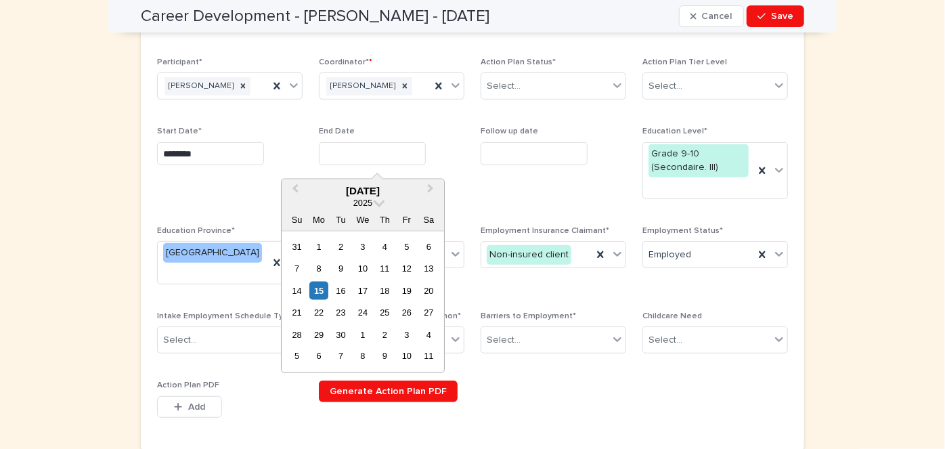
click at [347, 154] on input "text" at bounding box center [372, 154] width 107 height 24
click at [378, 200] on span at bounding box center [380, 202] width 12 height 12
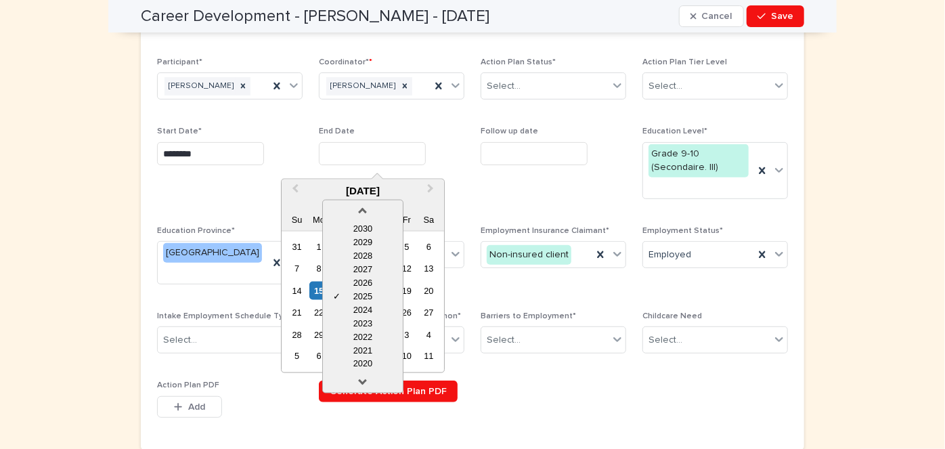
click at [496, 183] on span "Follow up date" at bounding box center [554, 168] width 146 height 83
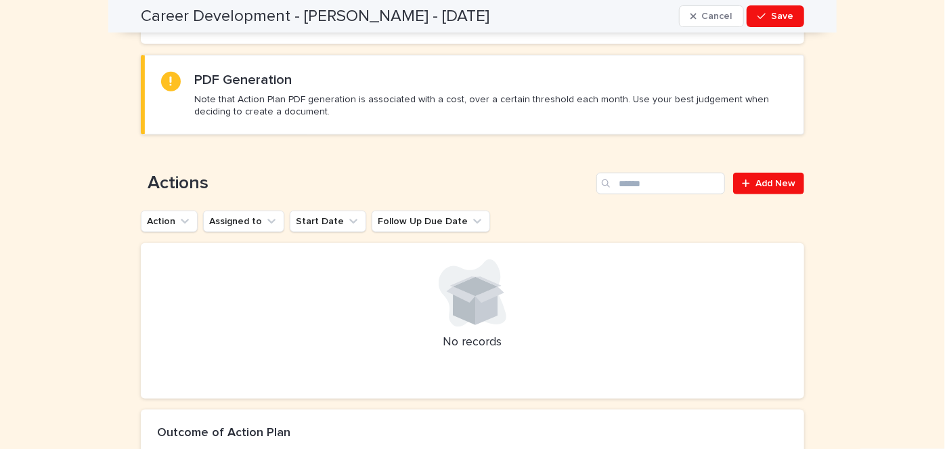
scroll to position [679, 0]
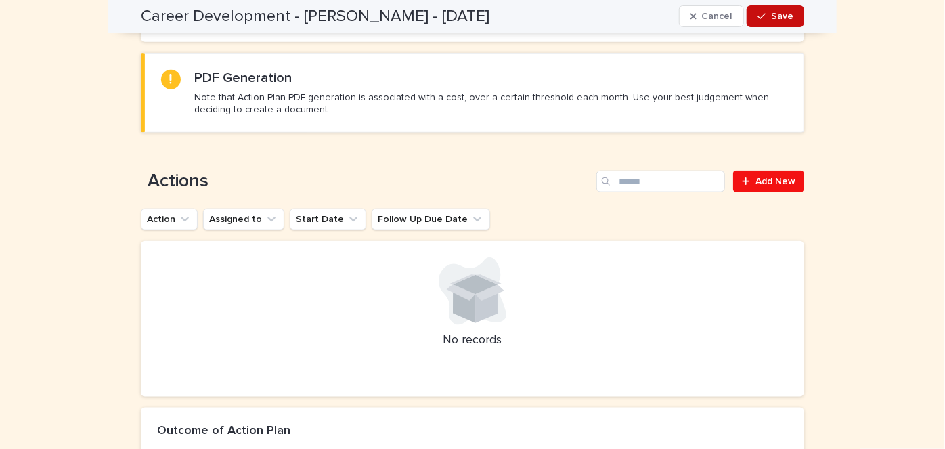
click at [784, 16] on span "Save" at bounding box center [782, 16] width 22 height 9
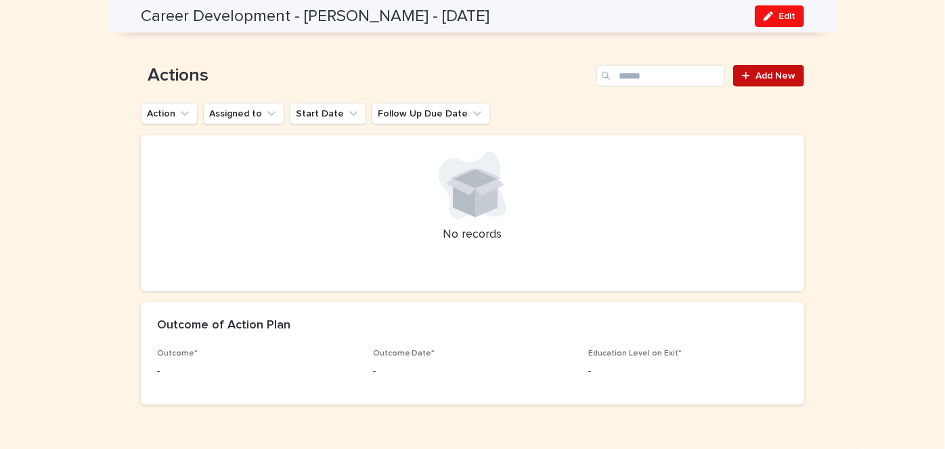
click at [774, 71] on span "Add New" at bounding box center [775, 75] width 40 height 9
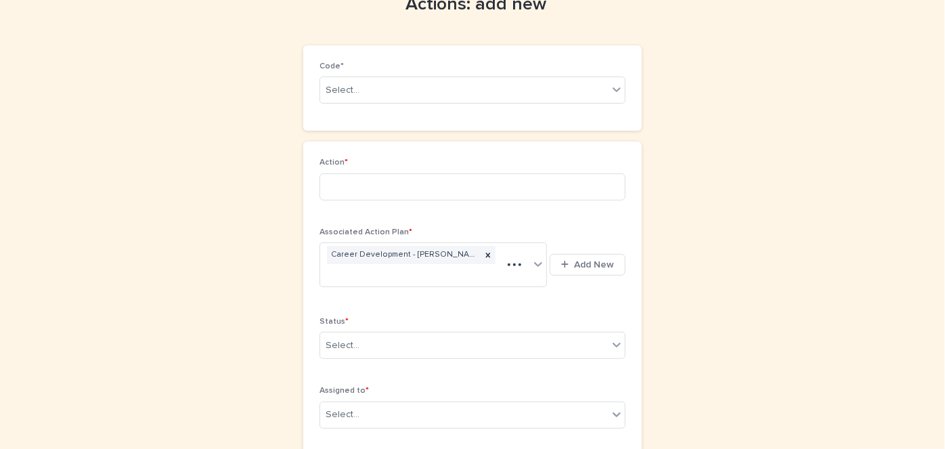
scroll to position [76, 0]
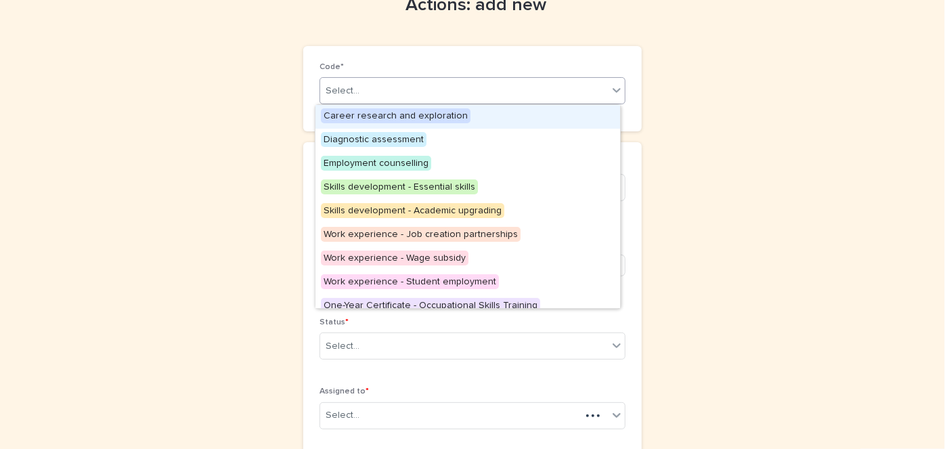
click at [614, 91] on icon at bounding box center [617, 90] width 14 height 14
click at [438, 114] on span "Career research and exploration" at bounding box center [396, 115] width 150 height 15
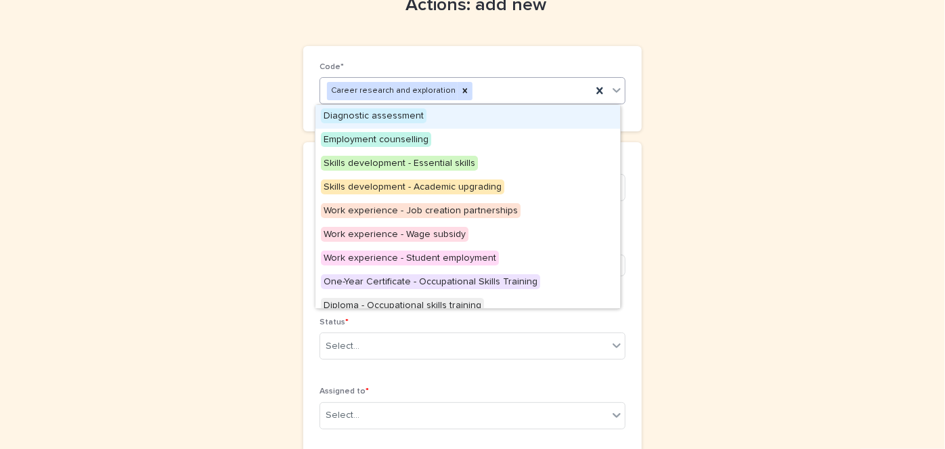
click at [613, 89] on icon at bounding box center [617, 91] width 8 height 5
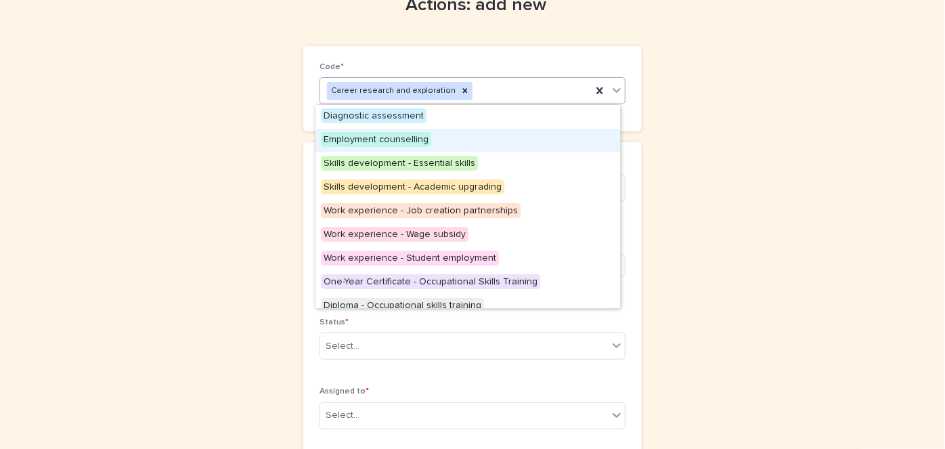
click at [408, 141] on span "Employment counselling" at bounding box center [376, 139] width 110 height 15
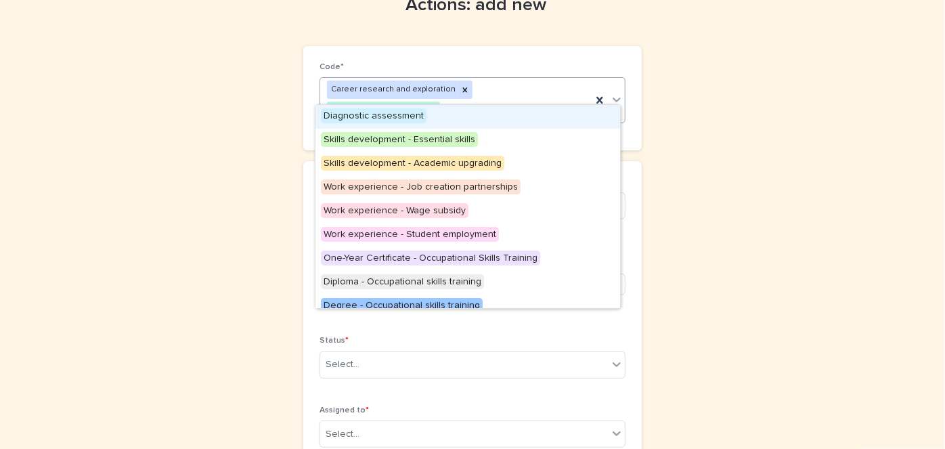
click at [613, 97] on icon at bounding box center [617, 99] width 8 height 5
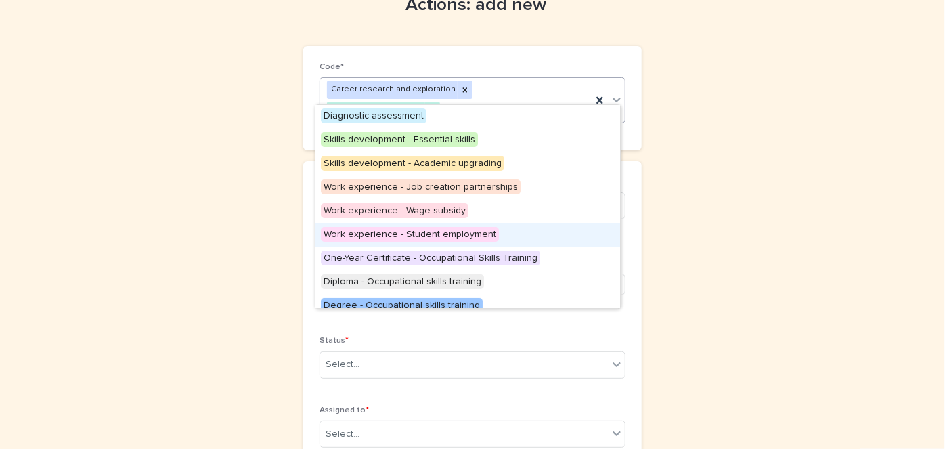
scroll to position [223, 0]
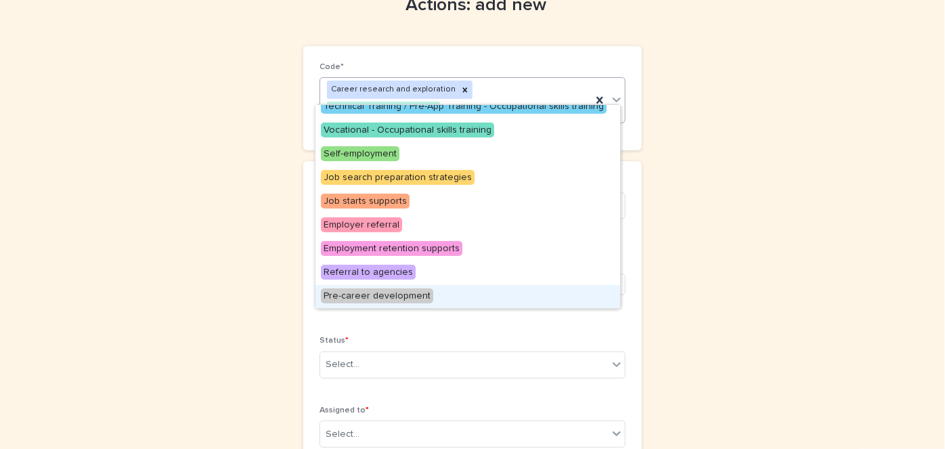
click at [385, 296] on span "Pre-career development" at bounding box center [377, 295] width 112 height 15
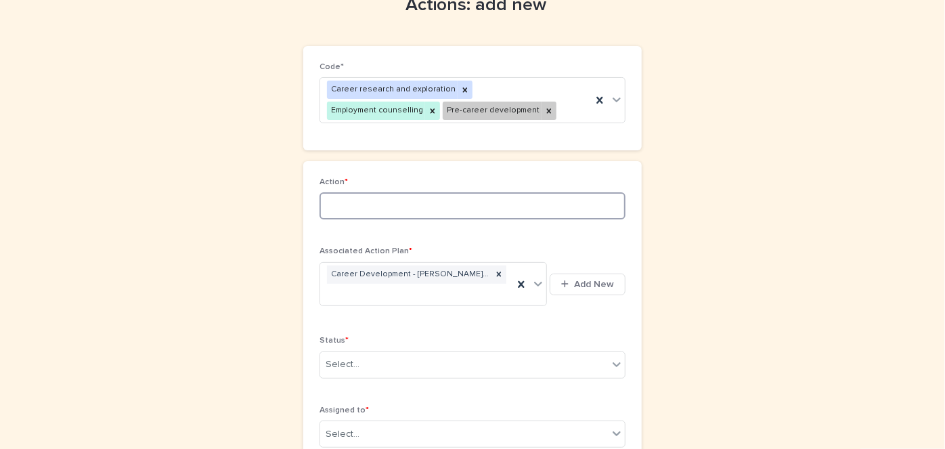
click at [320, 200] on input at bounding box center [473, 205] width 306 height 27
click at [384, 198] on input "**********" at bounding box center [473, 205] width 306 height 27
type input "**********"
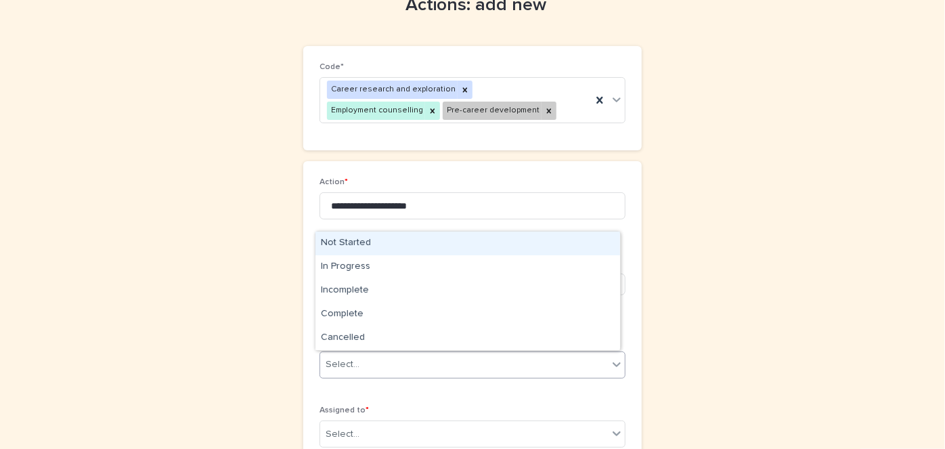
click at [612, 361] on icon at bounding box center [617, 364] width 14 height 14
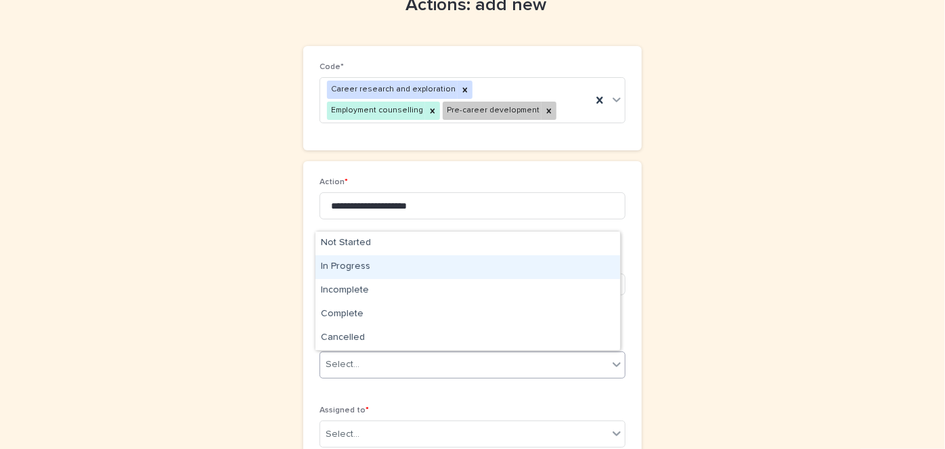
click at [351, 264] on div "In Progress" at bounding box center [467, 267] width 305 height 24
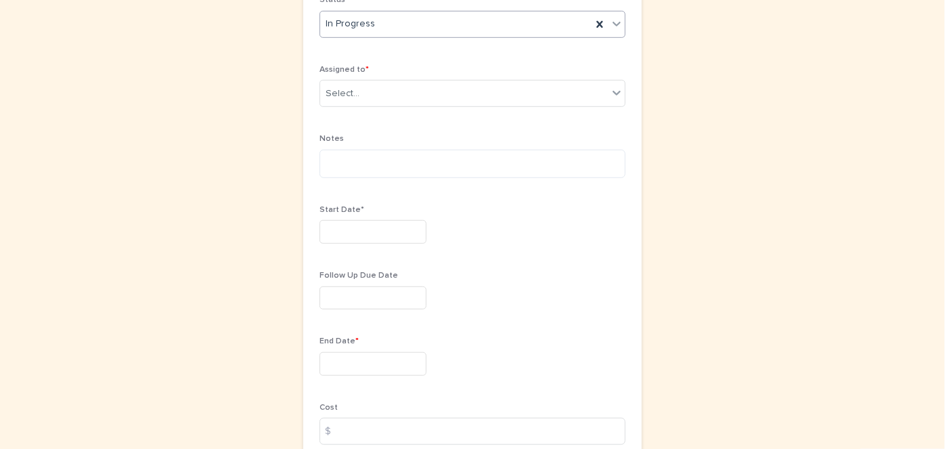
scroll to position [423, 0]
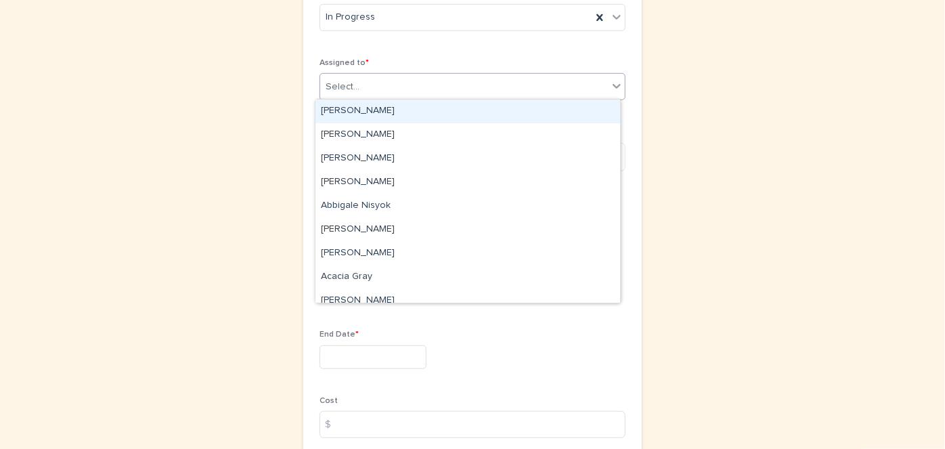
click at [612, 83] on icon at bounding box center [617, 86] width 14 height 14
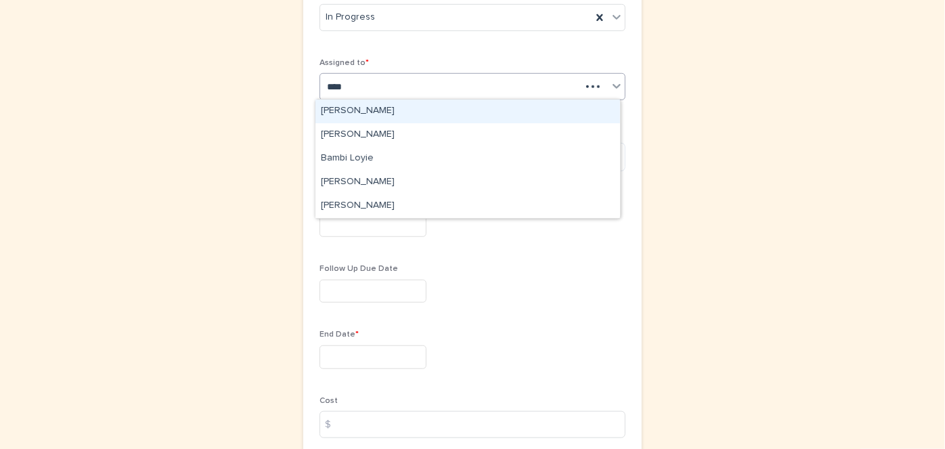
type input "*****"
click at [327, 107] on div "Amber Henyu" at bounding box center [467, 112] width 305 height 24
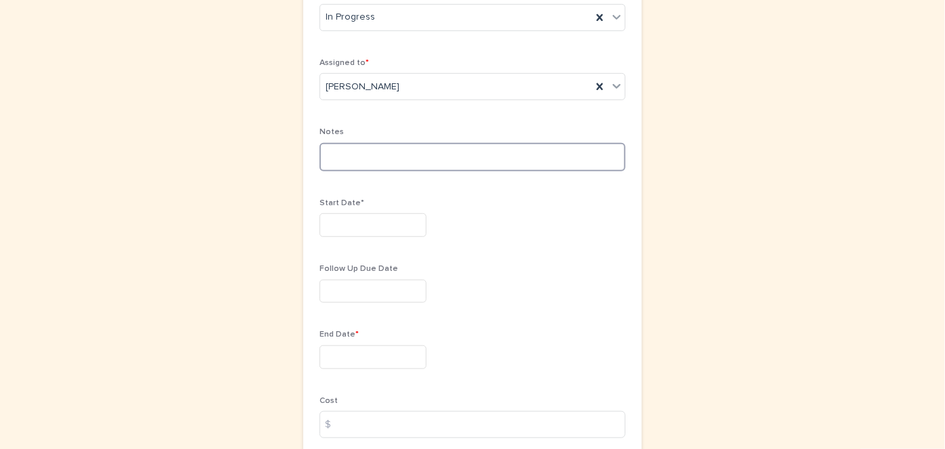
click at [320, 149] on textarea at bounding box center [473, 157] width 306 height 28
type textarea "**********"
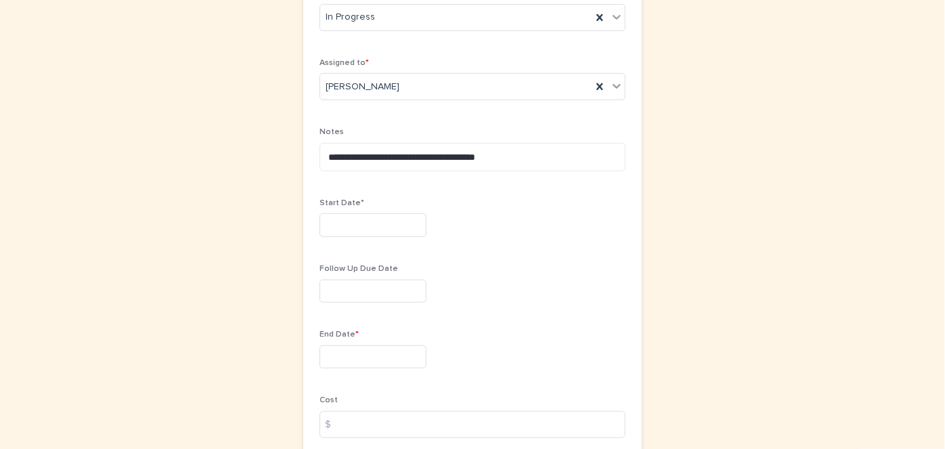
click at [321, 221] on input "text" at bounding box center [373, 225] width 107 height 24
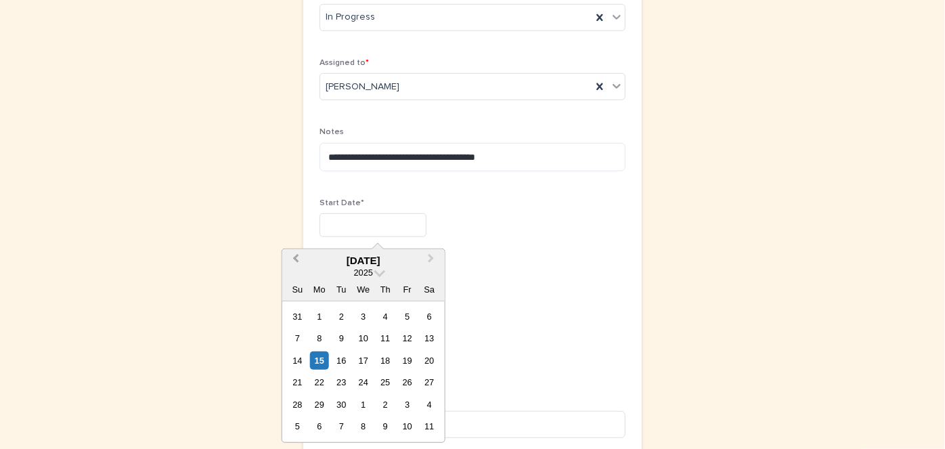
click at [296, 252] on button "Previous Month" at bounding box center [295, 261] width 22 height 22
click at [296, 257] on span "Previous Month" at bounding box center [296, 260] width 0 height 18
click at [321, 334] on div "7" at bounding box center [319, 338] width 18 height 18
type input "********"
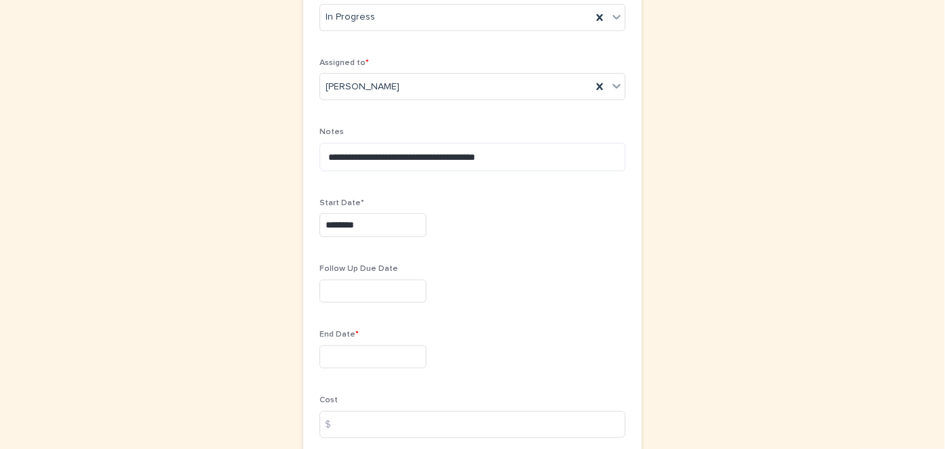
scroll to position [519, 0]
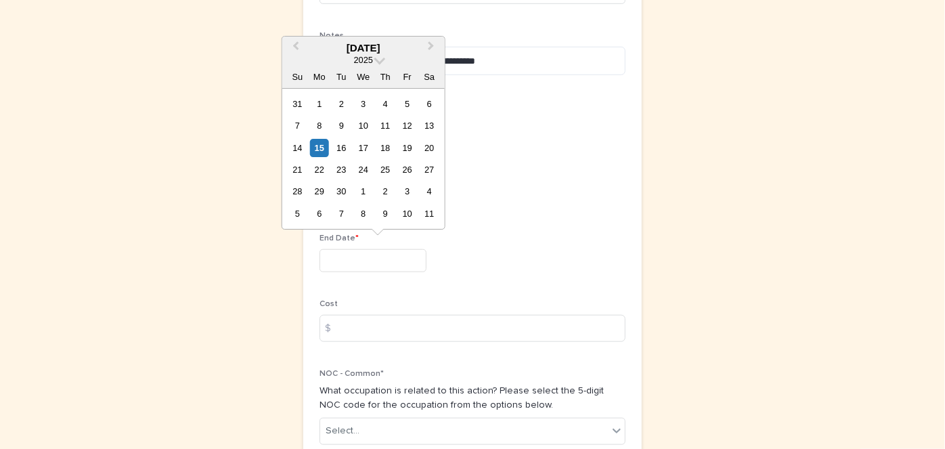
click at [320, 254] on input "text" at bounding box center [373, 261] width 107 height 24
click at [379, 60] on span at bounding box center [380, 59] width 12 height 12
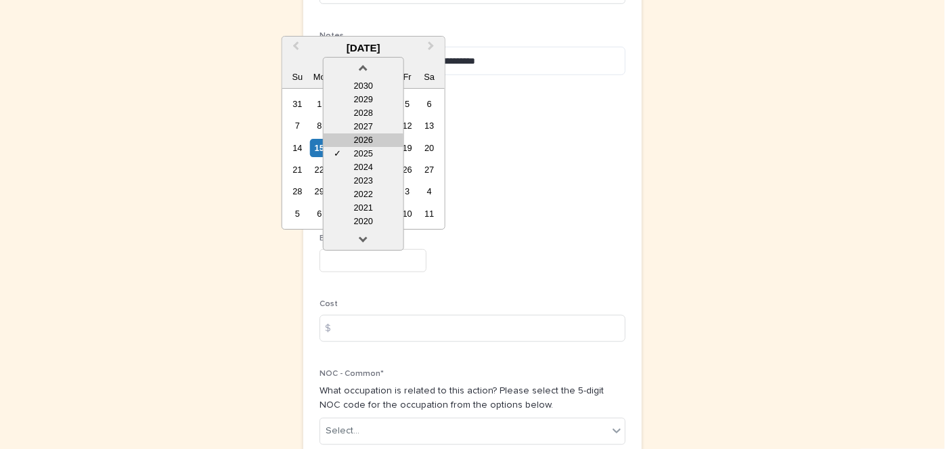
click at [363, 135] on div "2026" at bounding box center [364, 140] width 80 height 14
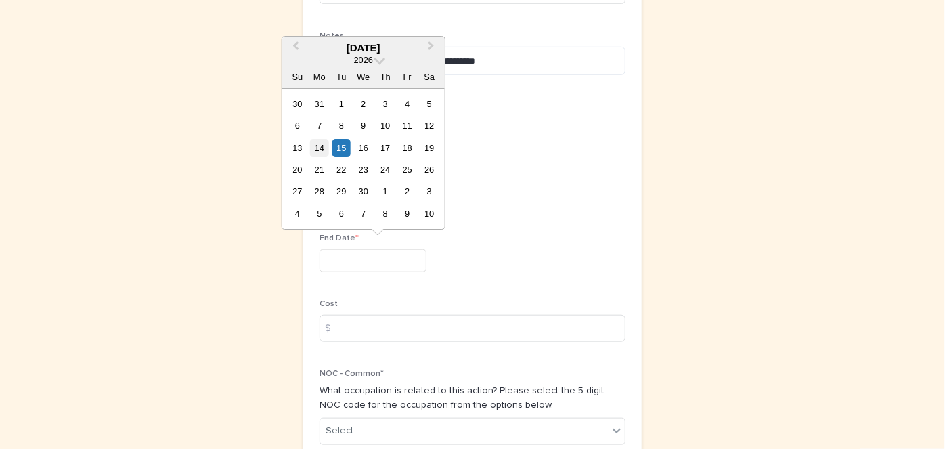
click at [324, 147] on div "14" at bounding box center [319, 148] width 18 height 18
type input "*********"
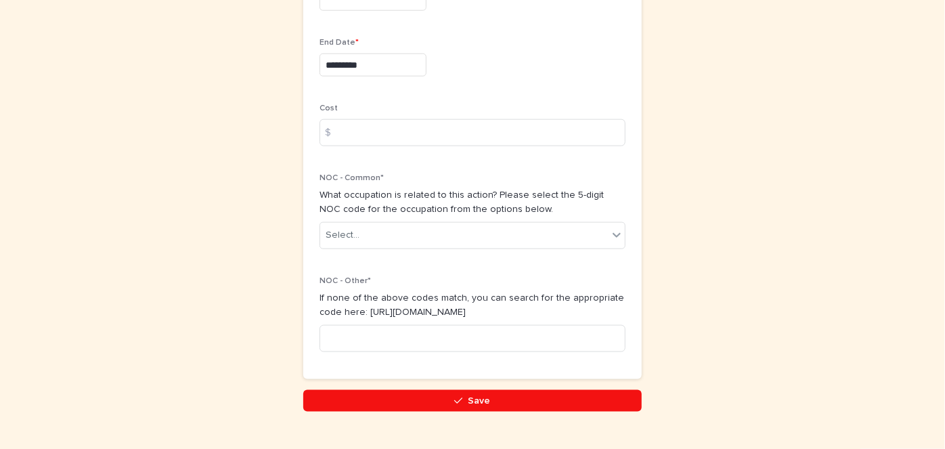
scroll to position [742, 0]
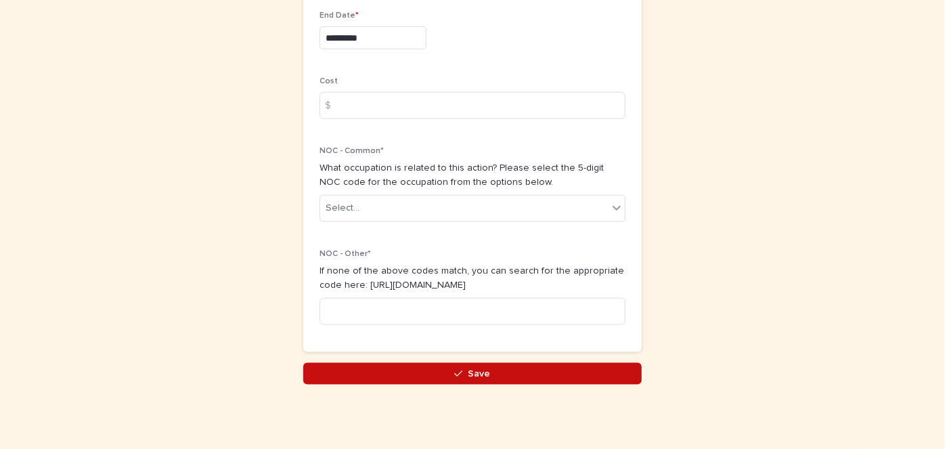
click at [461, 365] on button "Save" at bounding box center [472, 374] width 338 height 22
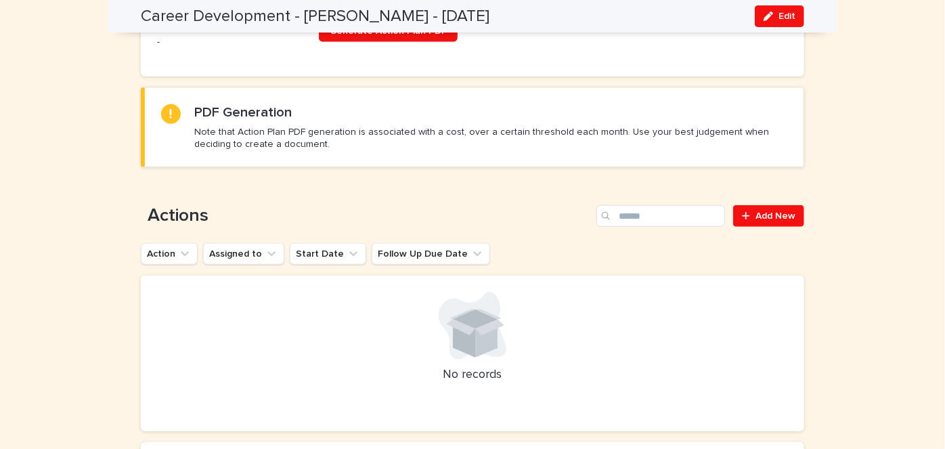
scroll to position [543, 0]
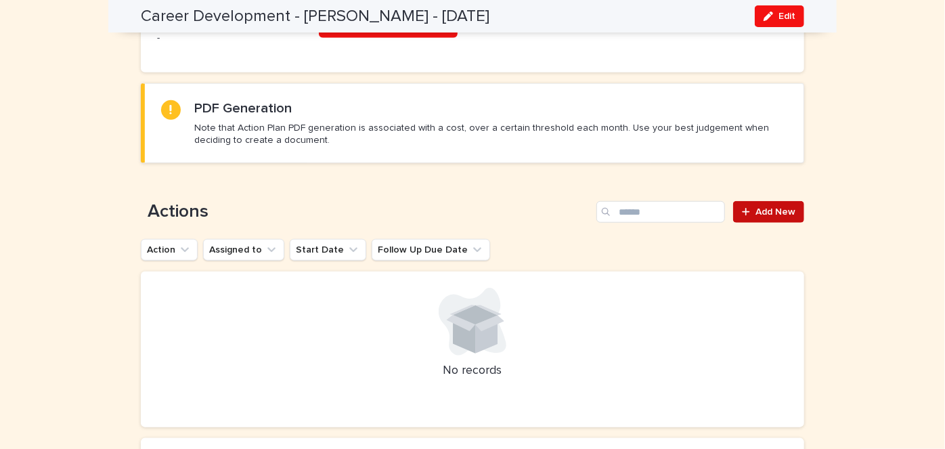
click at [768, 207] on span "Add New" at bounding box center [775, 211] width 40 height 9
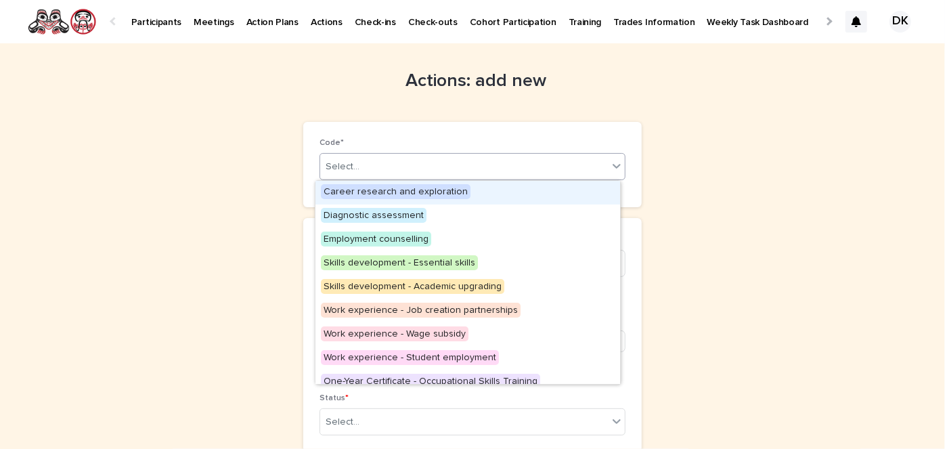
click at [613, 167] on icon at bounding box center [617, 166] width 8 height 5
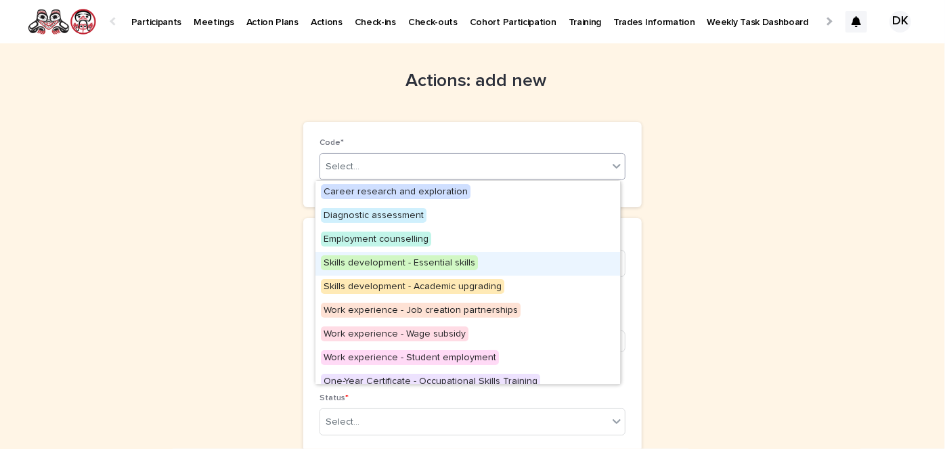
click at [429, 265] on span "Skills development - Essential skills" at bounding box center [399, 262] width 157 height 15
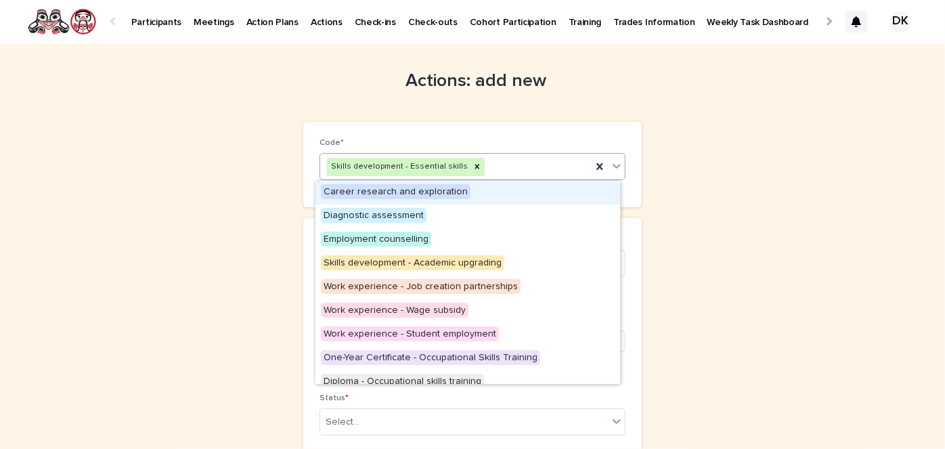
click at [613, 167] on icon at bounding box center [617, 166] width 8 height 5
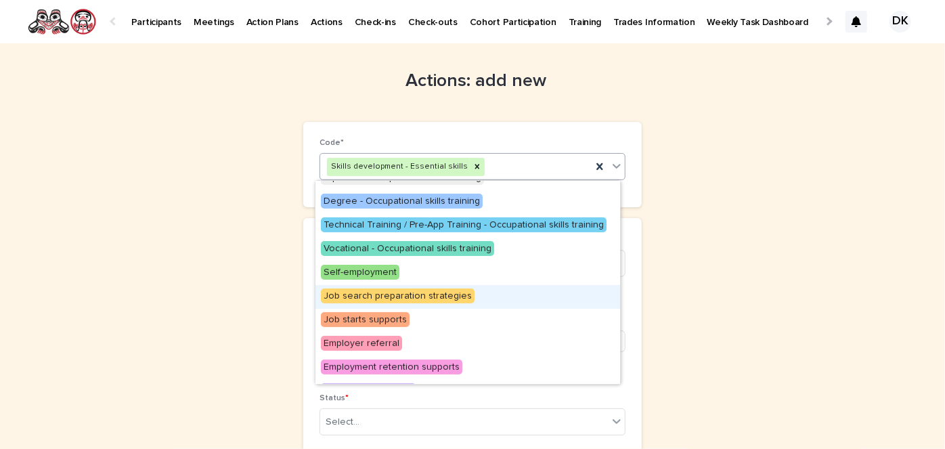
scroll to position [204, 0]
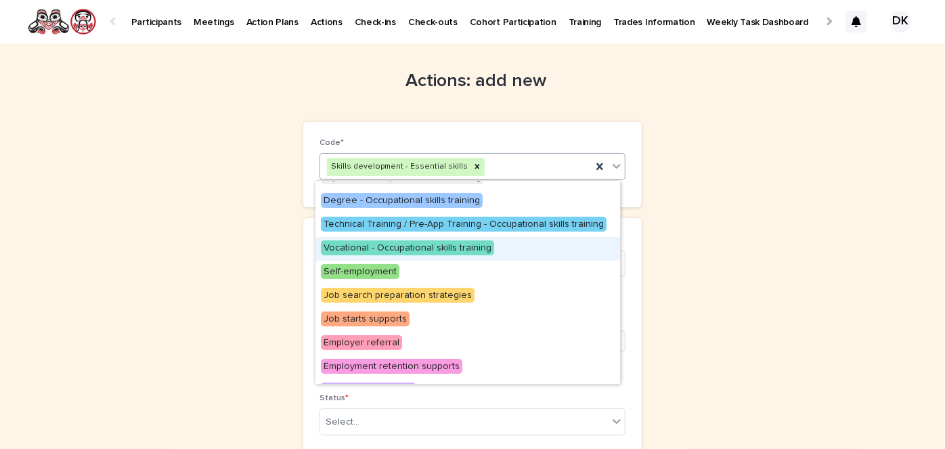
drag, startPoint x: 426, startPoint y: 260, endPoint x: 424, endPoint y: 248, distance: 12.5
click at [424, 248] on span "Vocational - Occupational skills training" at bounding box center [407, 247] width 173 height 15
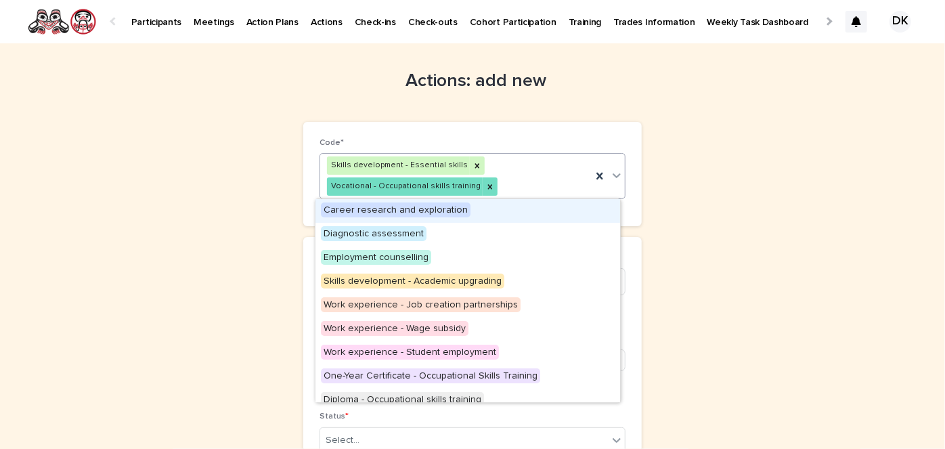
click at [610, 179] on icon at bounding box center [617, 176] width 14 height 14
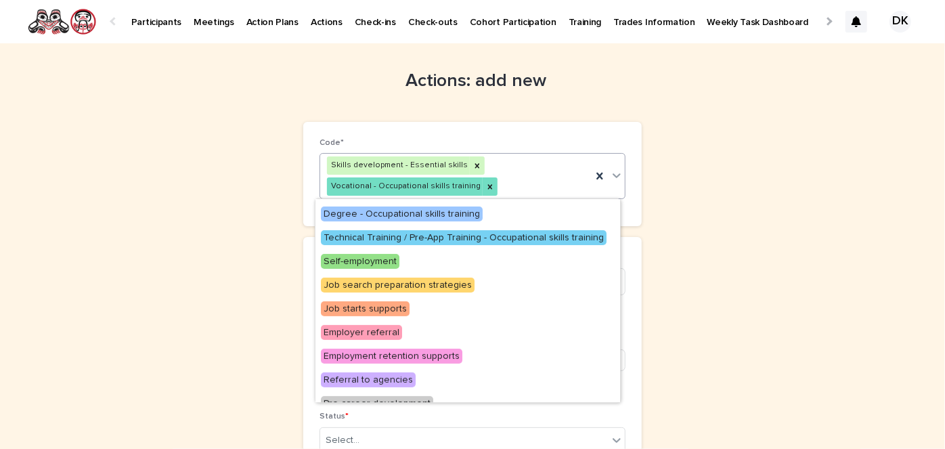
scroll to position [223, 0]
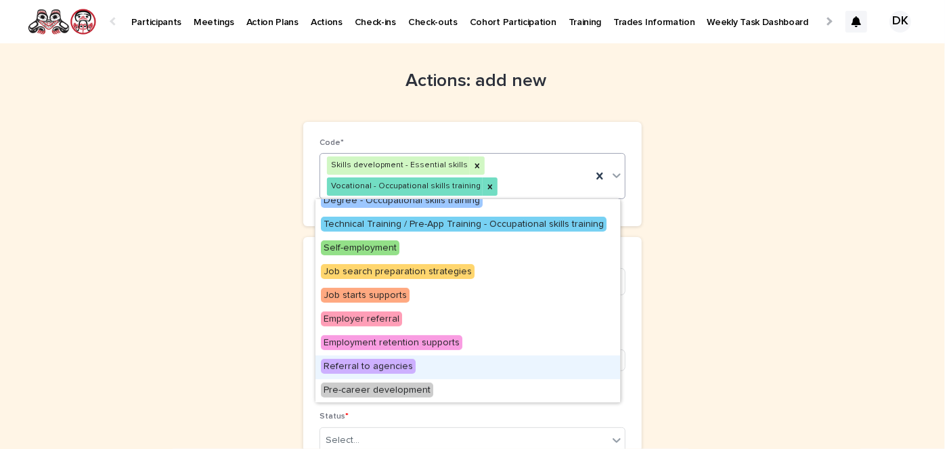
click at [382, 365] on span "Referral to agencies" at bounding box center [368, 366] width 95 height 15
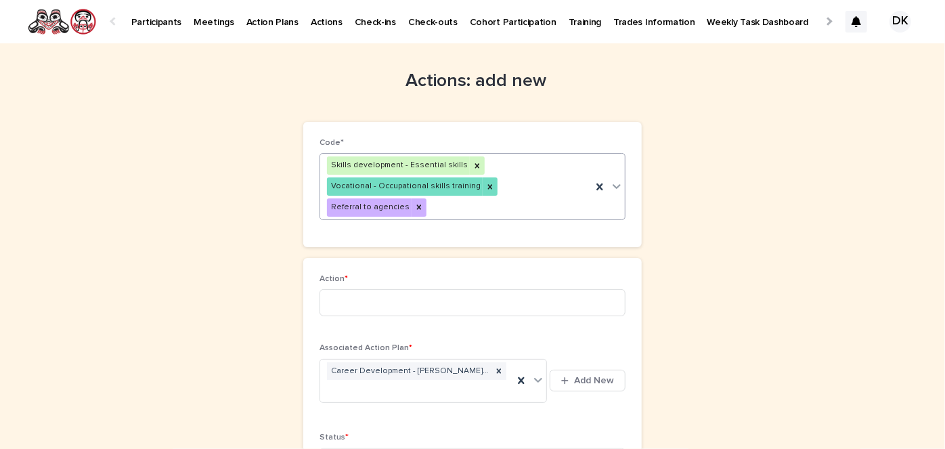
click at [613, 184] on icon at bounding box center [617, 186] width 8 height 5
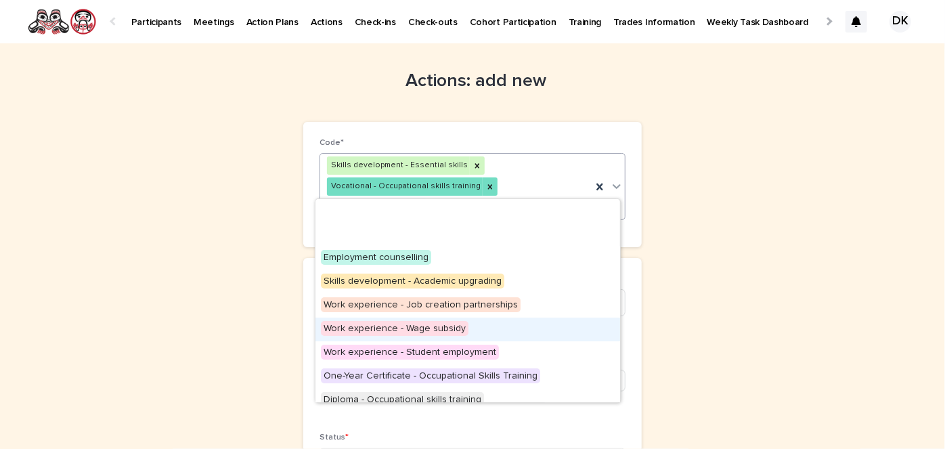
scroll to position [199, 0]
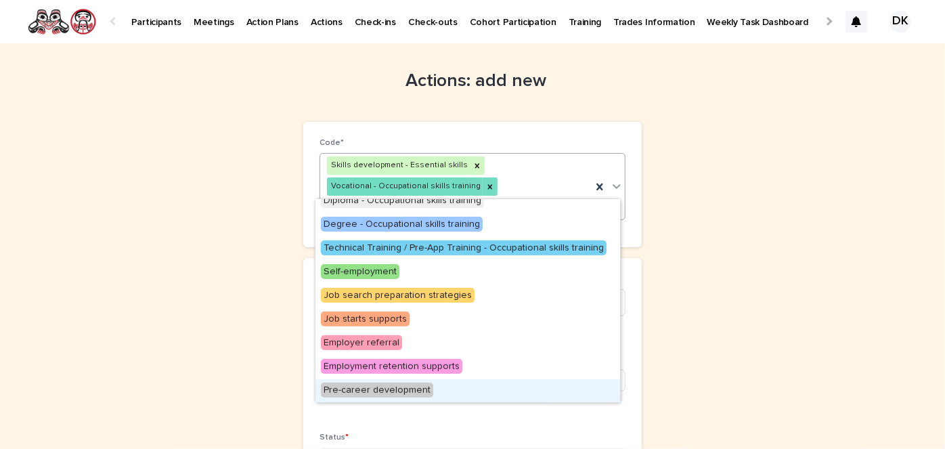
click at [384, 389] on span "Pre-career development" at bounding box center [377, 389] width 112 height 15
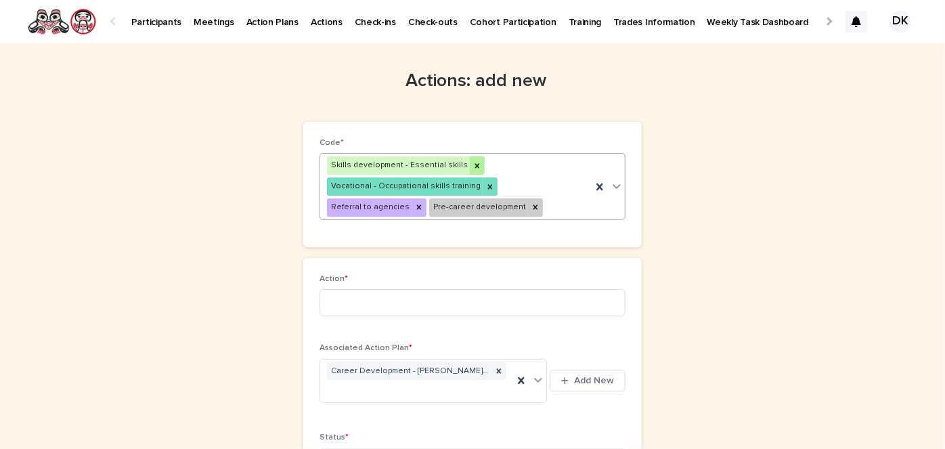
click at [472, 161] on icon at bounding box center [476, 165] width 9 height 9
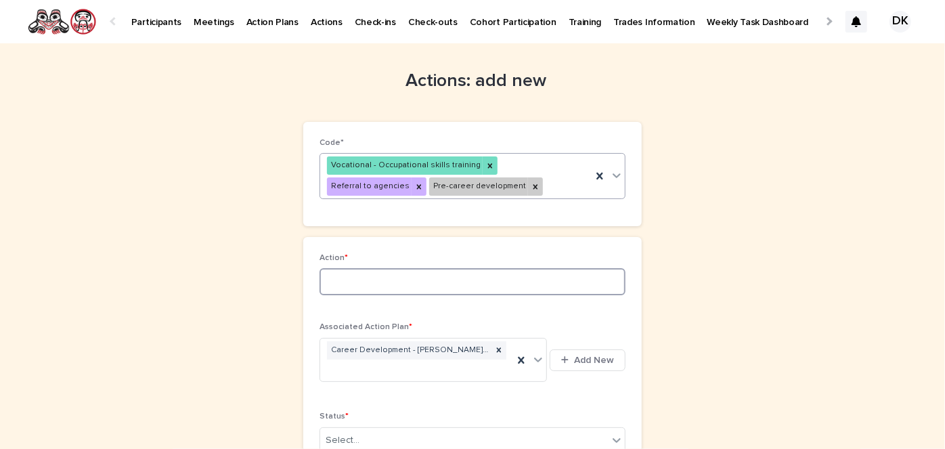
click at [322, 281] on input at bounding box center [473, 281] width 306 height 27
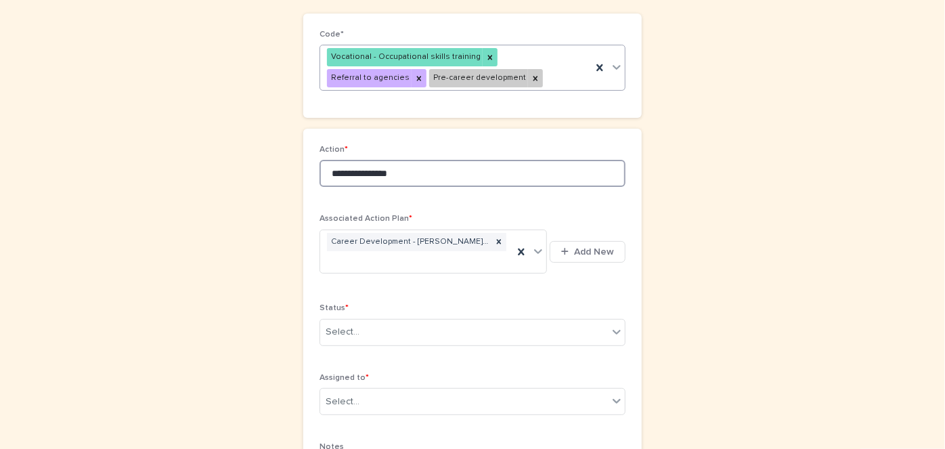
scroll to position [162, 0]
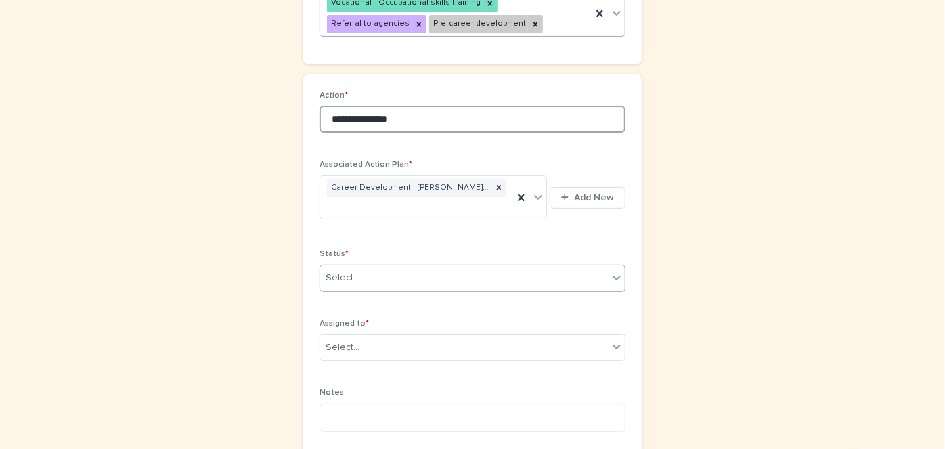
type input "**********"
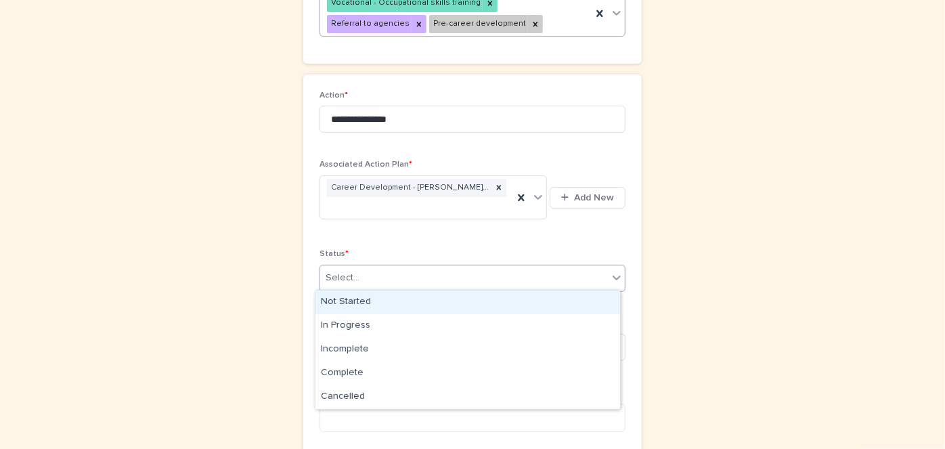
click at [611, 271] on icon at bounding box center [617, 278] width 14 height 14
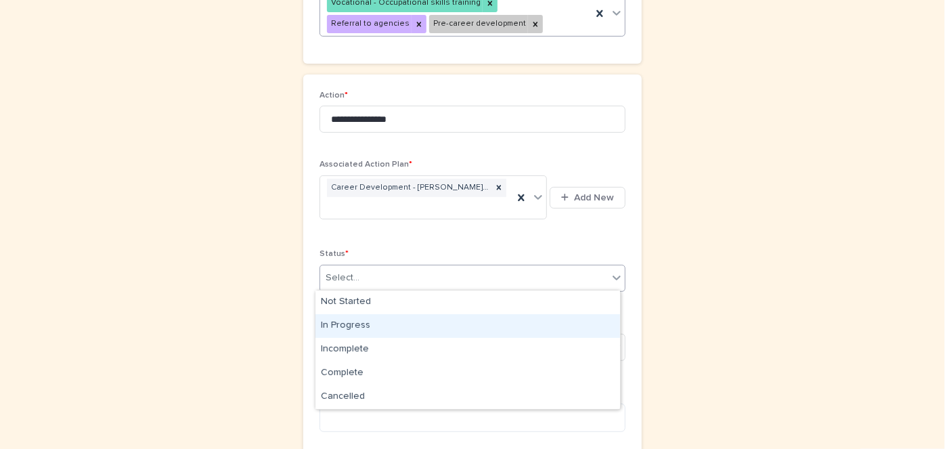
click at [338, 324] on div "In Progress" at bounding box center [467, 326] width 305 height 24
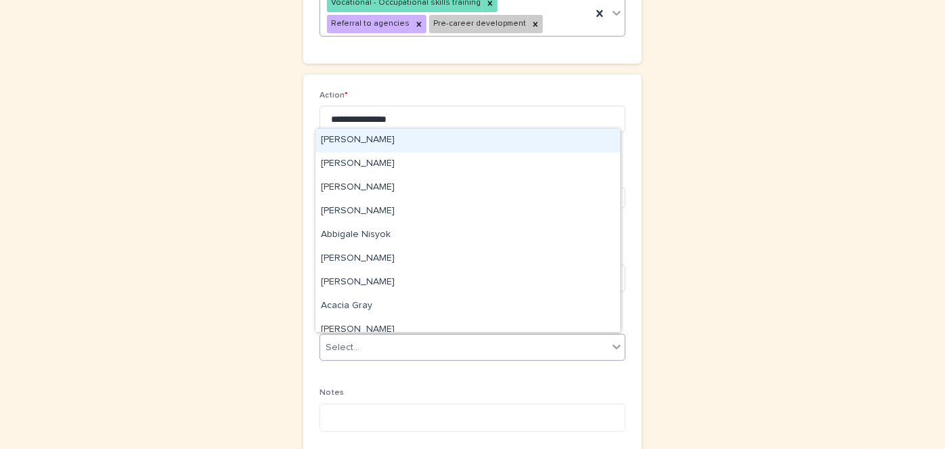
click at [610, 347] on icon at bounding box center [617, 347] width 14 height 14
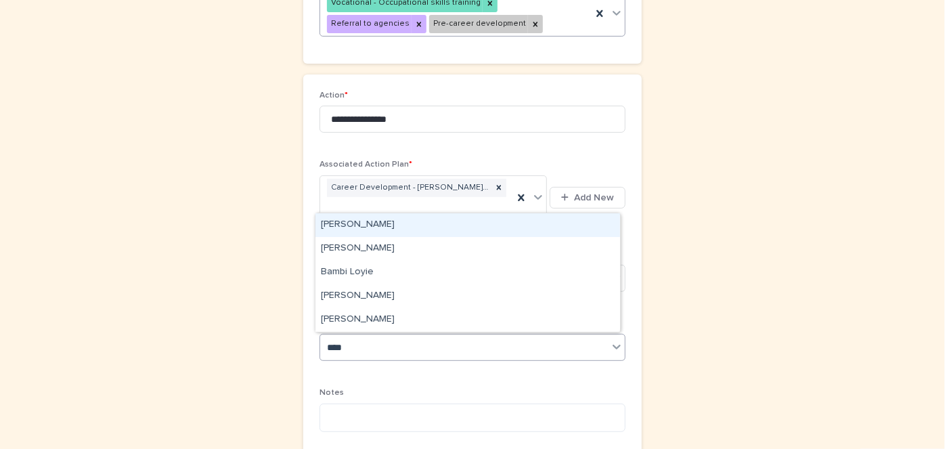
type input "*****"
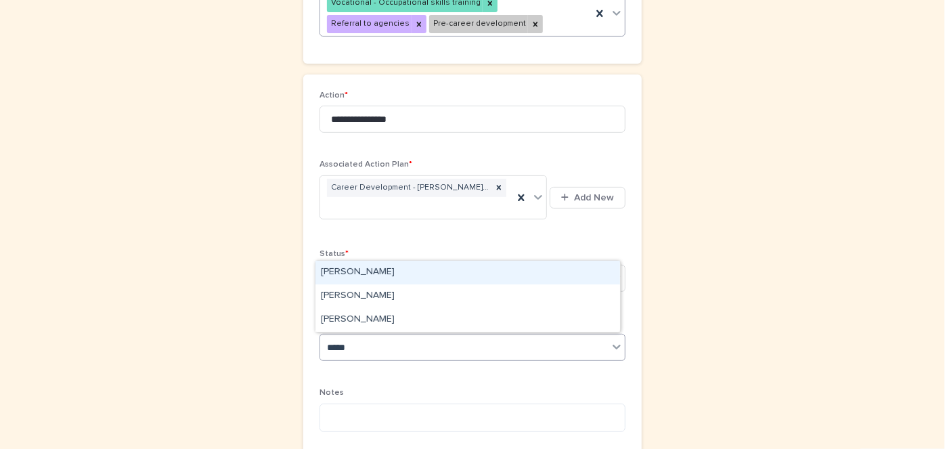
click at [380, 271] on div "Amber Henyu" at bounding box center [467, 273] width 305 height 24
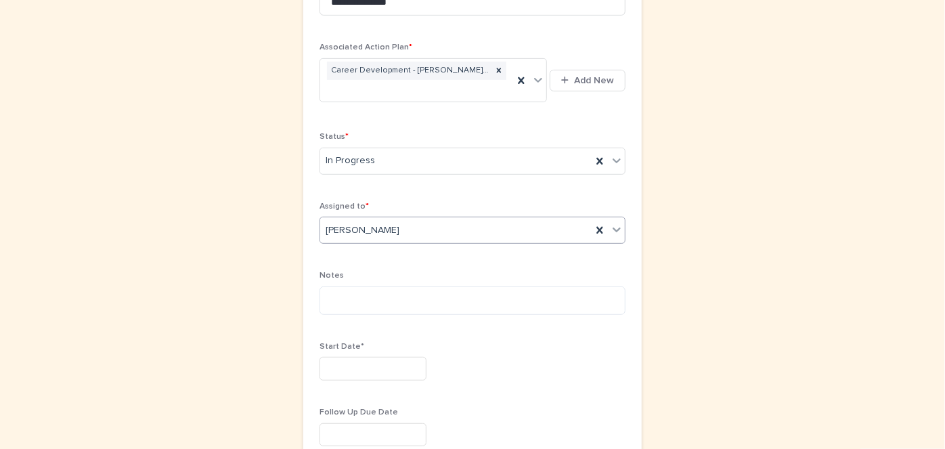
scroll to position [296, 0]
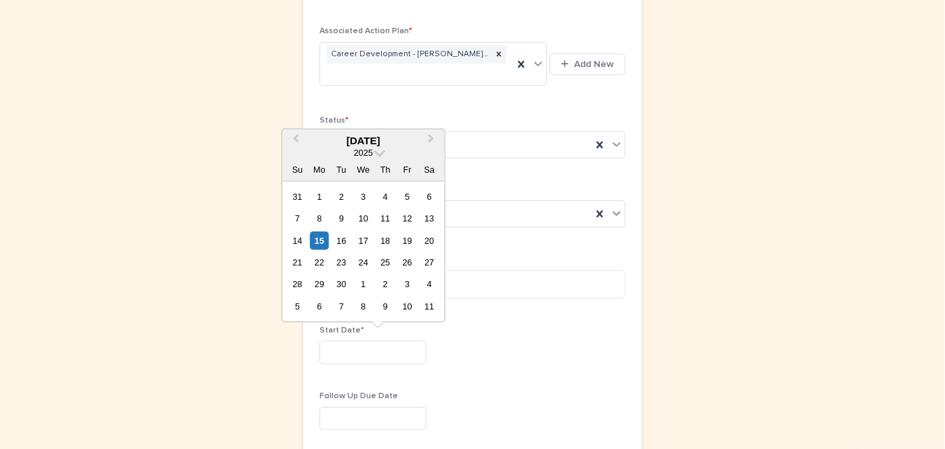
click at [322, 349] on input "text" at bounding box center [373, 352] width 107 height 24
click at [346, 192] on div "2" at bounding box center [341, 196] width 18 height 18
type input "********"
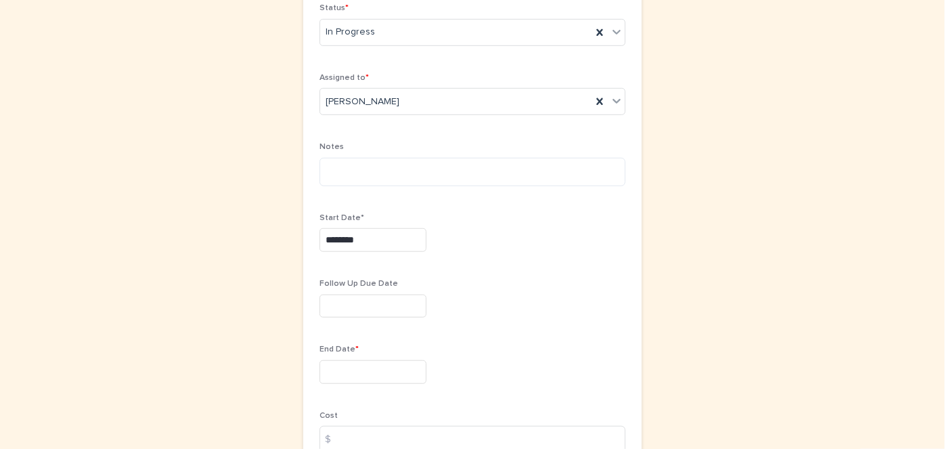
scroll to position [409, 0]
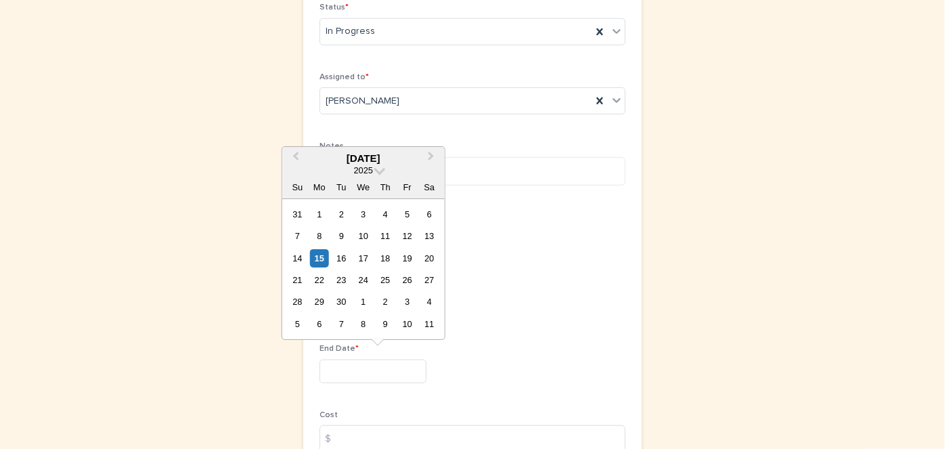
click at [324, 368] on input "text" at bounding box center [373, 371] width 107 height 24
click at [431, 156] on span "Next Month" at bounding box center [431, 158] width 0 height 18
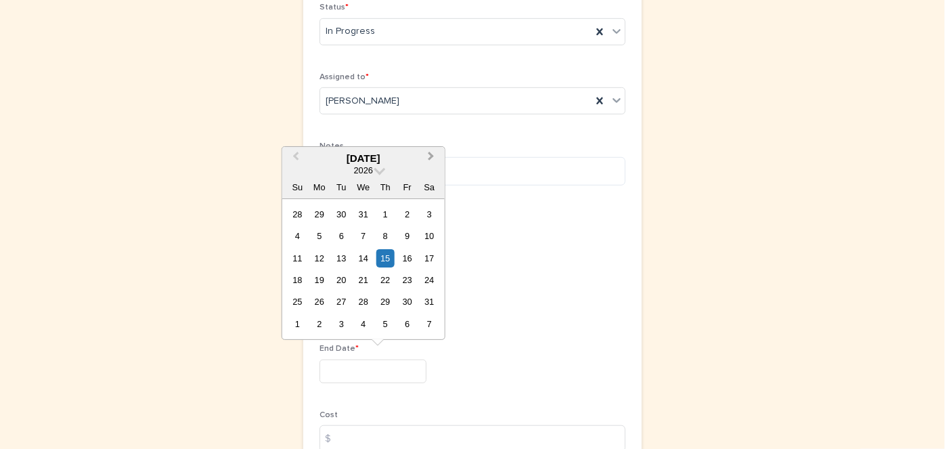
click at [431, 156] on span "Next Month" at bounding box center [431, 158] width 0 height 18
click at [408, 259] on div "20" at bounding box center [407, 258] width 18 height 18
type input "*********"
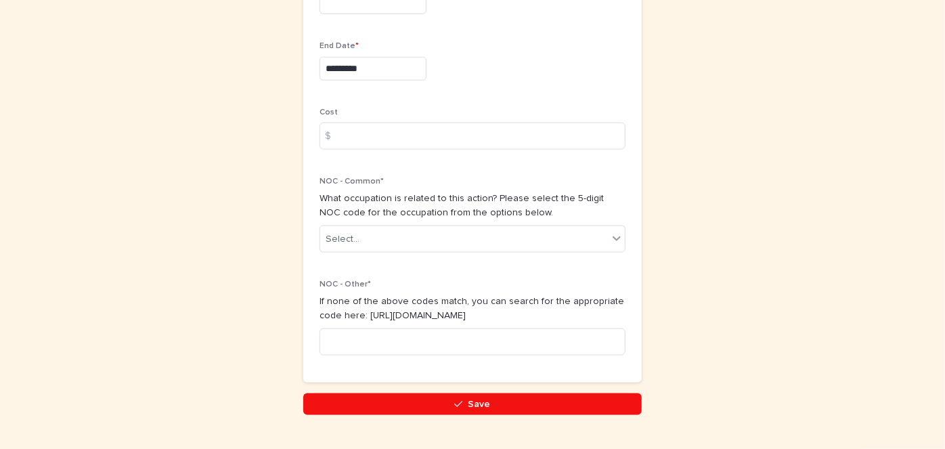
scroll to position [742, 0]
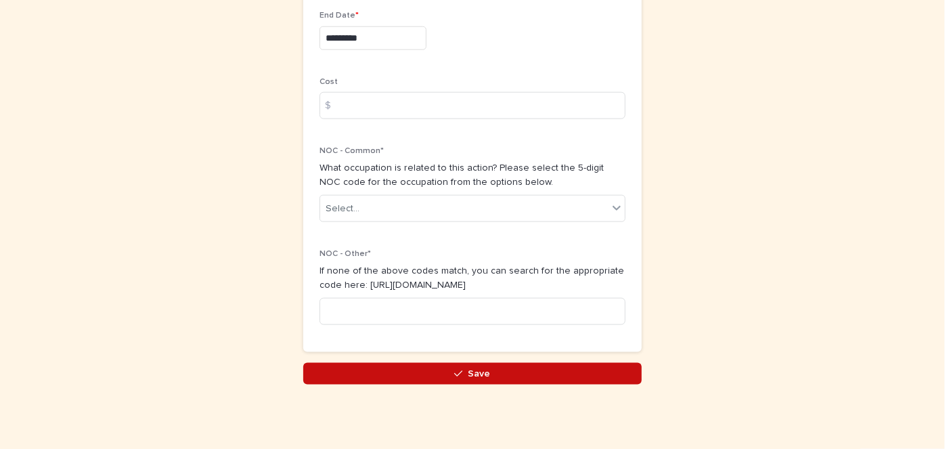
click at [468, 370] on span "Save" at bounding box center [479, 373] width 22 height 9
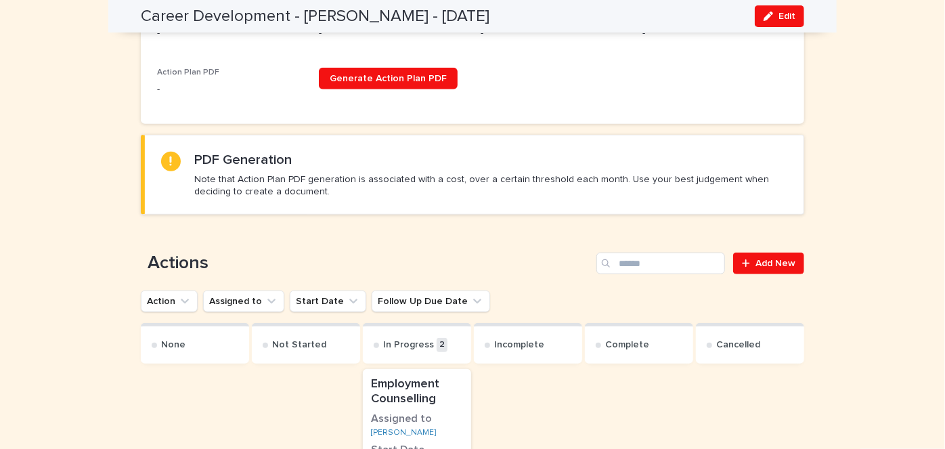
scroll to position [651, 0]
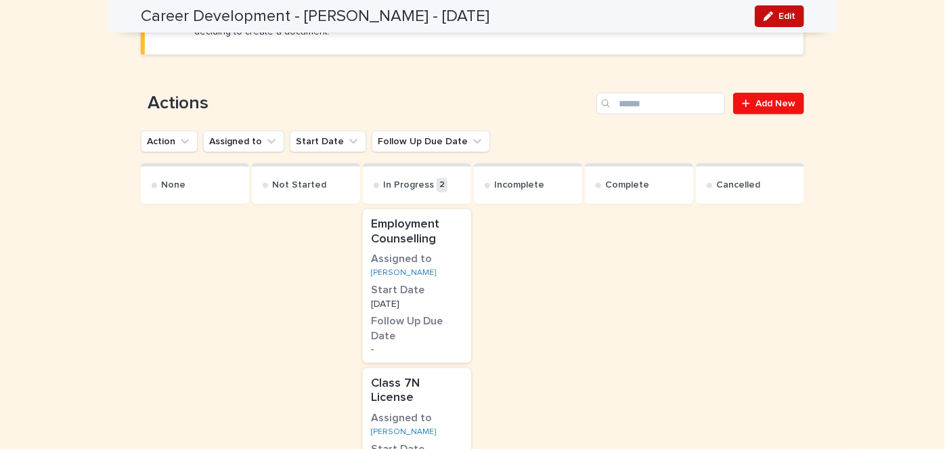
click at [789, 16] on span "Edit" at bounding box center [786, 16] width 17 height 9
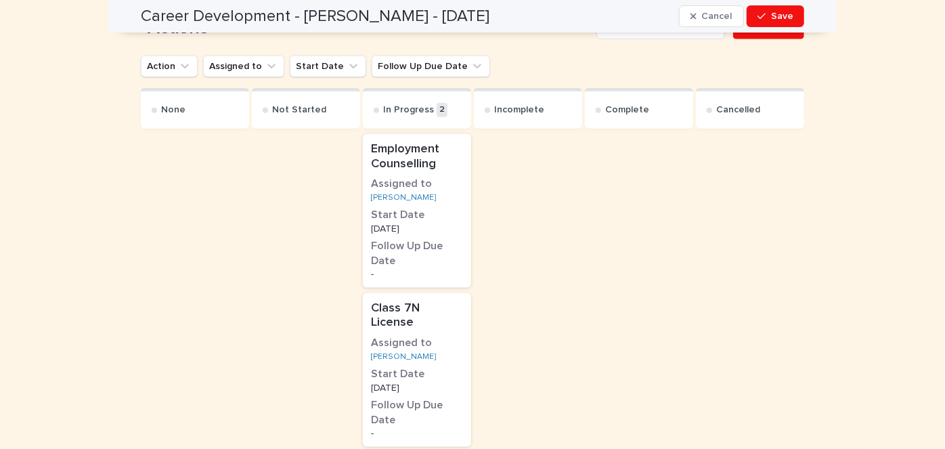
scroll to position [834, 0]
click at [382, 303] on p "Class 7N License" at bounding box center [417, 313] width 92 height 29
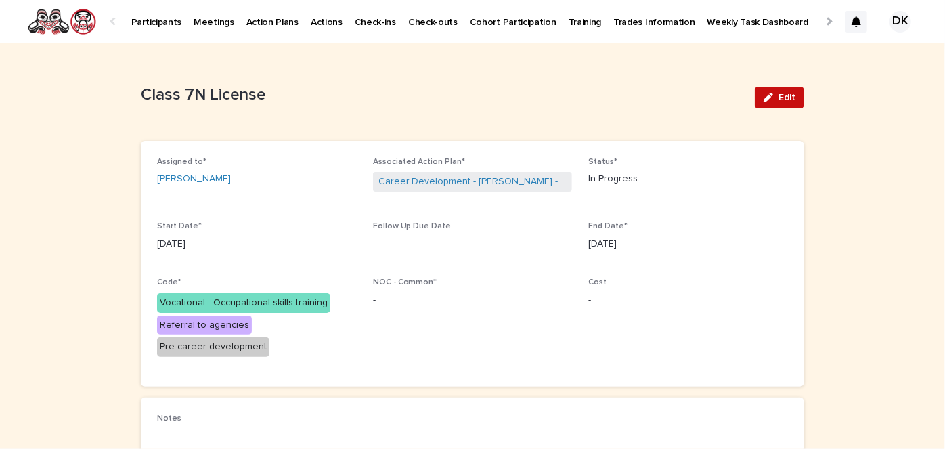
click at [792, 92] on button "Edit" at bounding box center [779, 98] width 49 height 22
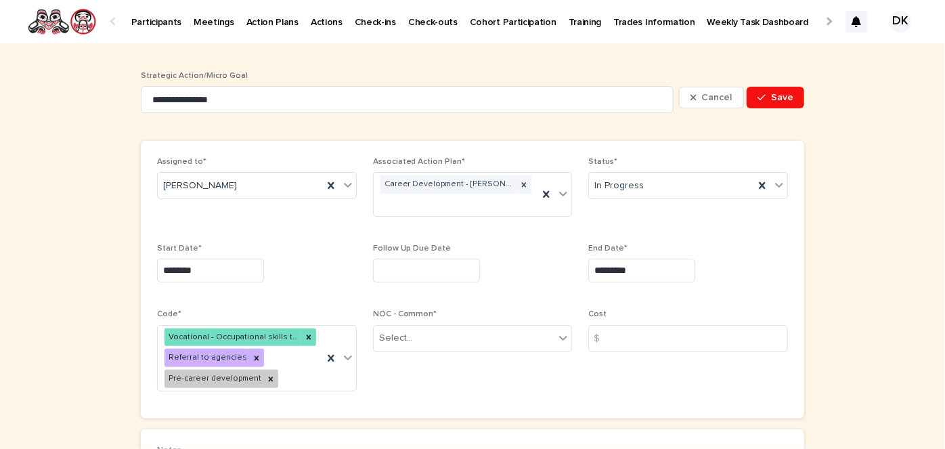
scroll to position [144, 0]
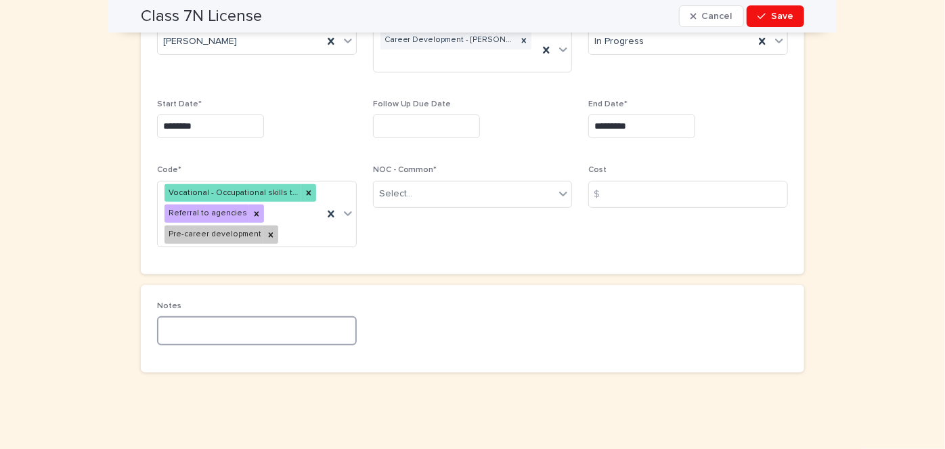
click at [160, 326] on textarea at bounding box center [257, 330] width 200 height 28
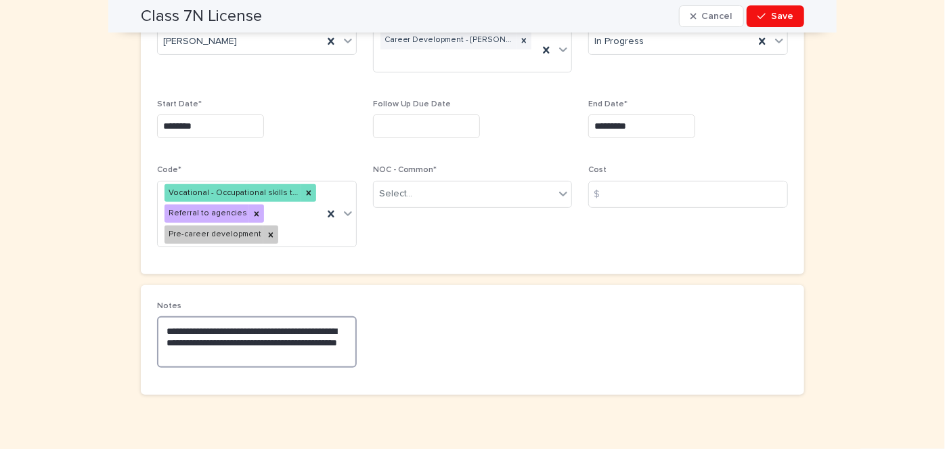
drag, startPoint x: 243, startPoint y: 339, endPoint x: 193, endPoint y: 338, distance: 50.1
click at [193, 338] on textarea "**********" at bounding box center [257, 341] width 200 height 51
drag, startPoint x: 267, startPoint y: 340, endPoint x: 141, endPoint y: 340, distance: 125.2
click at [141, 340] on div "**********" at bounding box center [472, 340] width 663 height 110
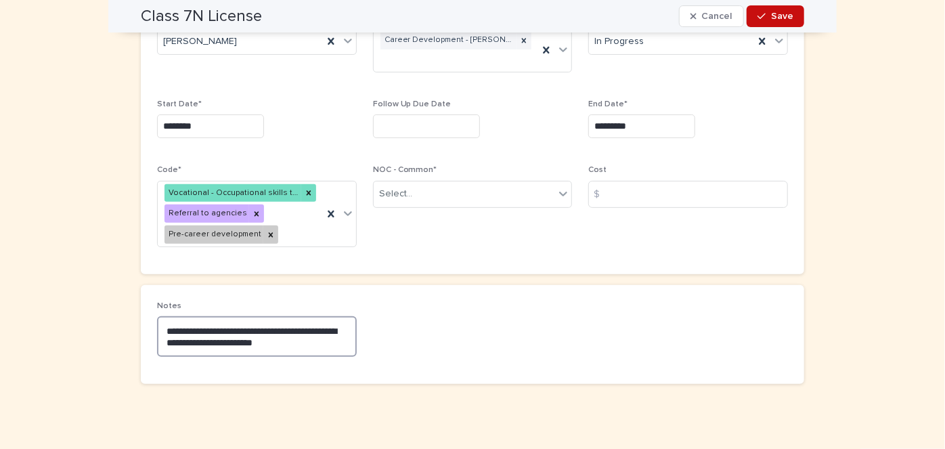
type textarea "**********"
click at [776, 16] on span "Save" at bounding box center [782, 16] width 22 height 9
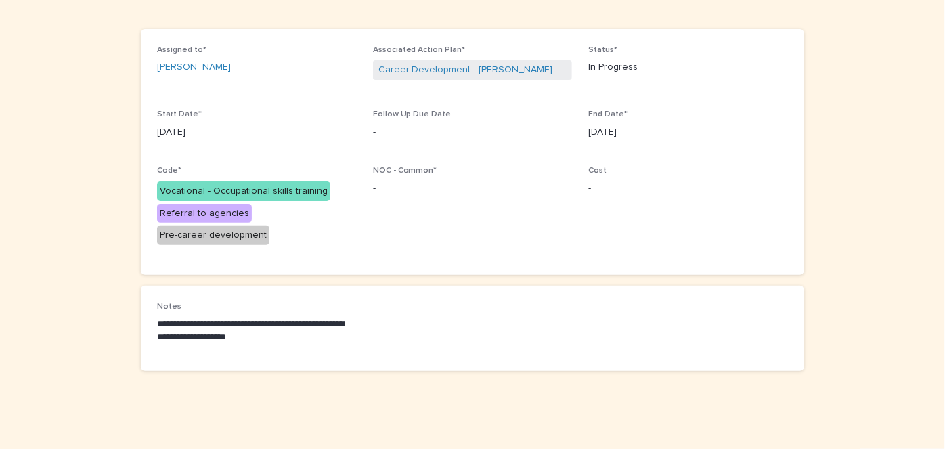
scroll to position [0, 0]
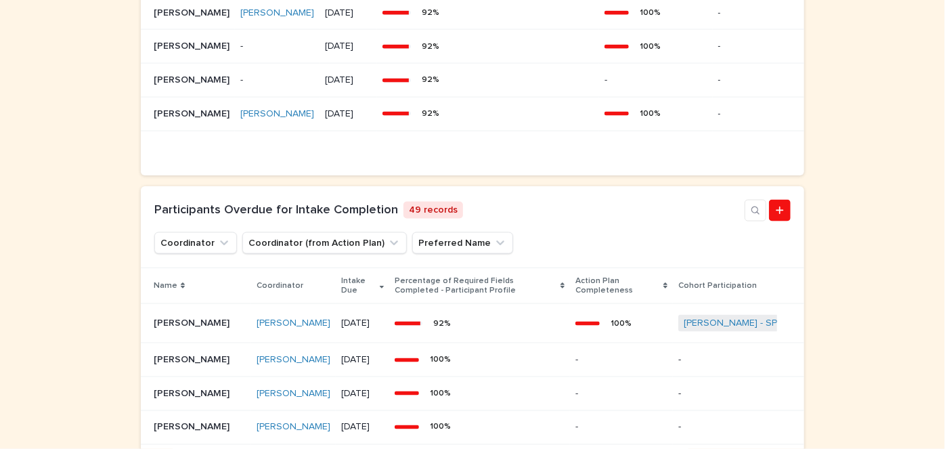
scroll to position [917, 0]
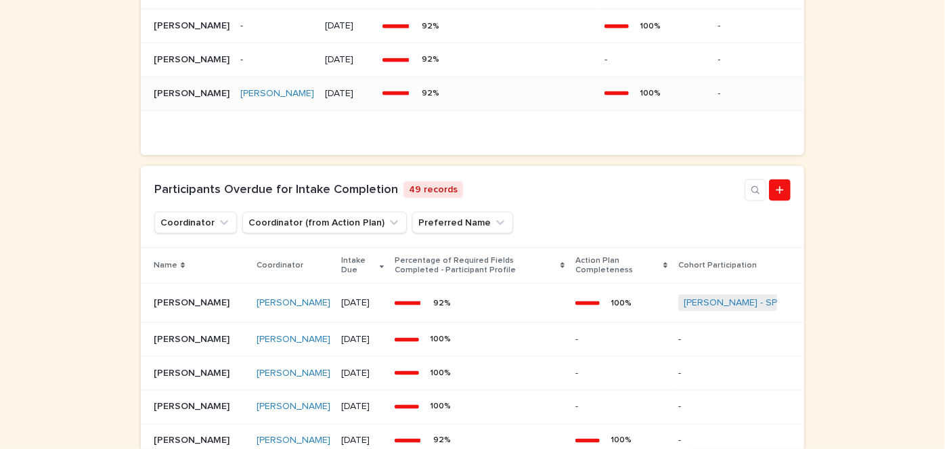
click at [185, 100] on p "[PERSON_NAME]" at bounding box center [193, 92] width 79 height 14
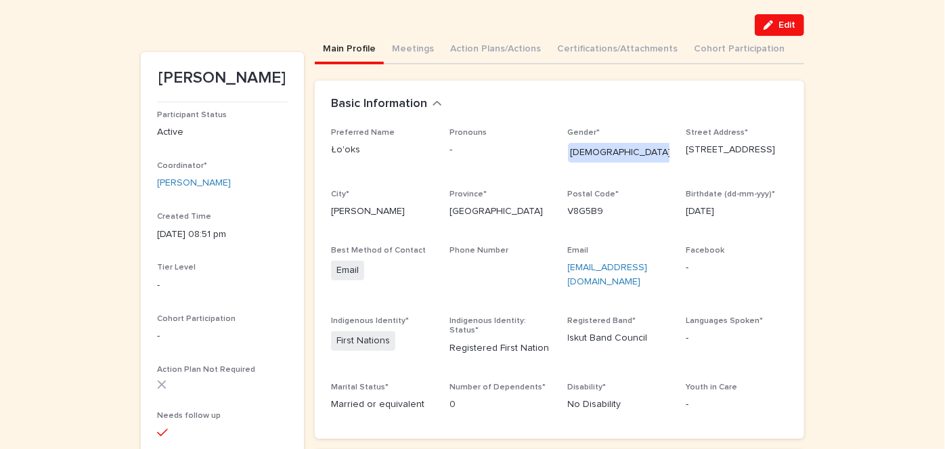
scroll to position [88, 0]
click at [785, 23] on span "Edit" at bounding box center [786, 24] width 17 height 9
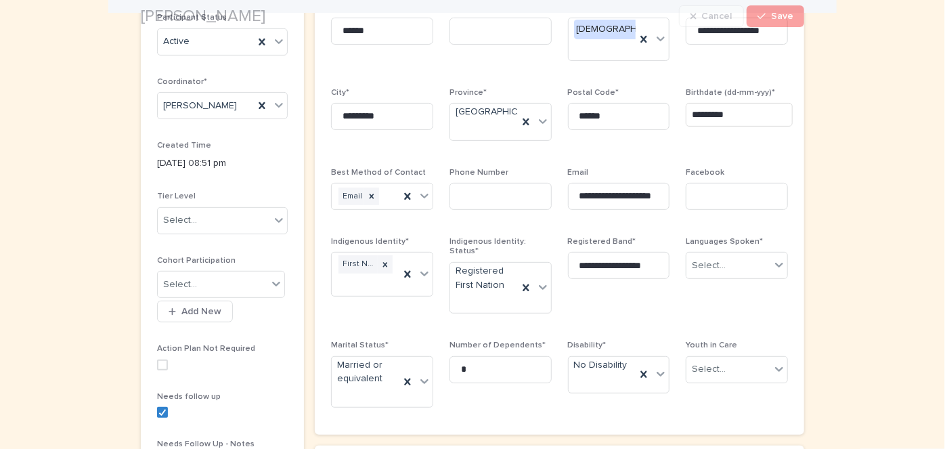
scroll to position [214, 0]
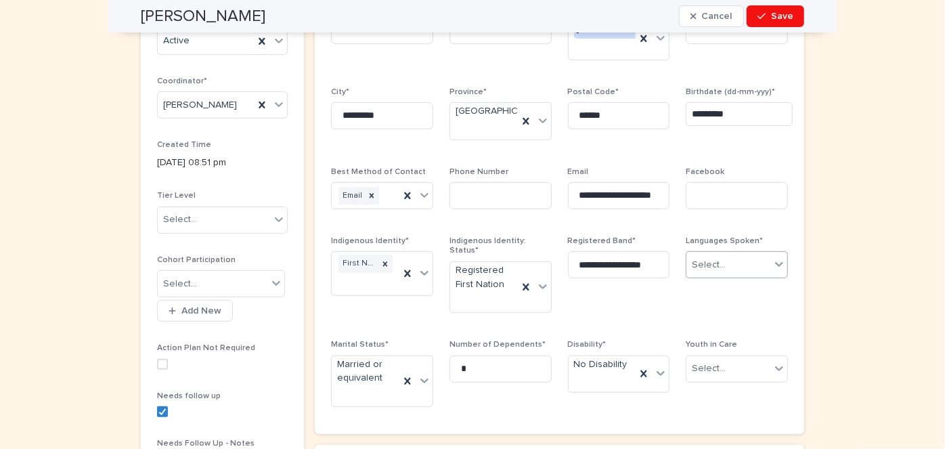
click at [774, 259] on icon at bounding box center [779, 264] width 14 height 14
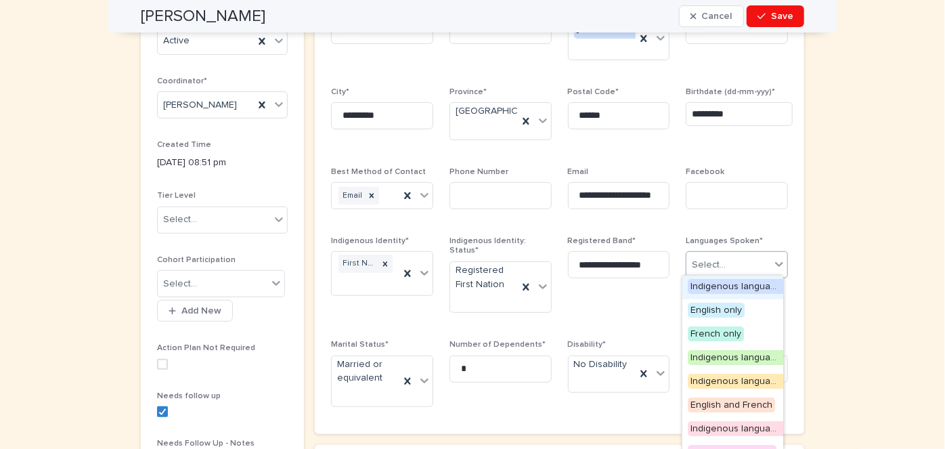
click at [730, 284] on span "Indigenous language(s) only" at bounding box center [752, 286] width 128 height 15
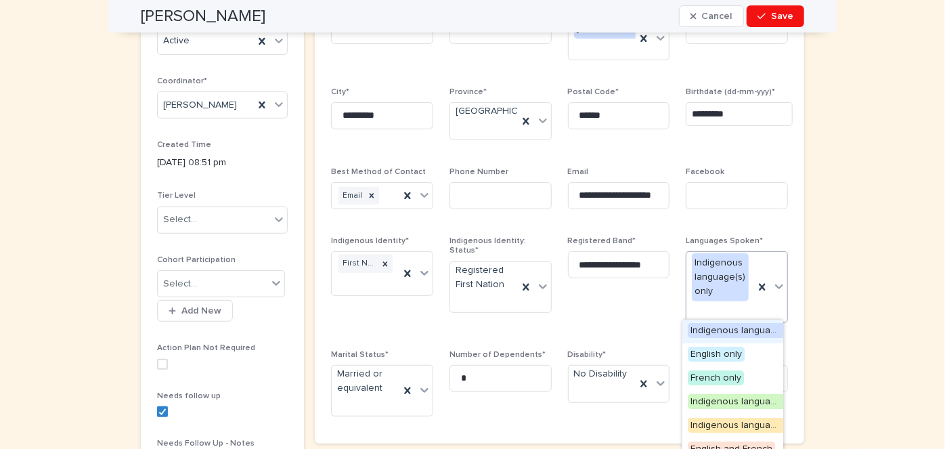
click at [776, 282] on icon at bounding box center [779, 287] width 14 height 14
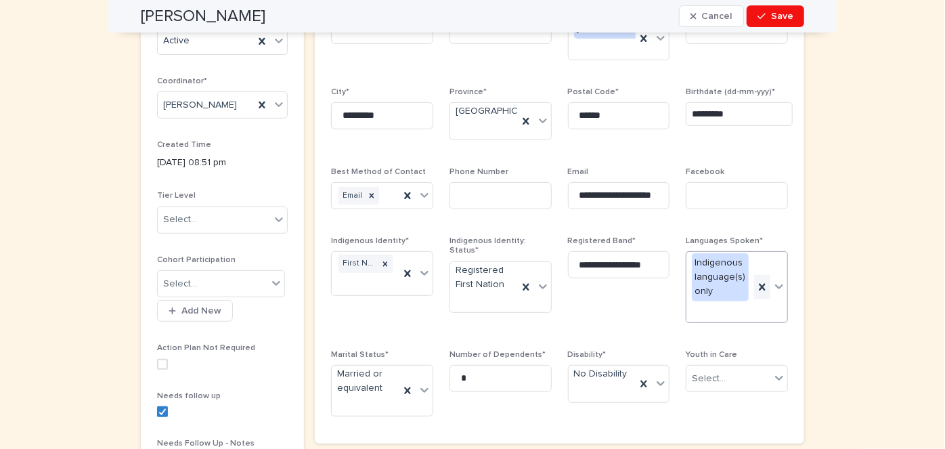
click at [758, 280] on icon at bounding box center [762, 287] width 14 height 14
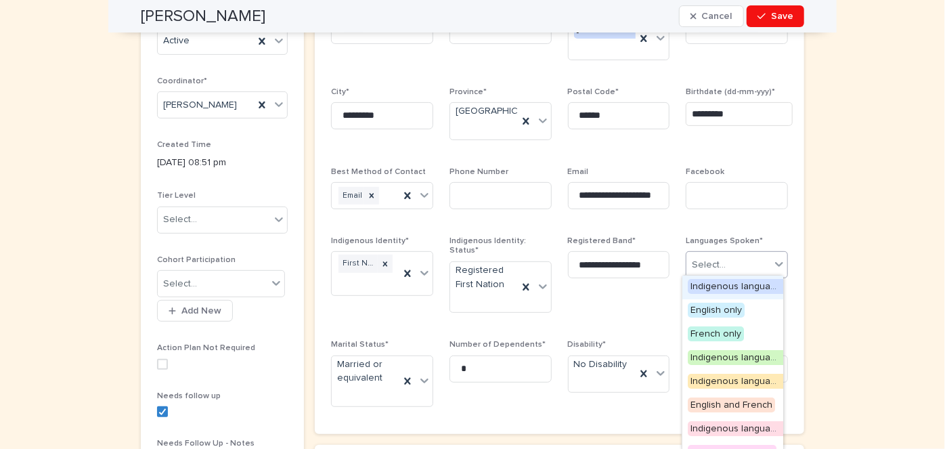
click at [774, 259] on icon at bounding box center [779, 264] width 14 height 14
click at [716, 358] on span "Indigenous language(s) and English" at bounding box center [767, 357] width 159 height 15
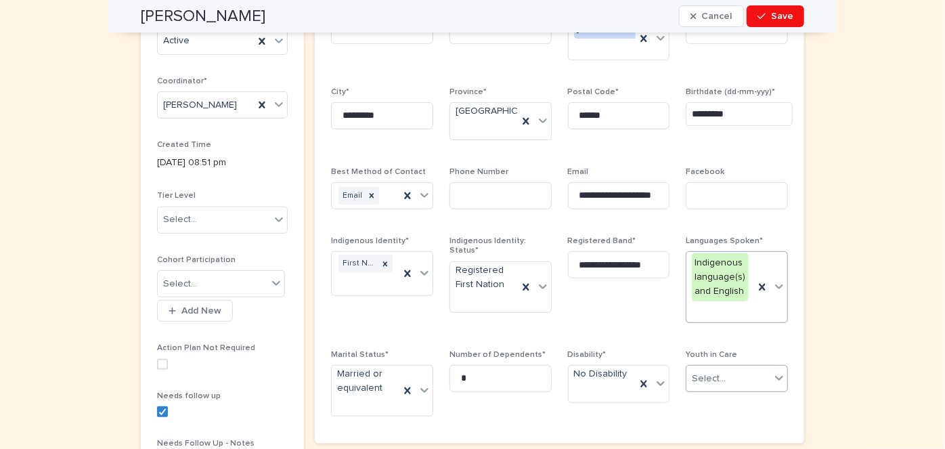
click at [774, 371] on icon at bounding box center [779, 378] width 14 height 14
click at [692, 424] on div "No" at bounding box center [732, 424] width 101 height 24
click at [692, 424] on div "**********" at bounding box center [559, 223] width 489 height 442
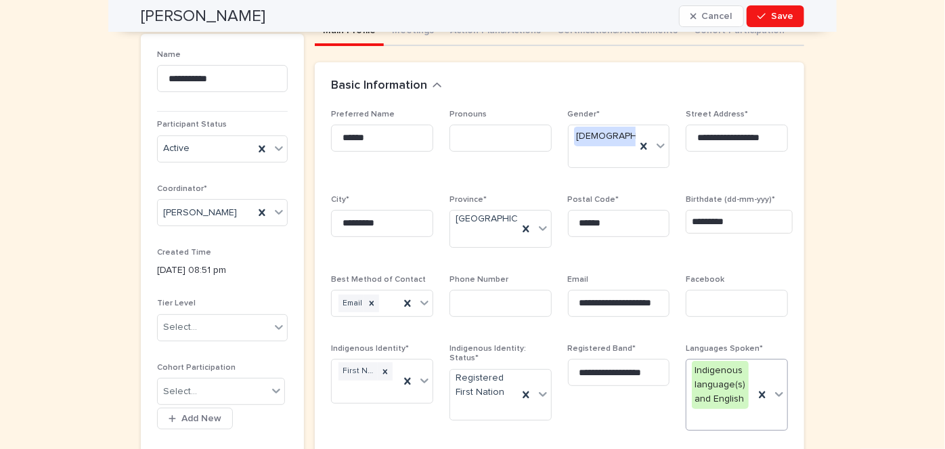
scroll to position [0, 0]
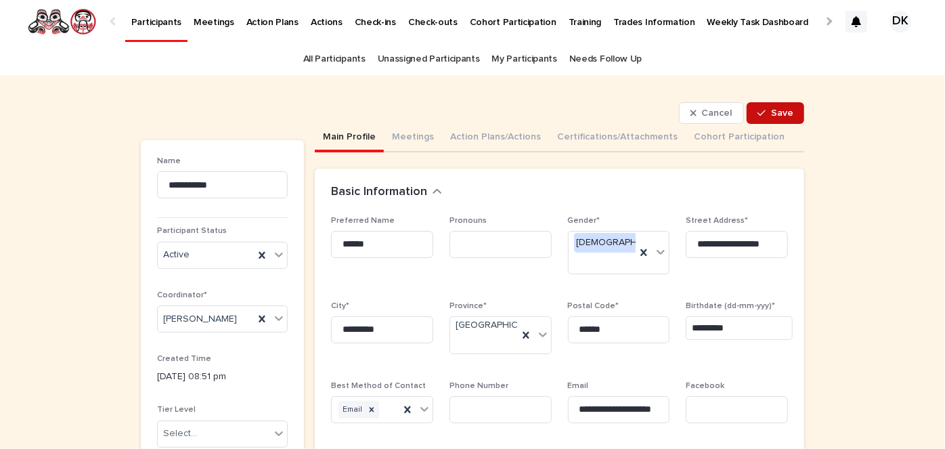
click at [787, 114] on span "Save" at bounding box center [782, 112] width 22 height 9
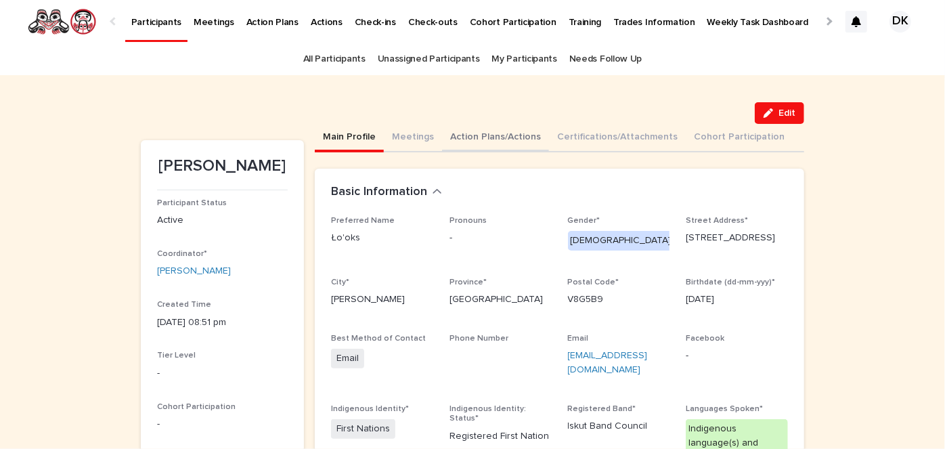
click at [510, 133] on button "Action Plans/Actions" at bounding box center [495, 138] width 107 height 28
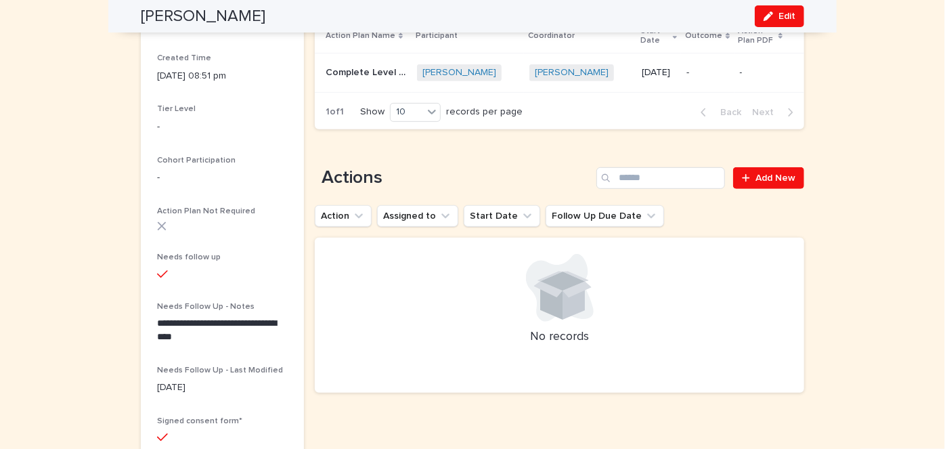
scroll to position [116, 0]
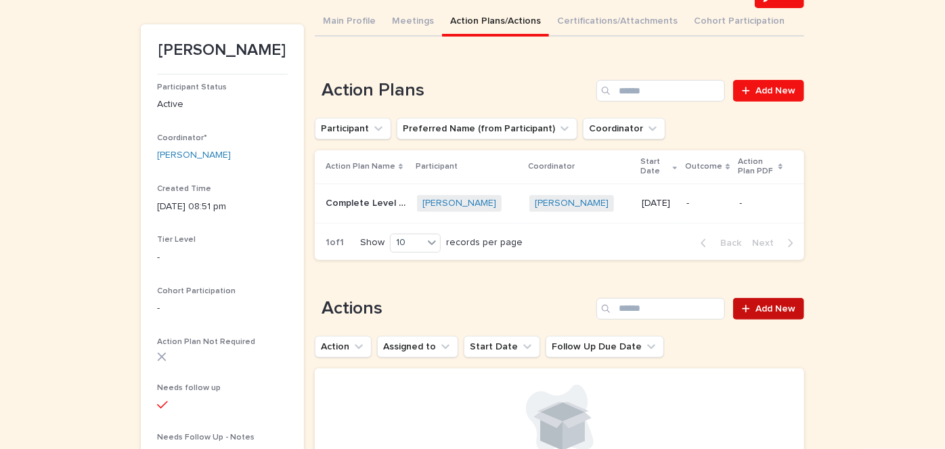
click at [780, 307] on span "Add New" at bounding box center [775, 308] width 40 height 9
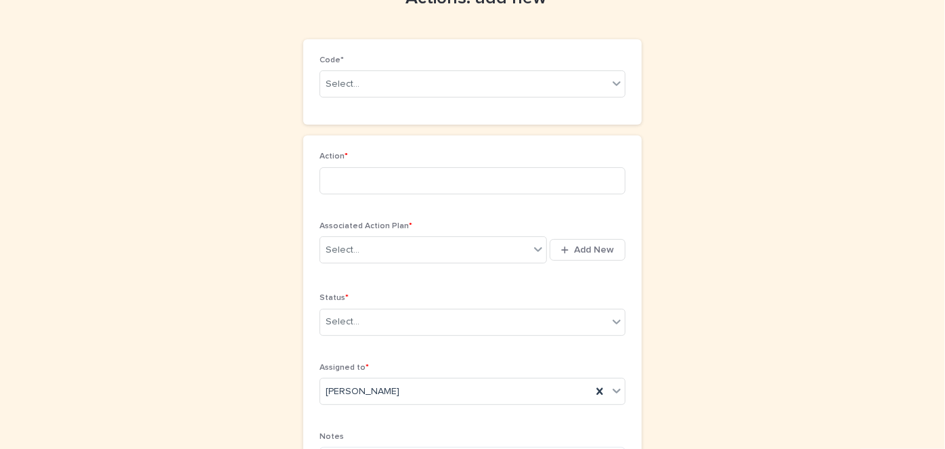
scroll to position [29, 0]
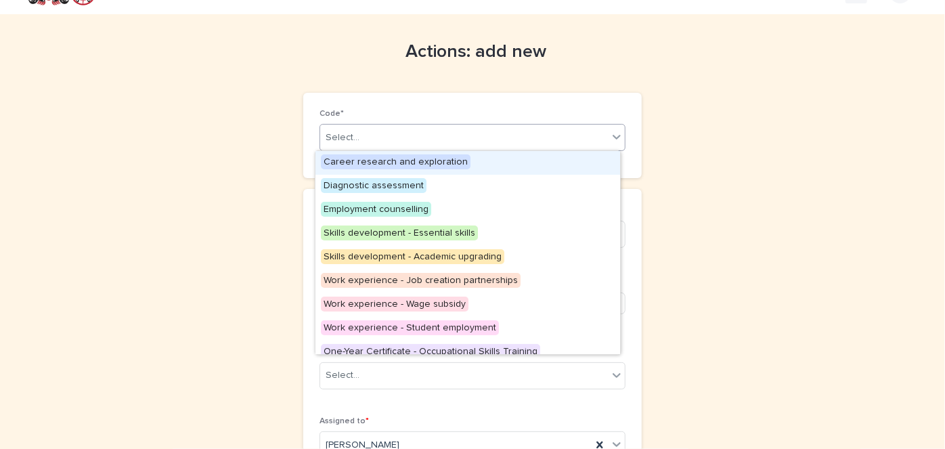
click at [612, 135] on icon at bounding box center [617, 137] width 14 height 14
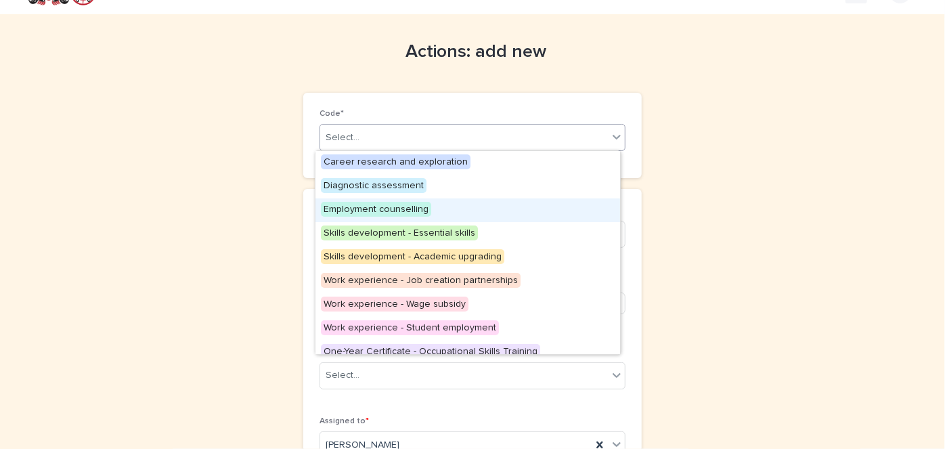
click at [372, 208] on span "Employment counselling" at bounding box center [376, 209] width 110 height 15
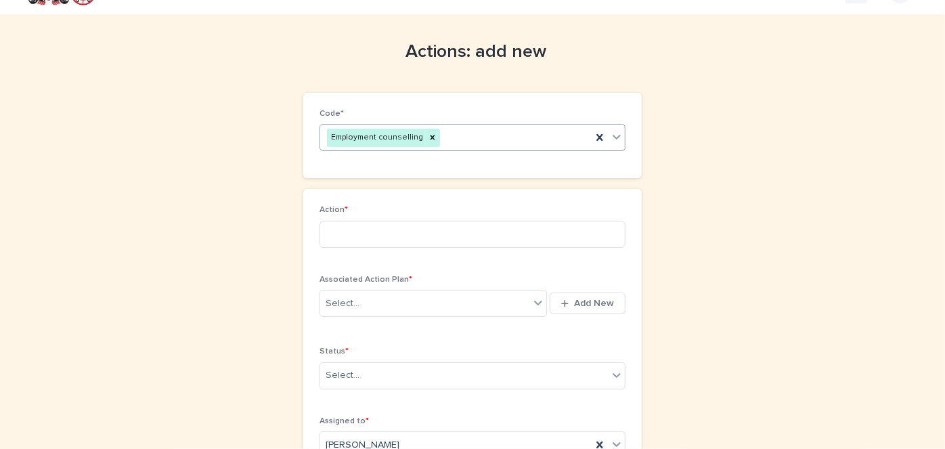
click at [613, 132] on icon at bounding box center [617, 137] width 14 height 14
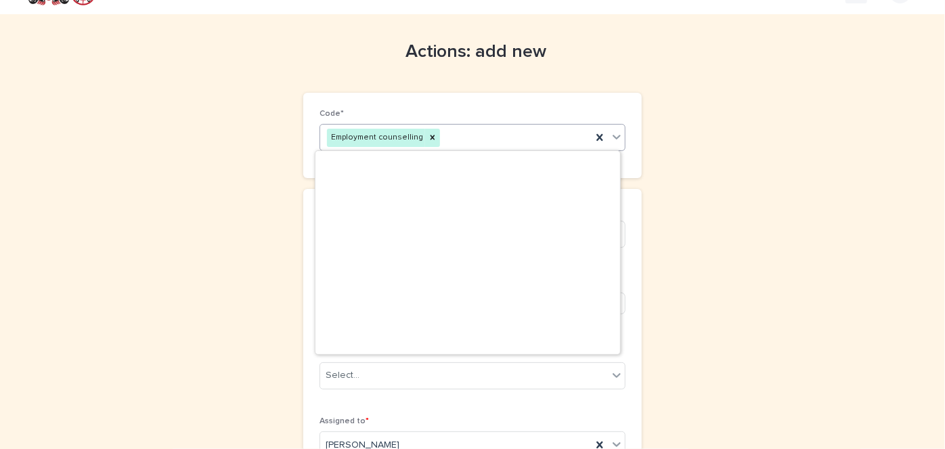
scroll to position [246, 0]
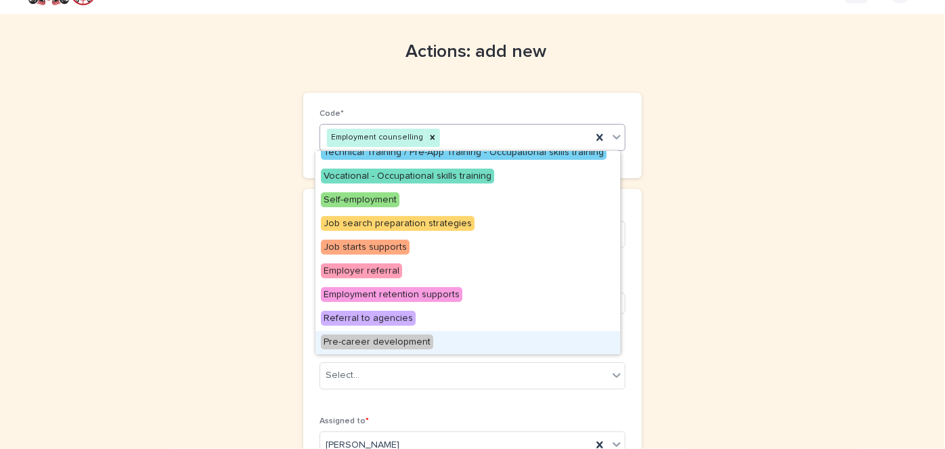
click at [385, 340] on span "Pre-career development" at bounding box center [377, 341] width 112 height 15
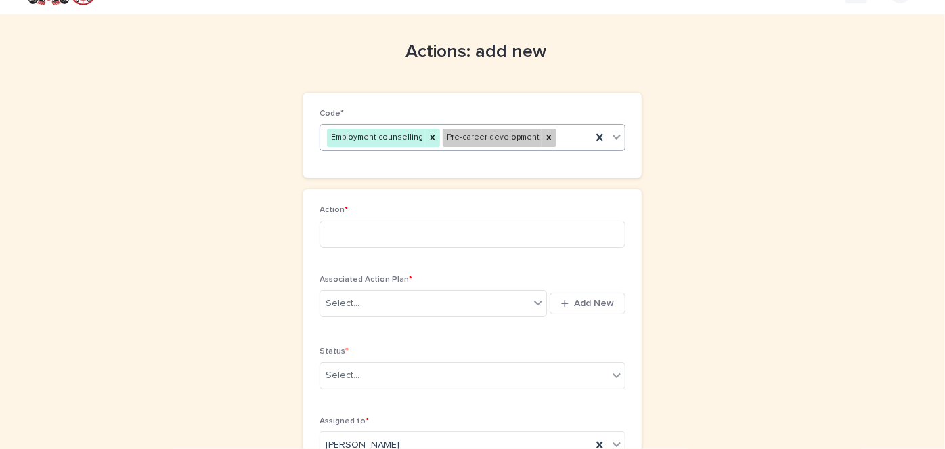
click at [613, 137] on icon at bounding box center [617, 137] width 8 height 5
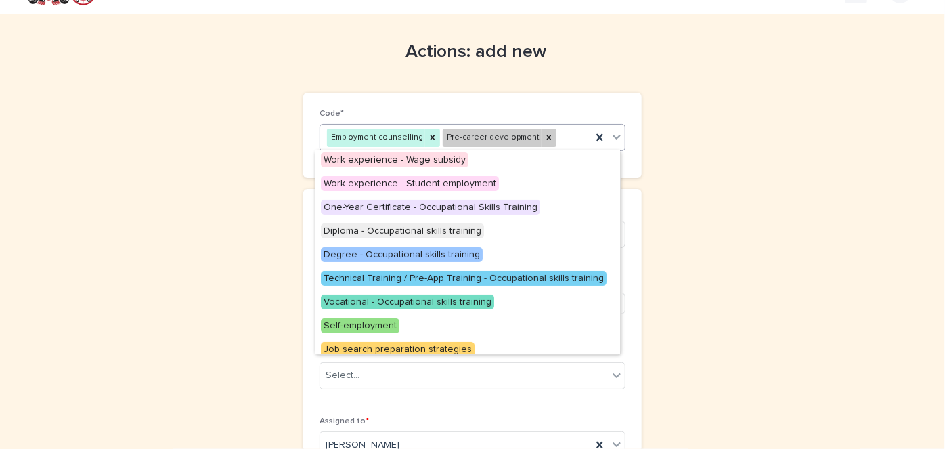
scroll to position [155, 0]
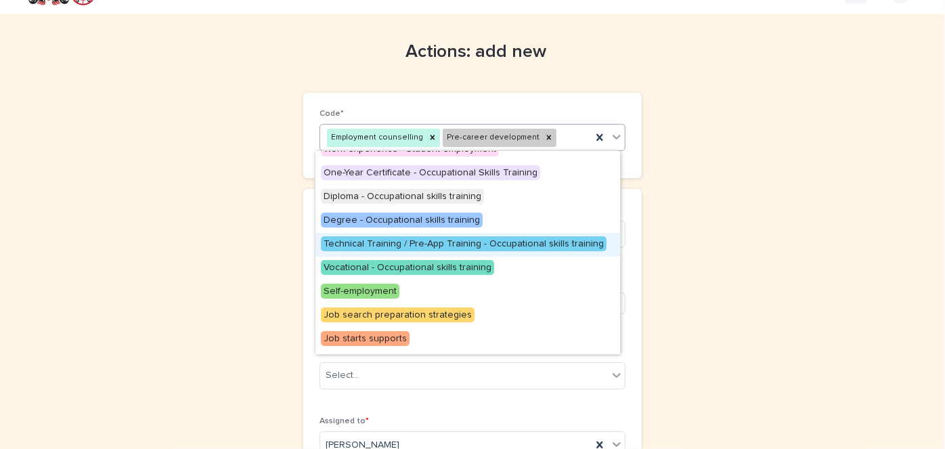
click at [353, 240] on span "Technical Training / Pre-App Training - Occupational skills training" at bounding box center [464, 243] width 286 height 15
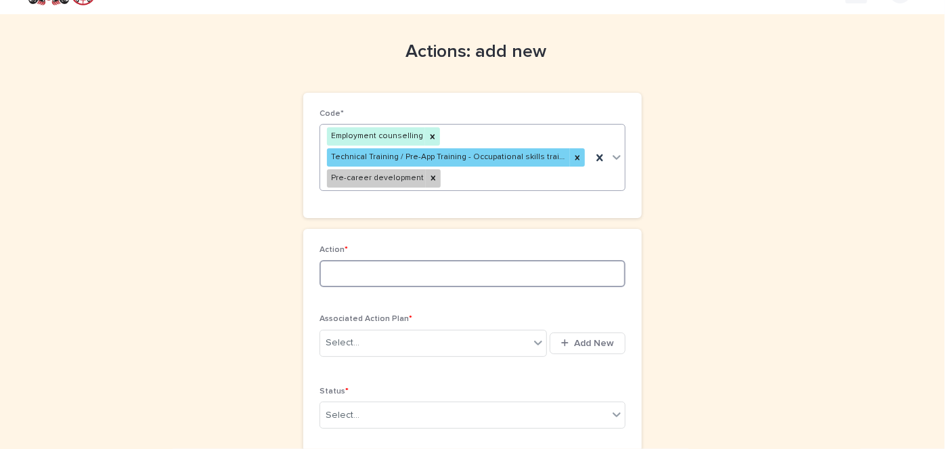
click at [322, 272] on input at bounding box center [473, 273] width 306 height 27
type input "**********"
click at [534, 341] on icon at bounding box center [538, 342] width 8 height 5
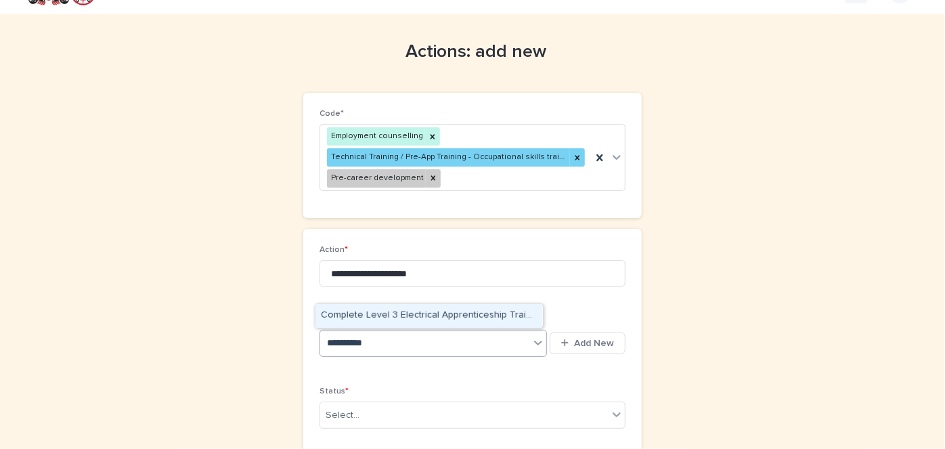
type input "**********"
click at [493, 312] on div "Complete Level 3 Electrical Apprenticeship Training - [PERSON_NAME] - [DATE]" at bounding box center [428, 316] width 227 height 24
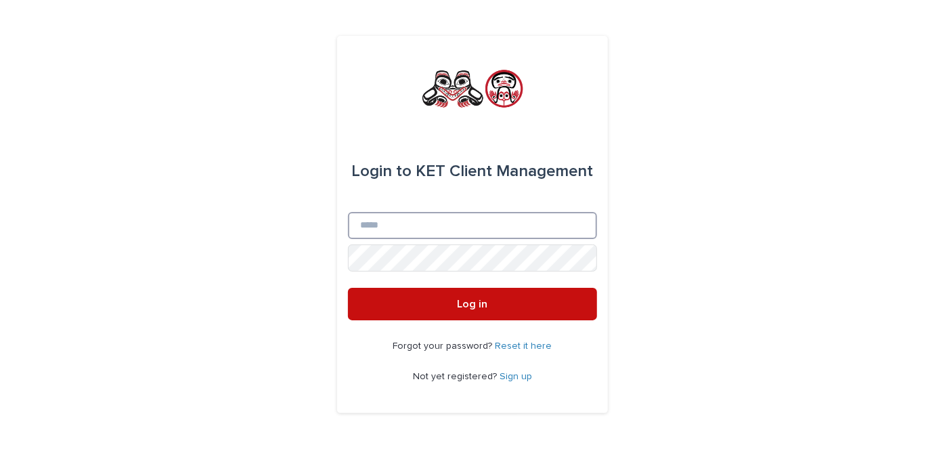
type input "**********"
click at [465, 305] on span "Log in" at bounding box center [473, 304] width 30 height 11
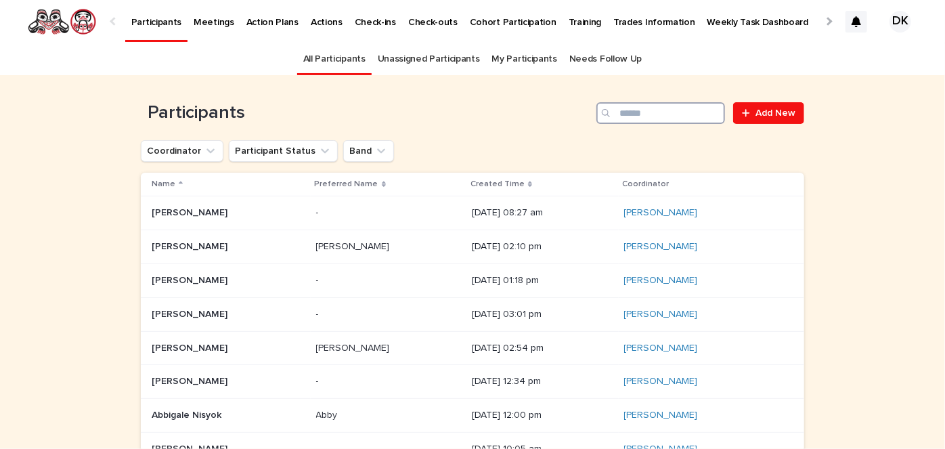
click at [661, 115] on input "Search" at bounding box center [660, 113] width 129 height 22
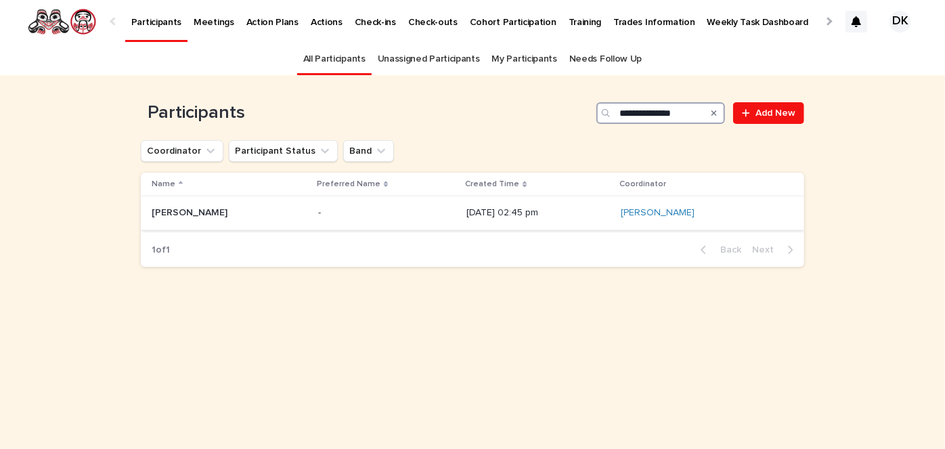
type input "**********"
click at [180, 211] on p "[PERSON_NAME]" at bounding box center [191, 211] width 79 height 14
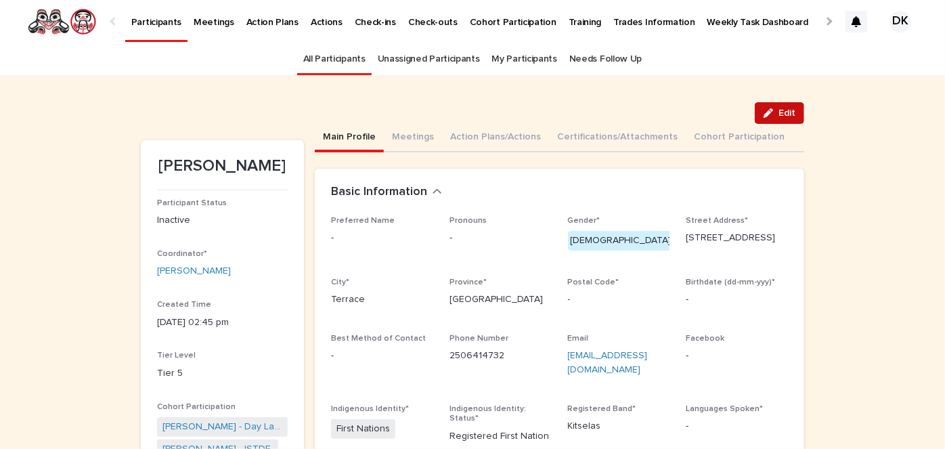
click at [778, 116] on span "Edit" at bounding box center [786, 112] width 17 height 9
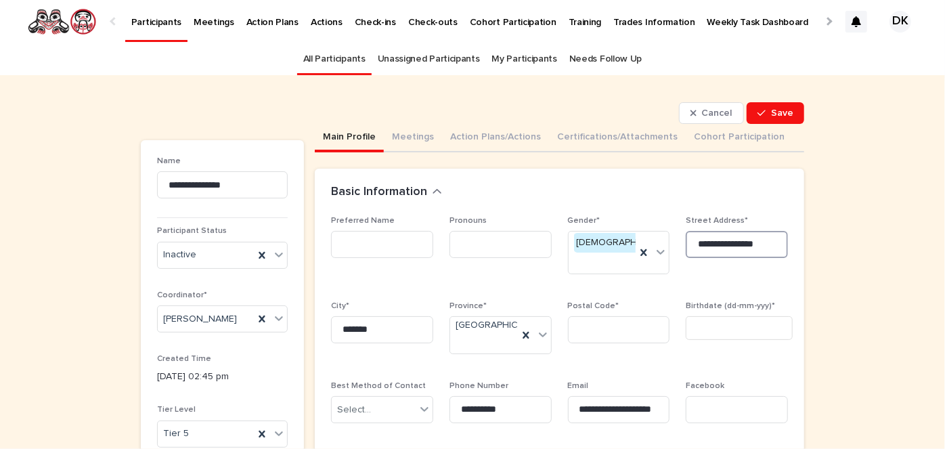
click at [751, 246] on input "**********" at bounding box center [737, 244] width 102 height 27
type input "**********"
click at [585, 316] on input at bounding box center [619, 329] width 102 height 27
type input "*"
type input "*******"
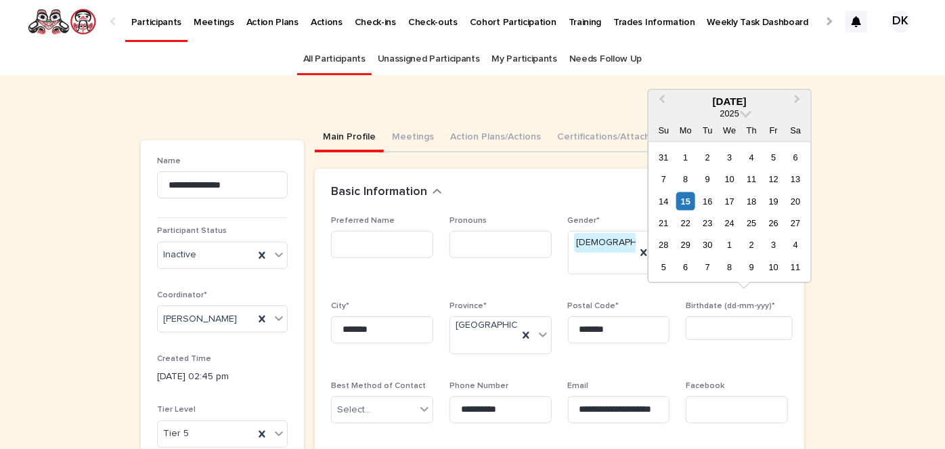
click at [709, 316] on input "text" at bounding box center [739, 328] width 107 height 24
click at [745, 110] on span at bounding box center [747, 112] width 12 height 12
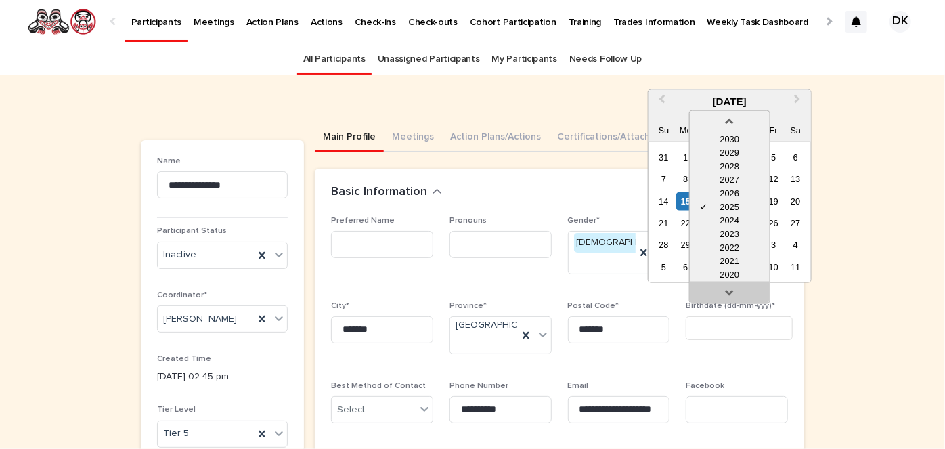
click at [728, 289] on link at bounding box center [730, 295] width 22 height 22
click at [729, 296] on link at bounding box center [730, 295] width 22 height 22
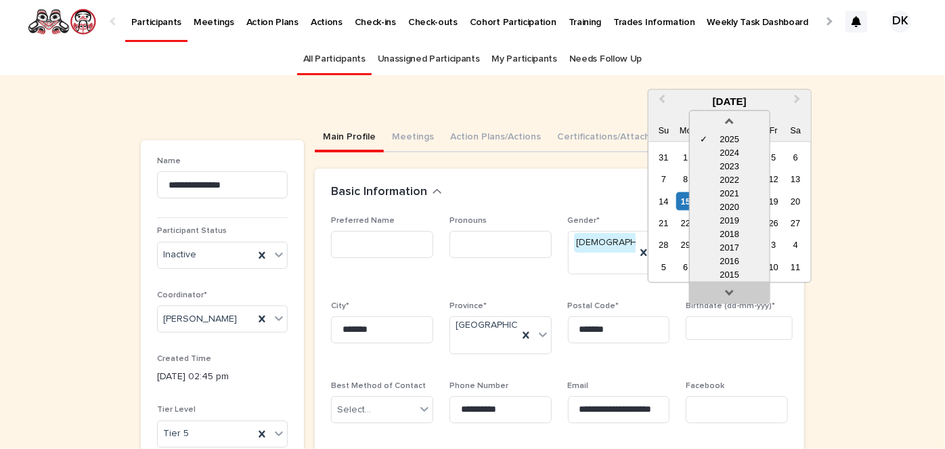
click at [729, 296] on link at bounding box center [730, 295] width 22 height 22
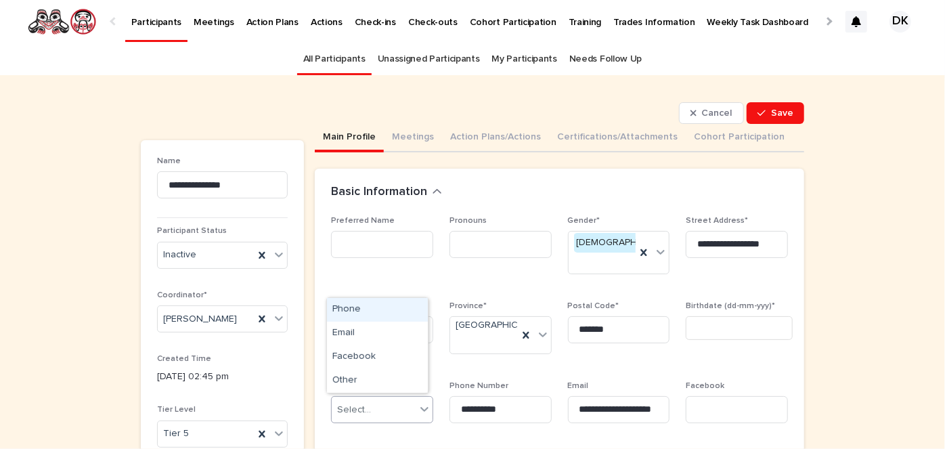
click at [419, 403] on icon at bounding box center [425, 409] width 14 height 14
click at [339, 329] on div "Email" at bounding box center [377, 334] width 101 height 24
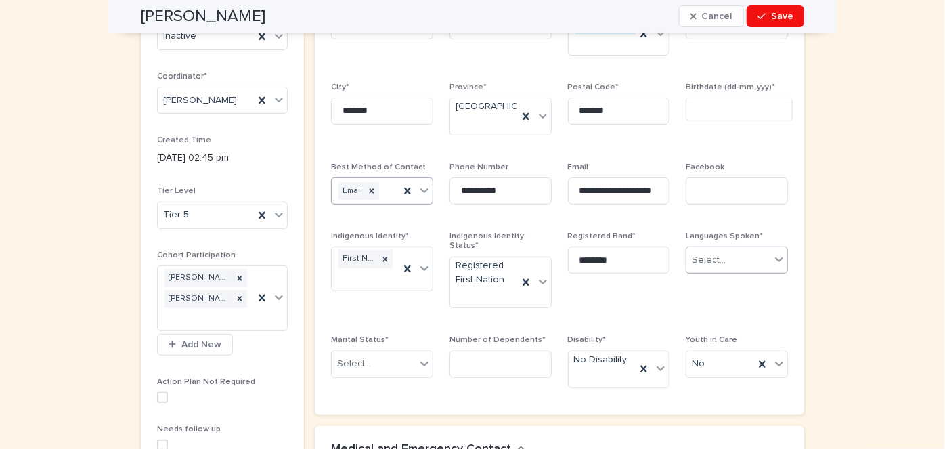
click at [777, 258] on icon at bounding box center [779, 260] width 8 height 5
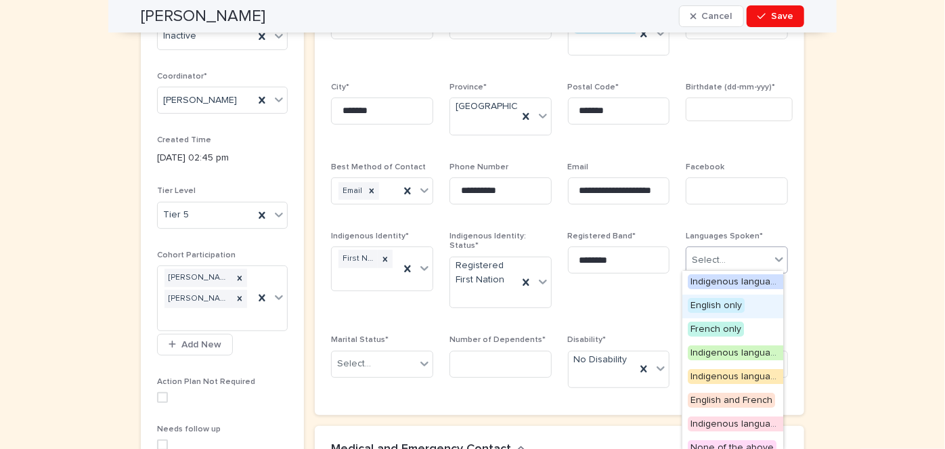
click at [707, 295] on div "English only" at bounding box center [732, 306] width 101 height 24
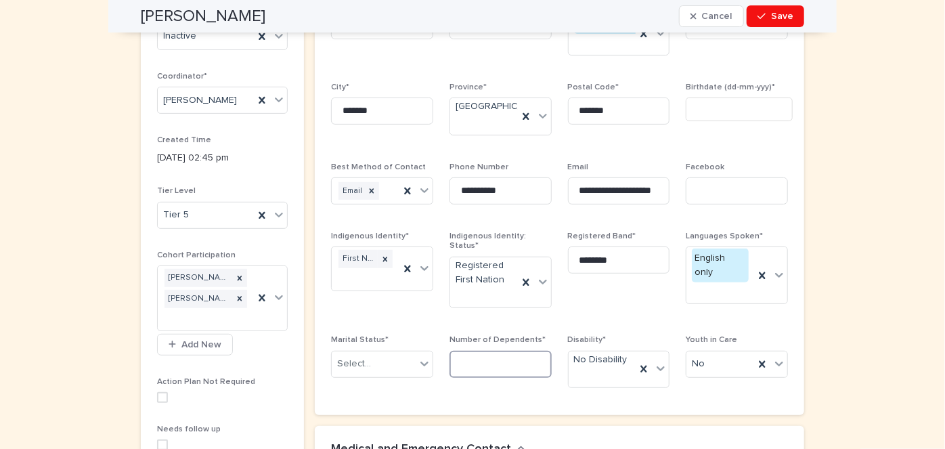
click at [471, 351] on input at bounding box center [500, 364] width 102 height 27
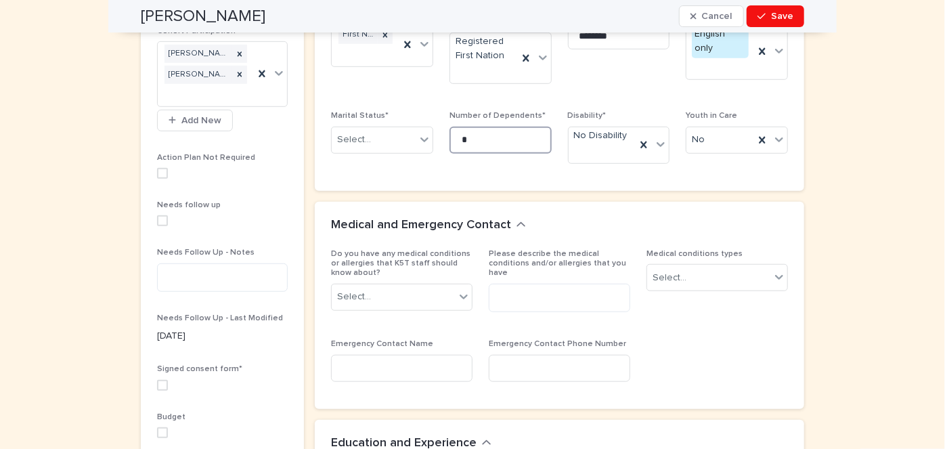
scroll to position [443, 0]
type input "*"
click at [349, 354] on input at bounding box center [401, 367] width 141 height 27
type input "**********"
click at [519, 354] on input at bounding box center [559, 367] width 141 height 27
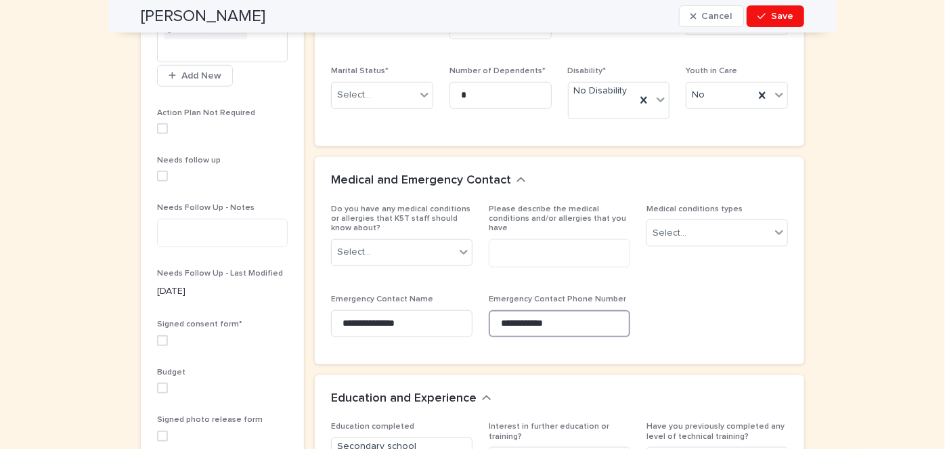
scroll to position [485, 0]
type input "**********"
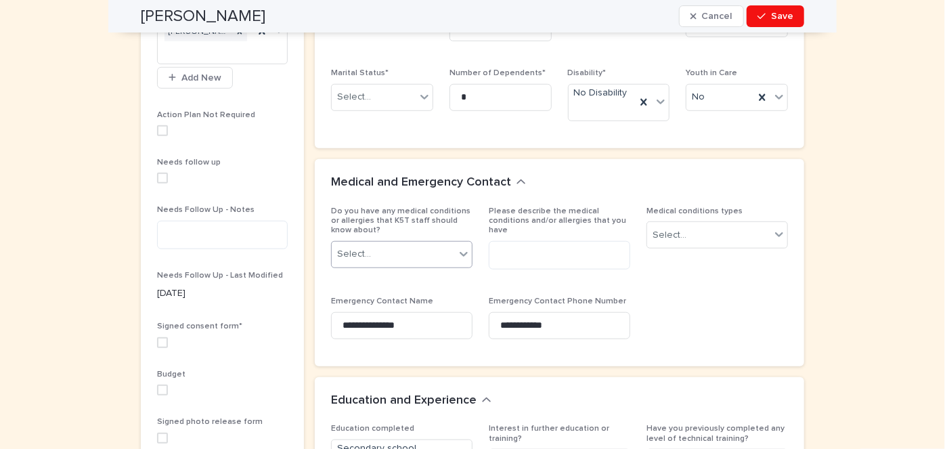
click at [462, 247] on icon at bounding box center [464, 254] width 14 height 14
click at [334, 251] on div "No" at bounding box center [397, 257] width 140 height 24
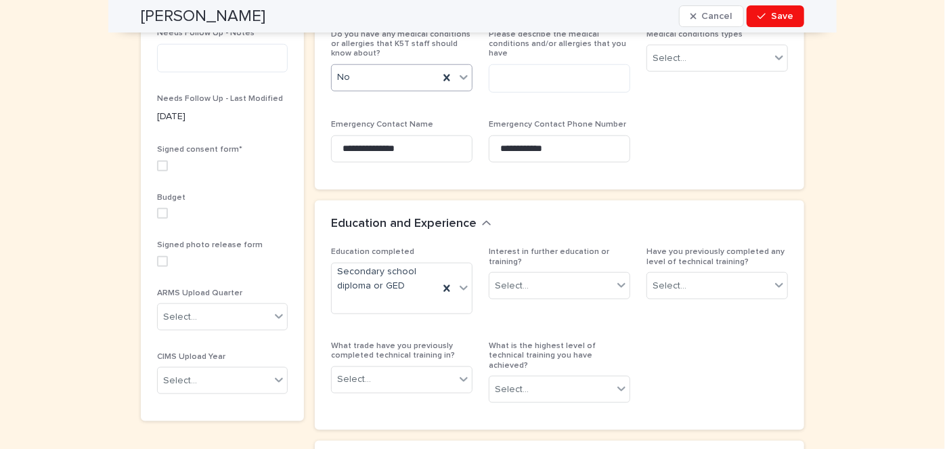
scroll to position [662, 0]
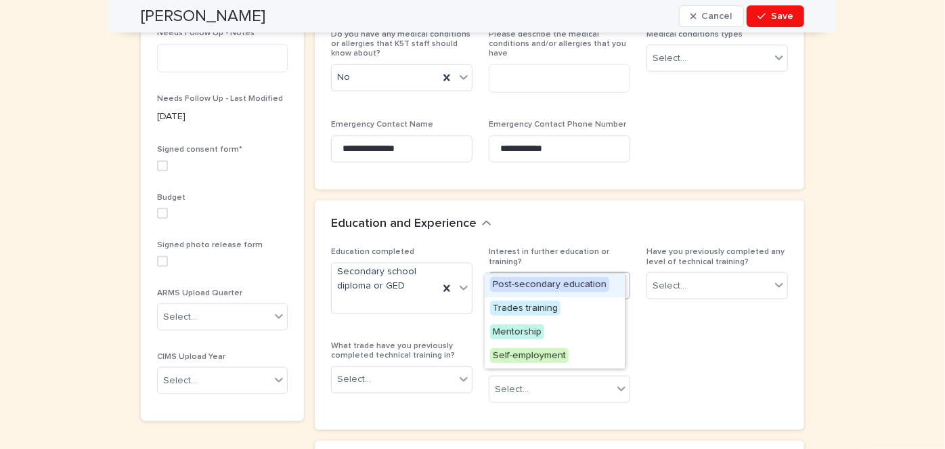
click at [620, 278] on icon at bounding box center [622, 285] width 14 height 14
click at [562, 287] on span "Post-secondary education" at bounding box center [549, 284] width 119 height 15
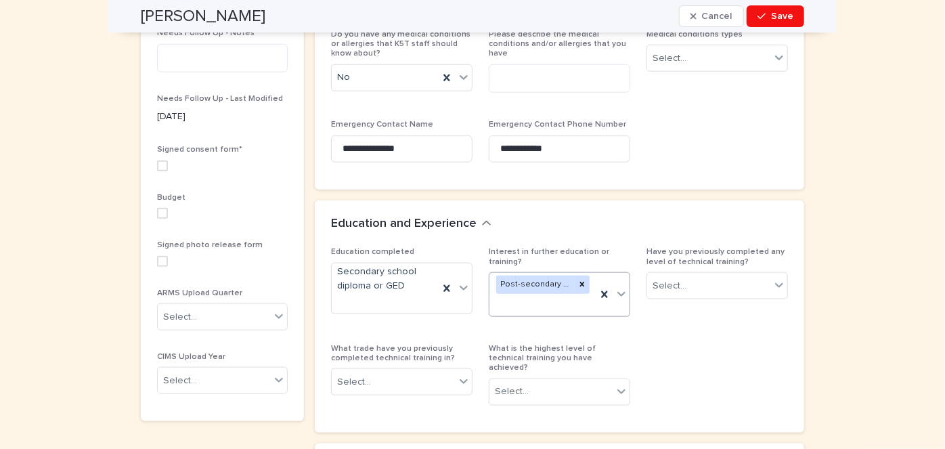
scroll to position [663, 0]
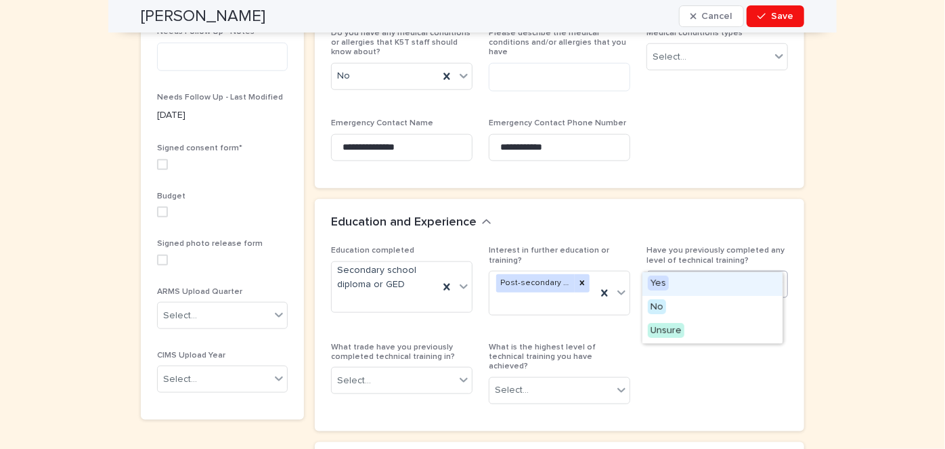
click at [777, 277] on icon at bounding box center [779, 284] width 14 height 14
click at [654, 306] on span "No" at bounding box center [657, 306] width 18 height 15
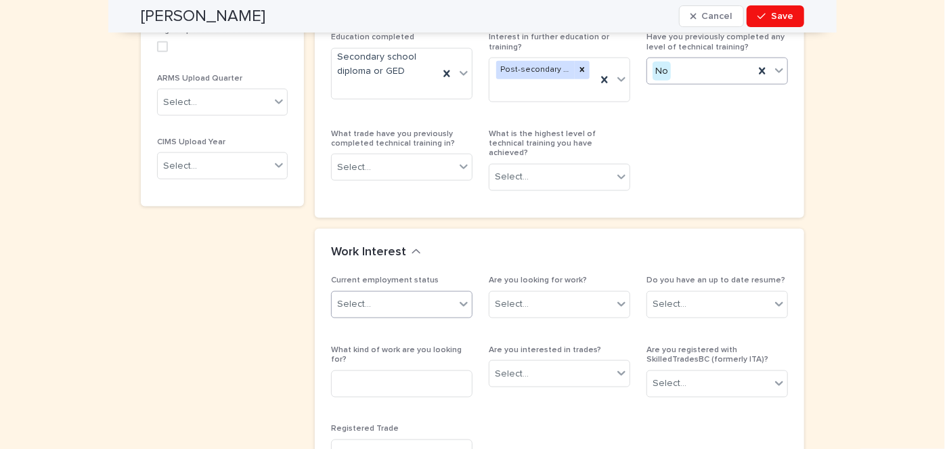
click at [458, 297] on icon at bounding box center [464, 304] width 14 height 14
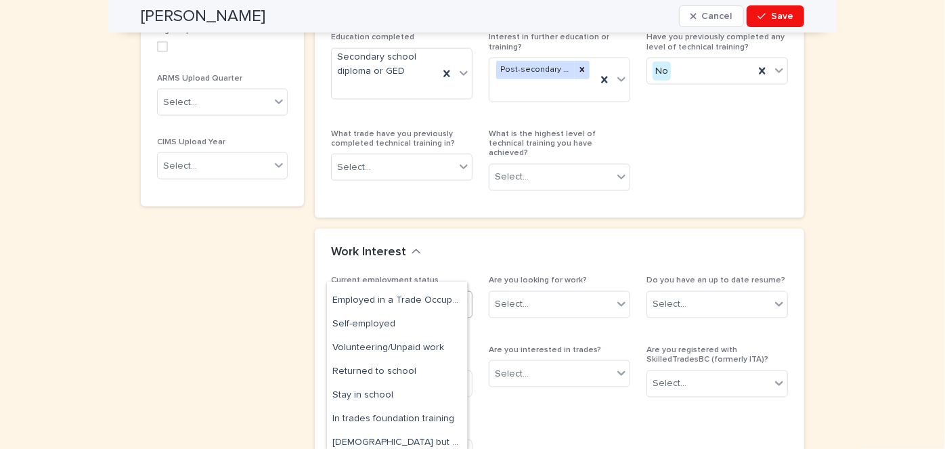
scroll to position [0, 0]
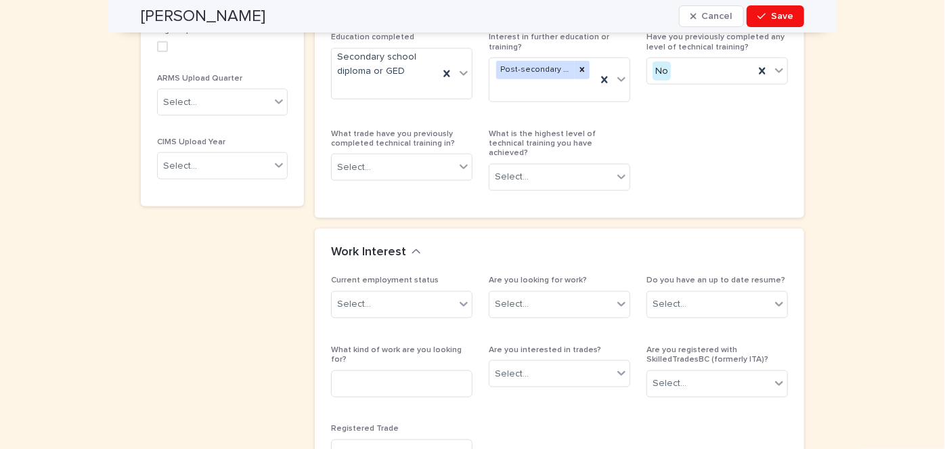
click at [684, 395] on div "Current employment status Select... Are you looking for work? Select... Do you …" at bounding box center [559, 377] width 457 height 202
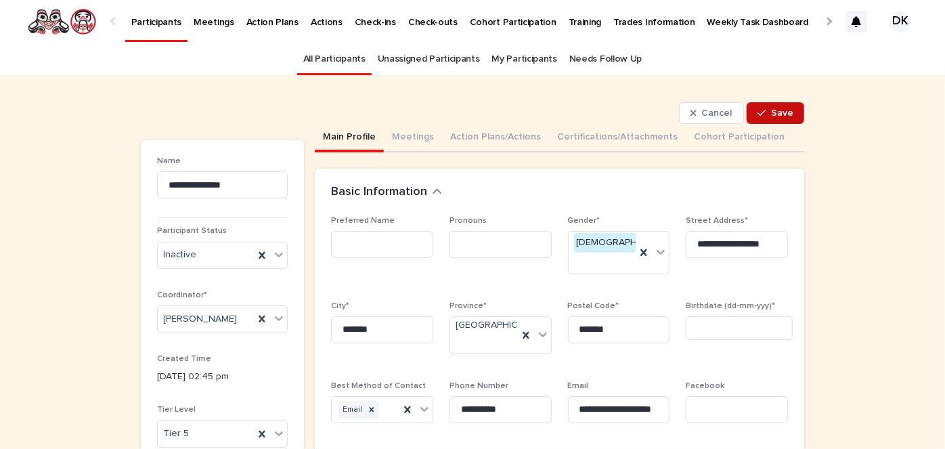
click at [781, 112] on span "Save" at bounding box center [782, 112] width 22 height 9
